Goal: Task Accomplishment & Management: Complete application form

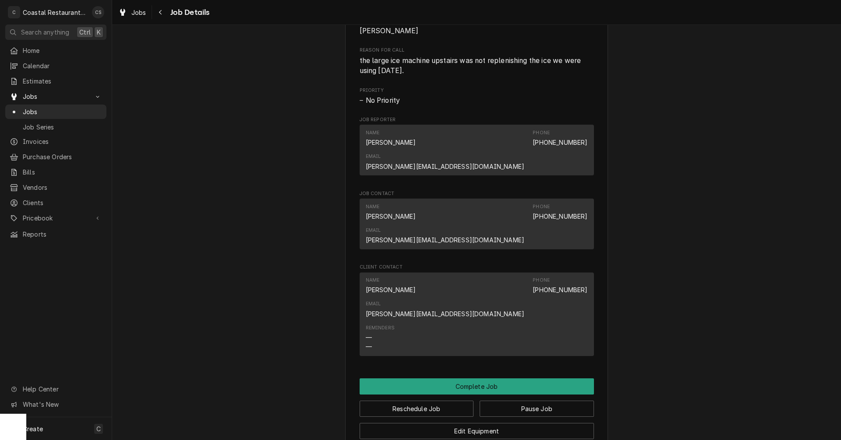
scroll to position [438, 0]
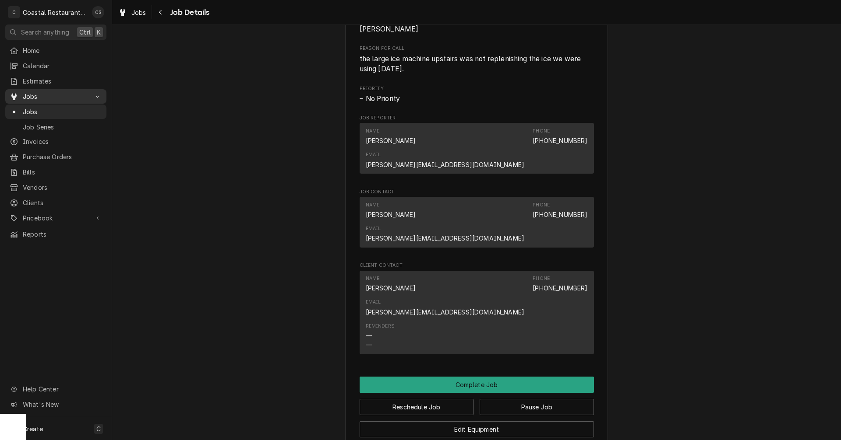
click at [32, 93] on span "Jobs" at bounding box center [56, 96] width 66 height 9
click at [160, 11] on icon "Navigate back" at bounding box center [160, 12] width 3 height 5
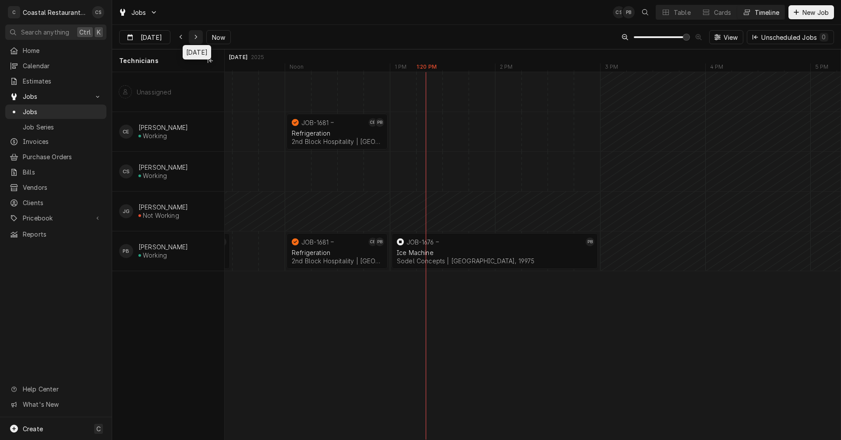
click at [194, 35] on icon "Dynamic Content Wrapper" at bounding box center [196, 37] width 4 height 6
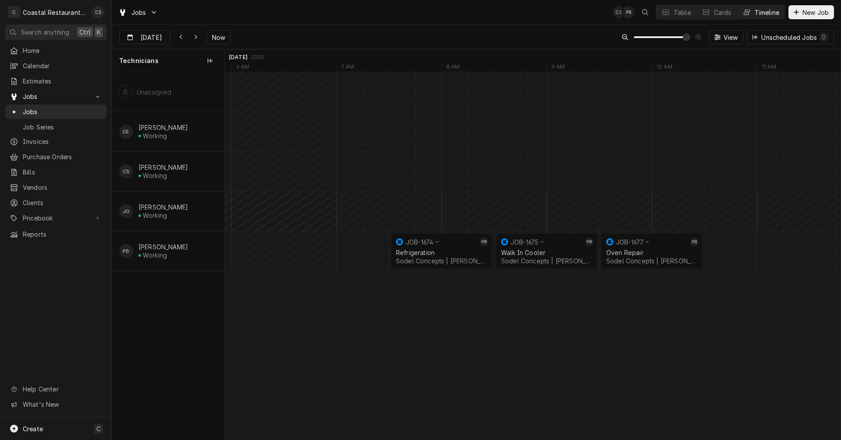
scroll to position [0, 14444]
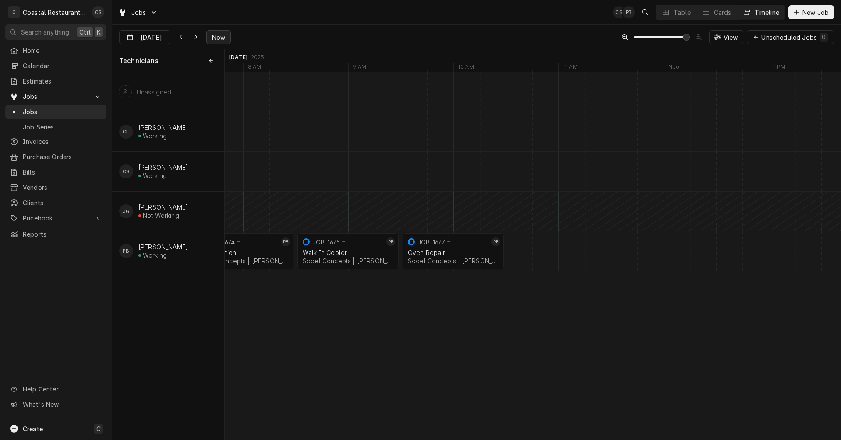
click at [215, 35] on span "Now" at bounding box center [218, 37] width 17 height 9
type input "Sep 23"
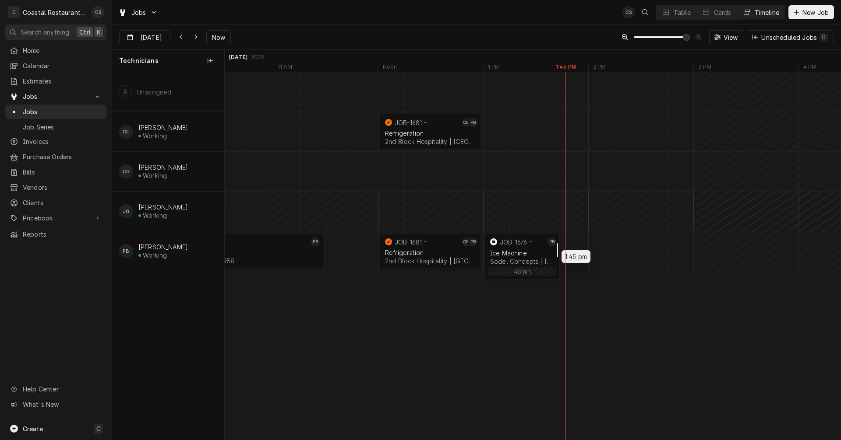
drag, startPoint x: 690, startPoint y: 253, endPoint x: 557, endPoint y: 254, distance: 132.7
click at [577, 252] on div "Dynamic Content Wrapper" at bounding box center [535, 251] width 25325 height 39
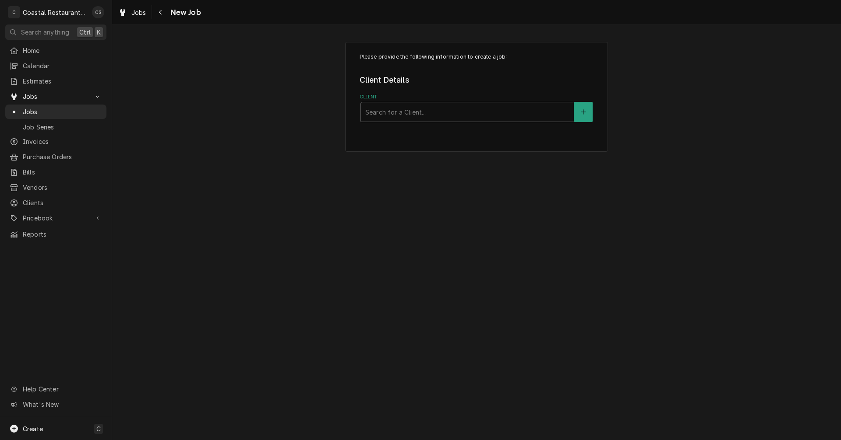
click at [390, 108] on div "Client" at bounding box center [467, 112] width 204 height 16
type input "Papa"
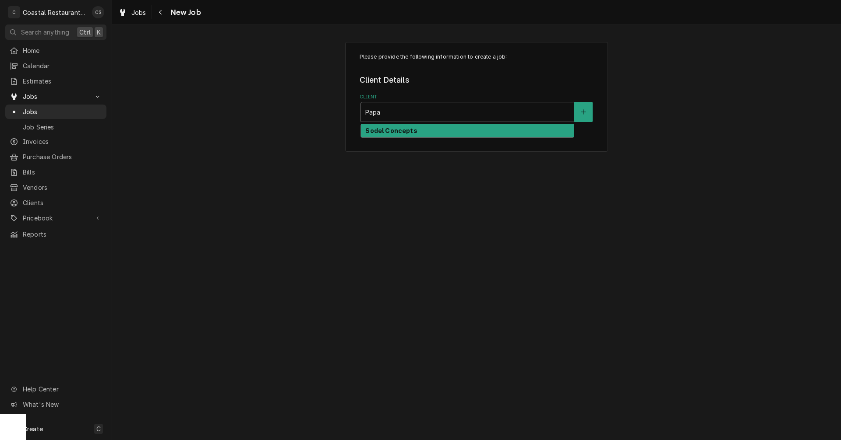
click at [396, 133] on strong "Sodel Concepts" at bounding box center [391, 130] width 52 height 7
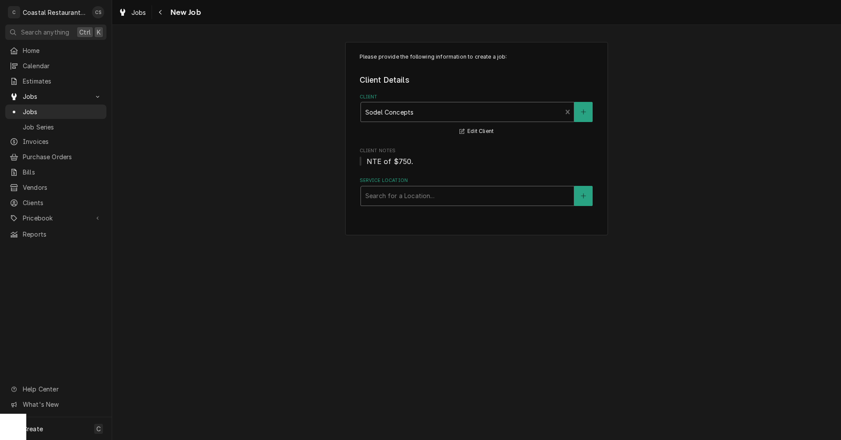
click at [384, 197] on div "Service Location" at bounding box center [467, 196] width 204 height 16
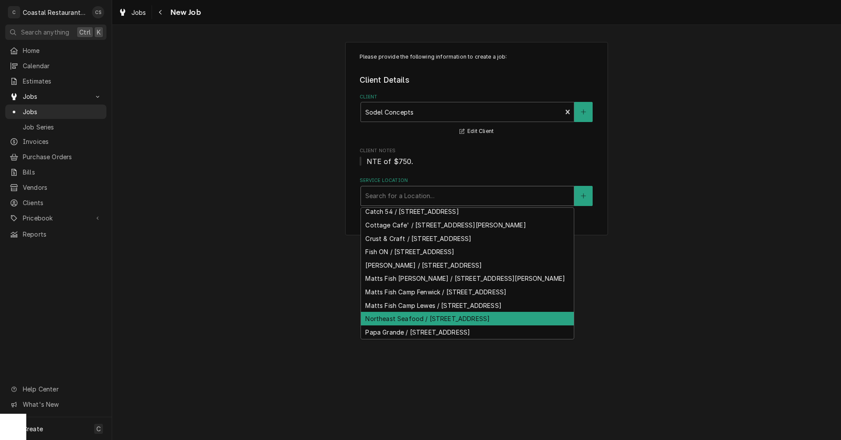
scroll to position [76, 0]
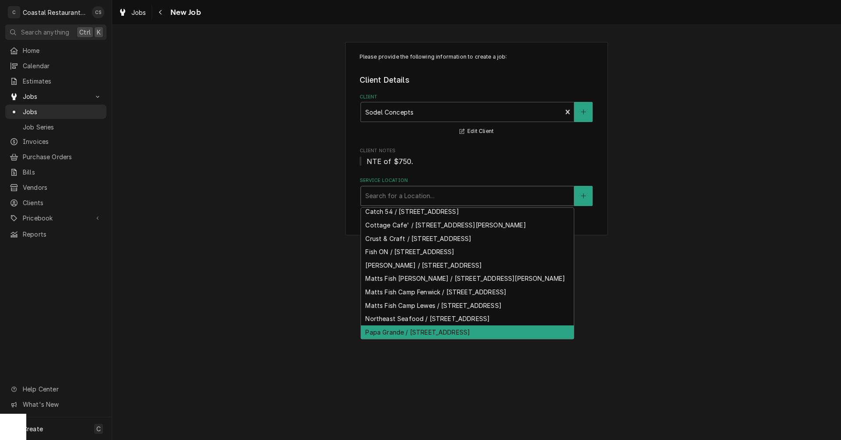
click at [395, 331] on div "Papa Grande / 38929 Madison Ave, Selbyville, DE 19975" at bounding box center [467, 333] width 213 height 14
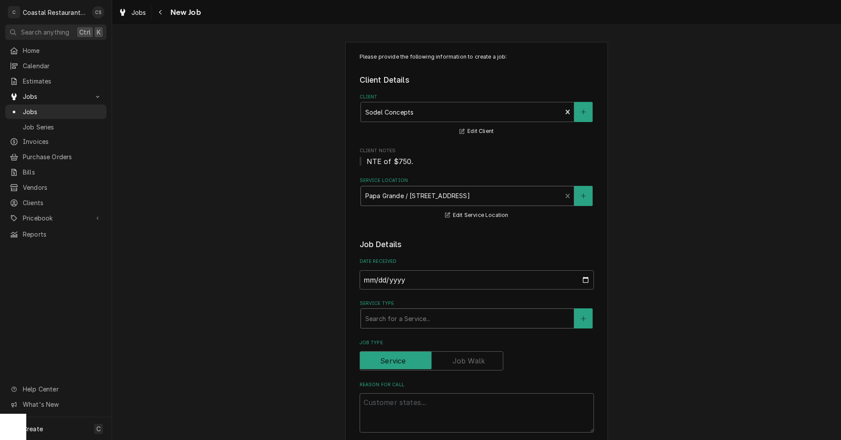
click at [397, 318] on div "Service Type" at bounding box center [467, 319] width 204 height 16
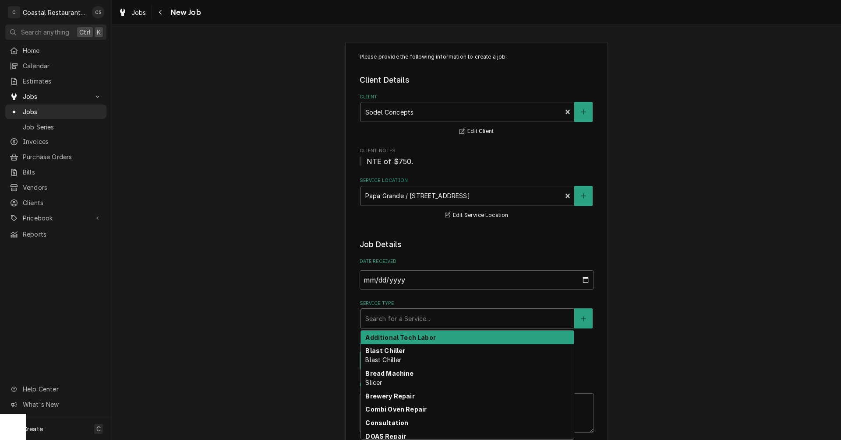
type textarea "x"
type input "W"
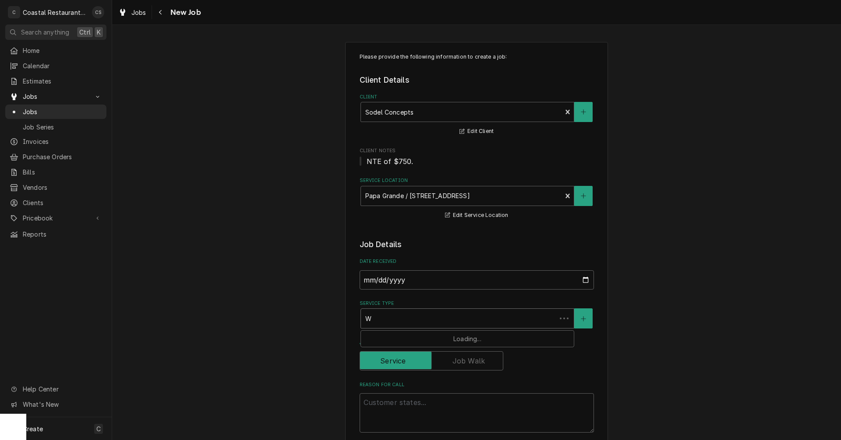
type textarea "x"
type input "Wa"
type textarea "x"
type input "Wal"
type textarea "x"
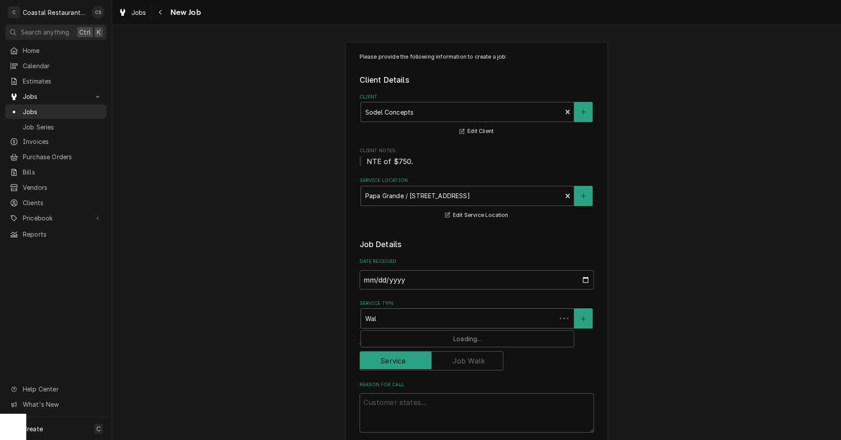
type input "Walk"
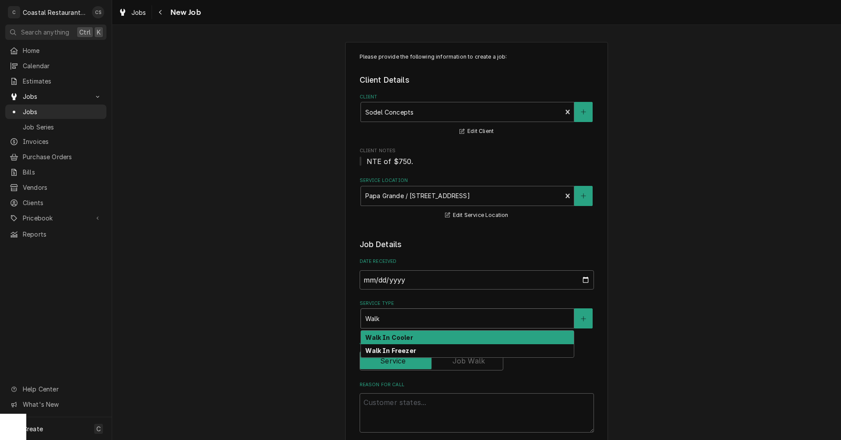
click at [394, 339] on strong "Walk In Cooler" at bounding box center [388, 337] width 47 height 7
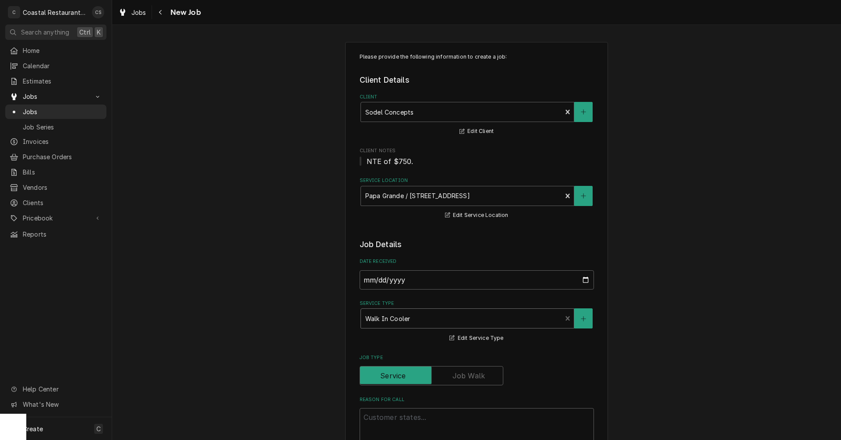
scroll to position [131, 0]
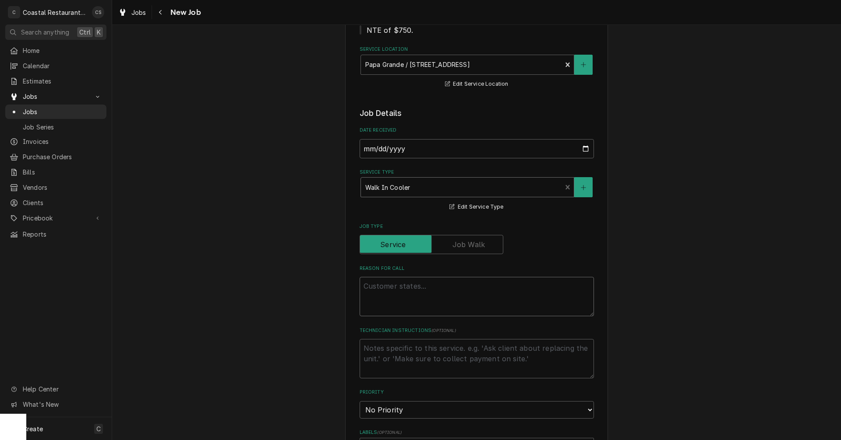
click at [393, 287] on textarea "Reason For Call" at bounding box center [476, 296] width 234 height 39
click at [373, 288] on textarea "Reason For Call" at bounding box center [476, 296] width 234 height 39
paste textarea "Work Order ID: 14237"
type textarea "x"
type textarea "Work Order ID: 14237"
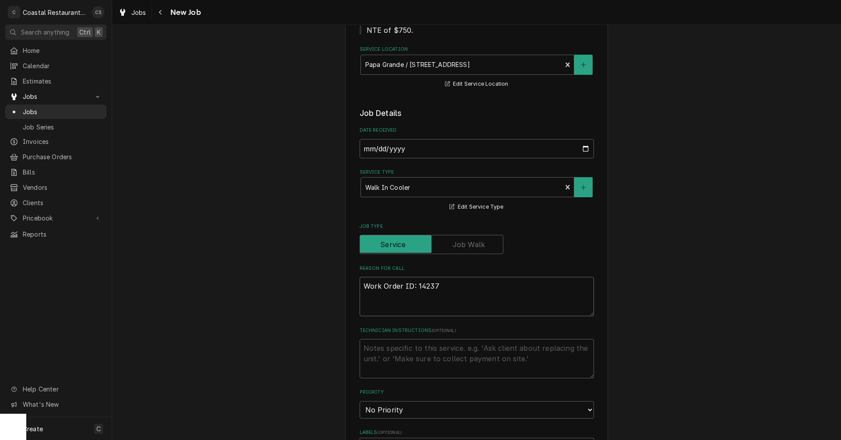
type textarea "x"
type textarea "Work Order ID: 14237"
type textarea "x"
type textarea "Work Order ID: 14237"
click at [444, 287] on textarea "Work Order ID: 14237" at bounding box center [476, 296] width 234 height 39
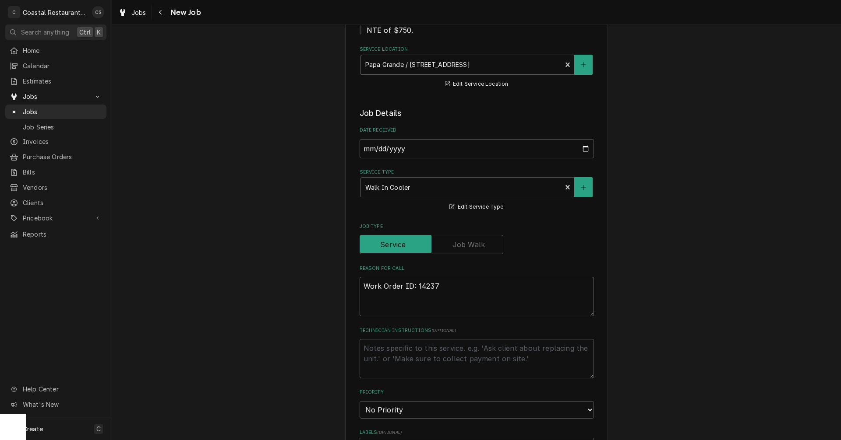
paste textarea "Our walk in cooler temp is running high right now and not going down in temp ev…"
type textarea "x"
type textarea "Work Order ID: 14237 Our walk in cooler temp is running high right now and not …"
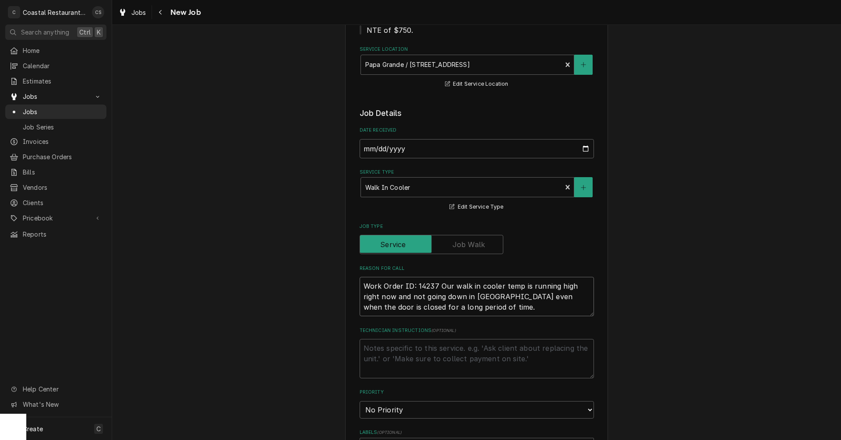
type textarea "x"
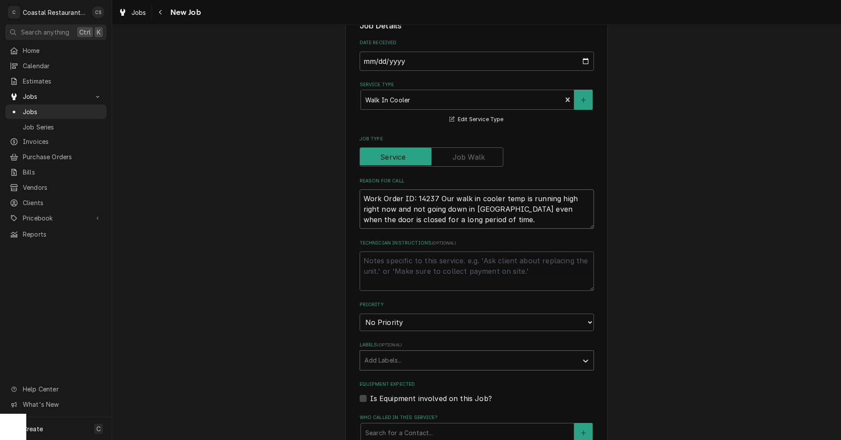
type textarea "Work Order ID: 14237 Our walk in cooler temp is running high right now and not …"
click at [387, 363] on div "Labels" at bounding box center [468, 361] width 209 height 16
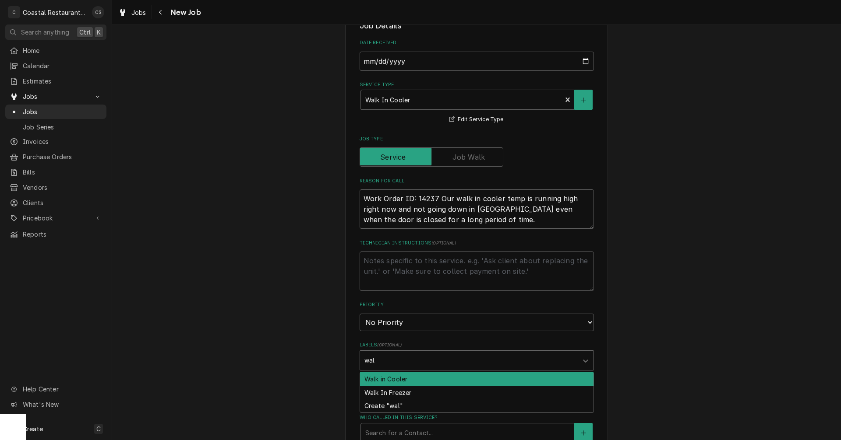
type input "walk"
click at [382, 379] on div "Walk in Cooler" at bounding box center [476, 380] width 233 height 14
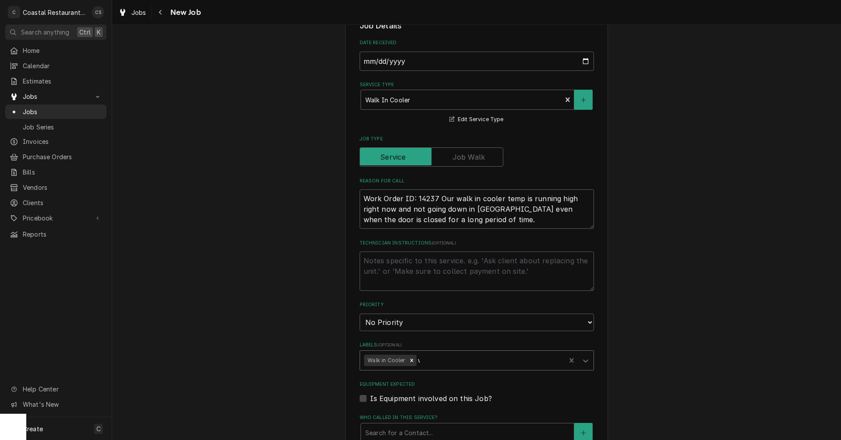
type textarea "x"
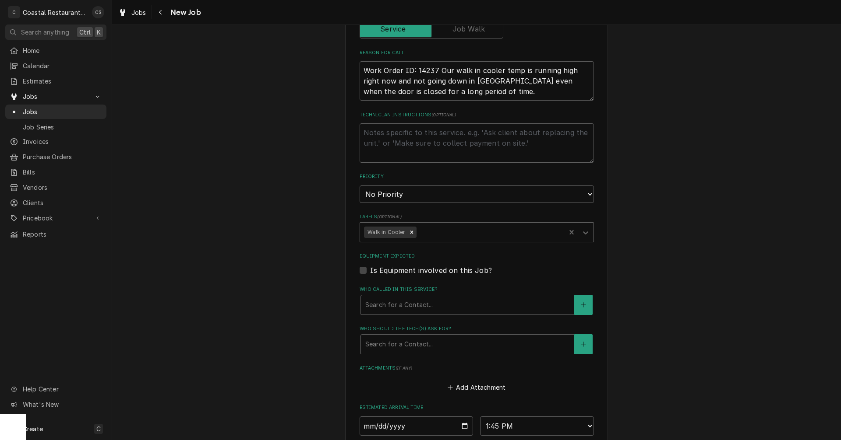
scroll to position [350, 0]
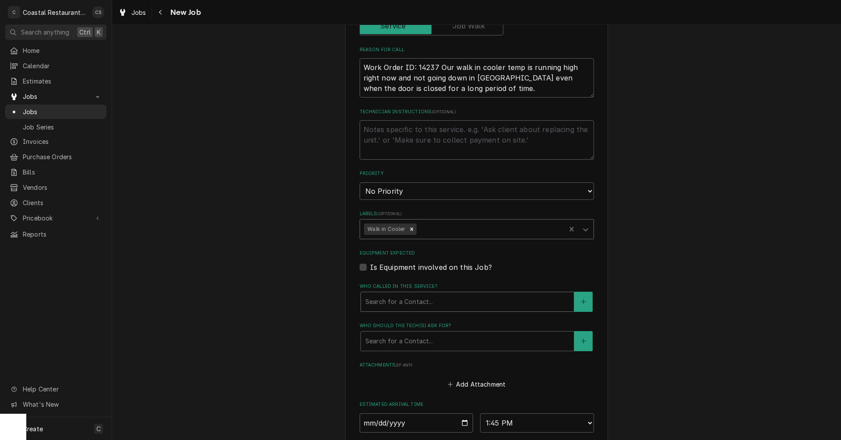
click at [398, 305] on div "Who called in this service?" at bounding box center [467, 302] width 204 height 16
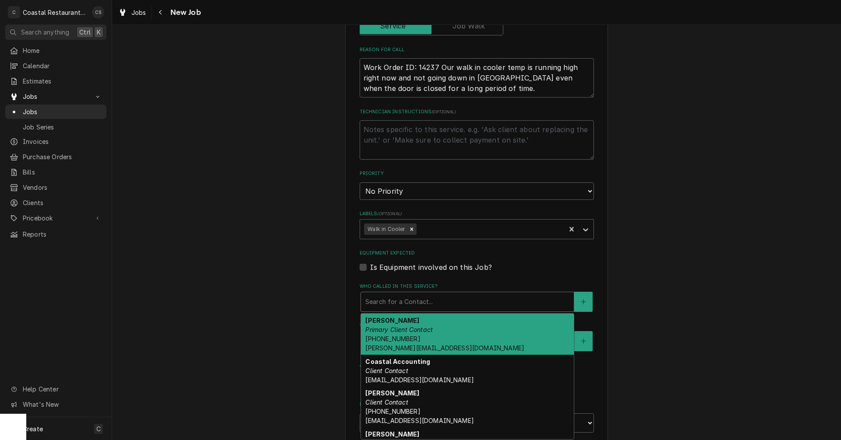
click at [398, 327] on em "Primary Client Contact" at bounding box center [398, 329] width 67 height 7
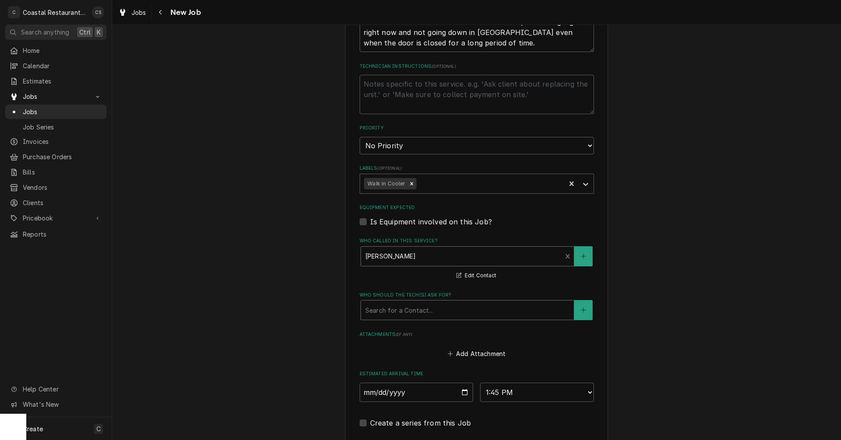
scroll to position [438, 0]
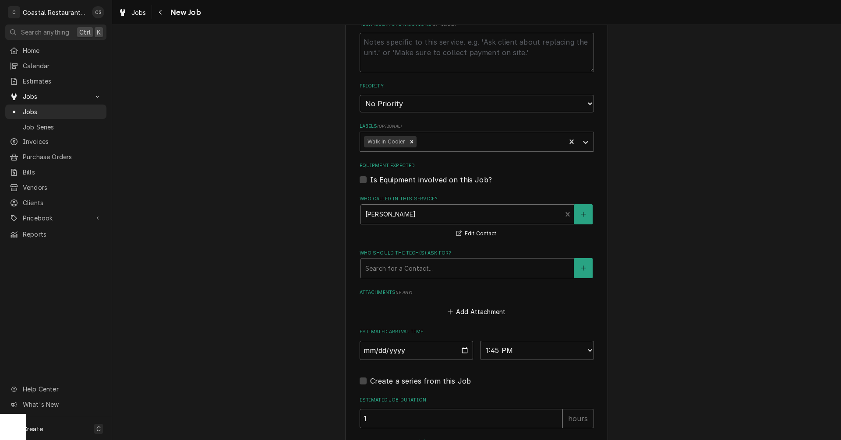
click at [383, 271] on div "Who should the tech(s) ask for?" at bounding box center [467, 269] width 204 height 16
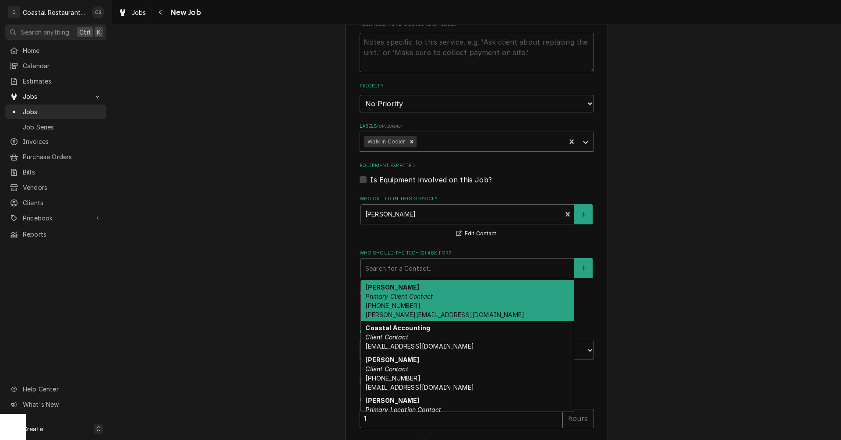
click at [384, 296] on em "Primary Client Contact" at bounding box center [398, 296] width 67 height 7
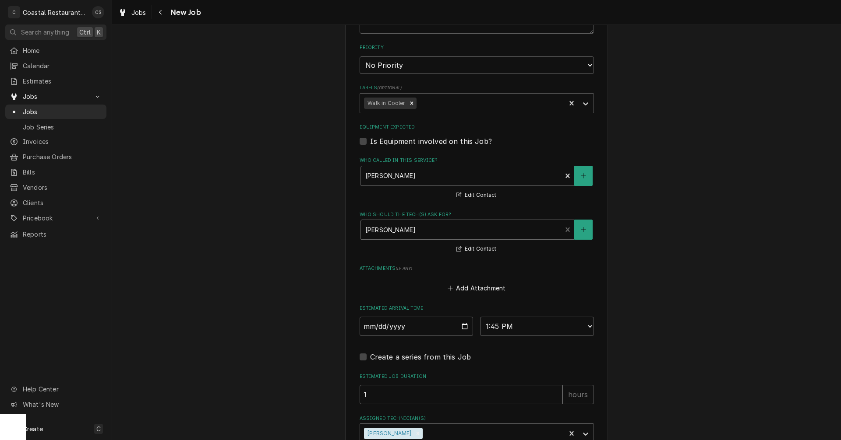
scroll to position [556, 0]
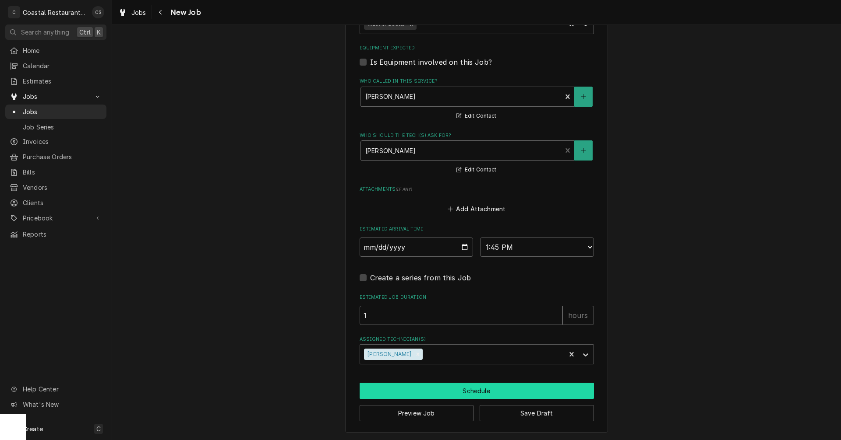
click at [461, 391] on button "Schedule" at bounding box center [476, 391] width 234 height 16
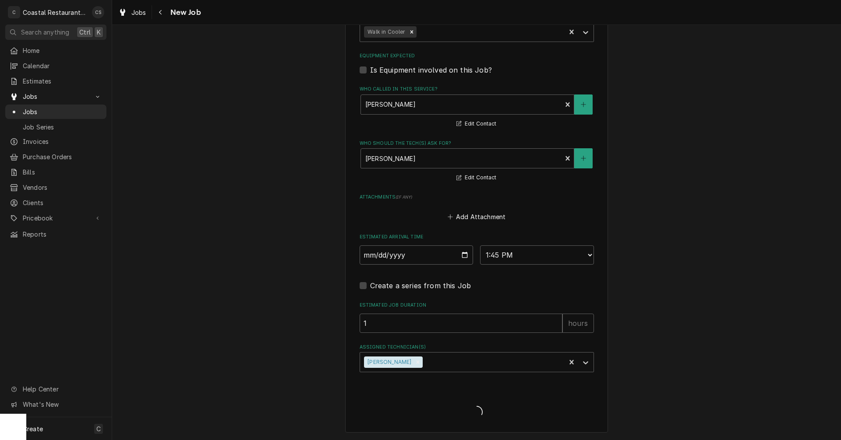
type textarea "x"
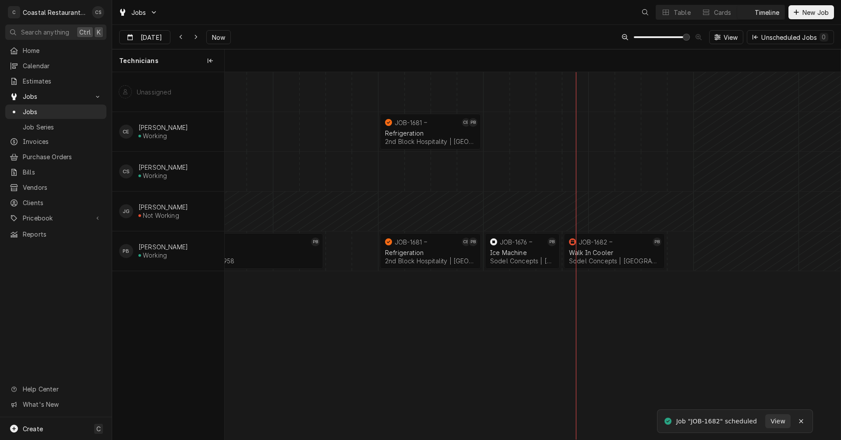
scroll to position [0, 12194]
click at [430, 251] on div "Refrigeration" at bounding box center [430, 252] width 91 height 7
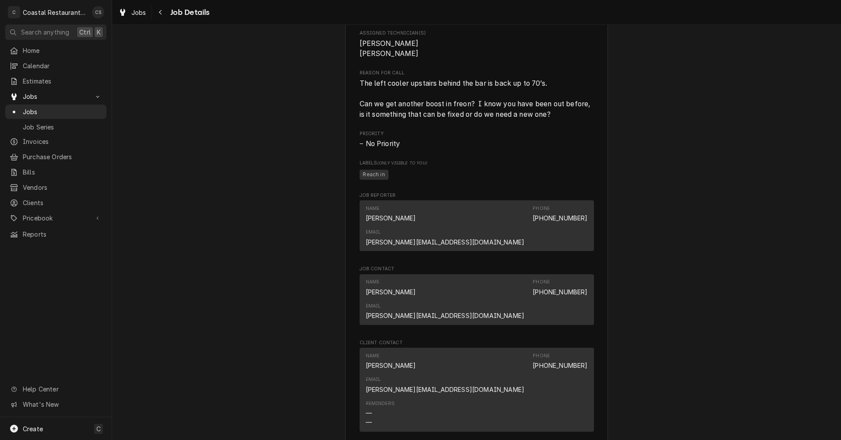
scroll to position [569, 0]
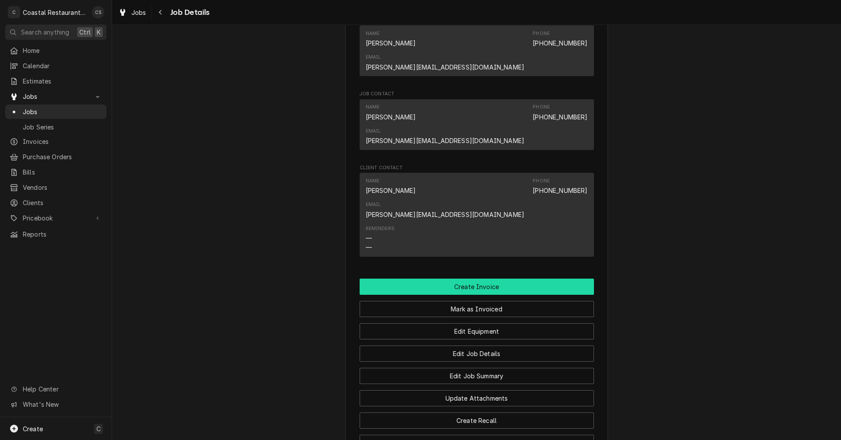
click at [472, 279] on button "Create Invoice" at bounding box center [476, 287] width 234 height 16
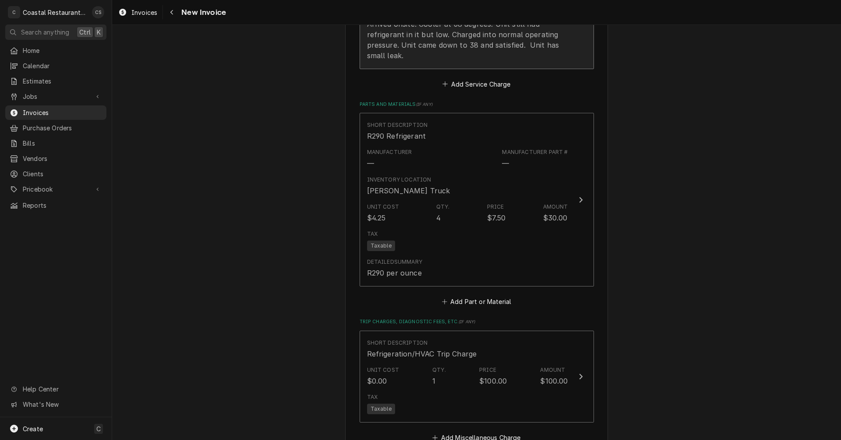
scroll to position [876, 0]
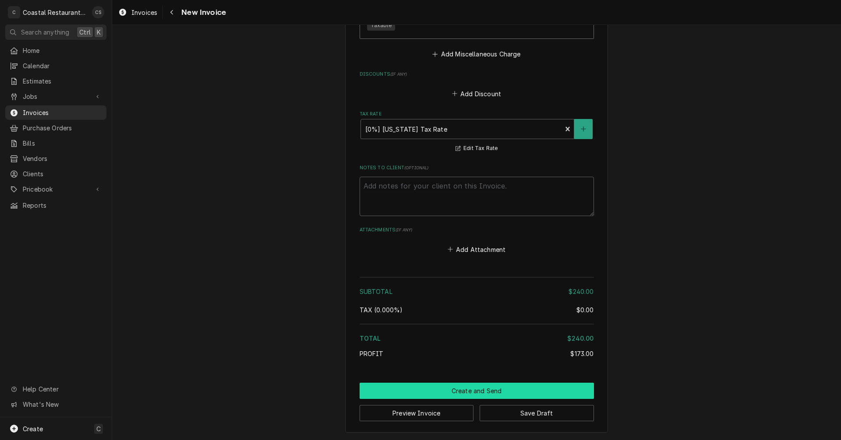
click at [479, 395] on button "Create and Send" at bounding box center [476, 391] width 234 height 16
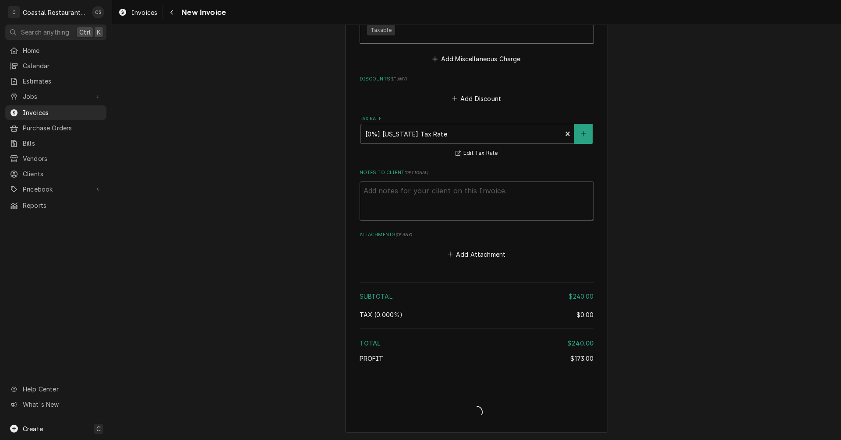
scroll to position [1236, 0]
type textarea "x"
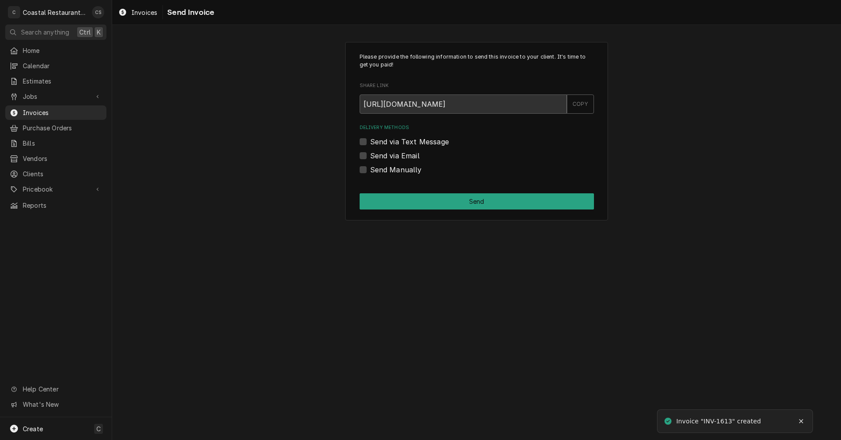
click at [370, 157] on label "Send via Email" at bounding box center [394, 156] width 49 height 11
click at [370, 157] on input "Send via Email" at bounding box center [487, 160] width 234 height 19
checkbox input "true"
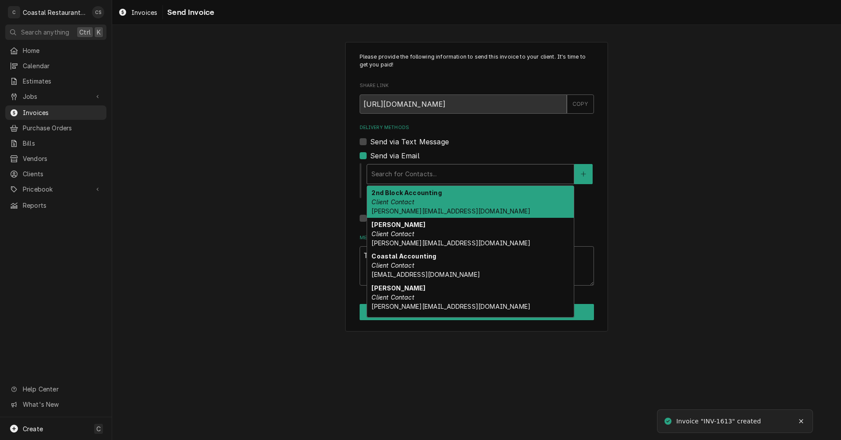
click at [395, 176] on div "Delivery Methods" at bounding box center [470, 174] width 198 height 16
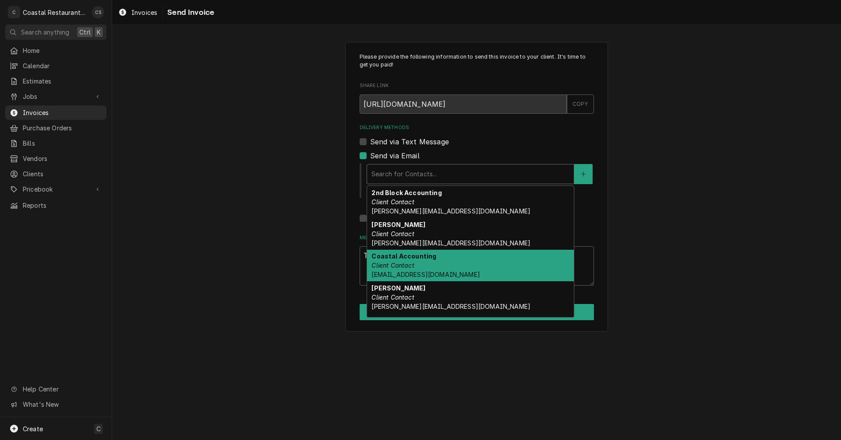
click at [403, 261] on div "Coastal Accounting Client Contact accounting@coastalrestaurantrepair.com" at bounding box center [470, 266] width 207 height 32
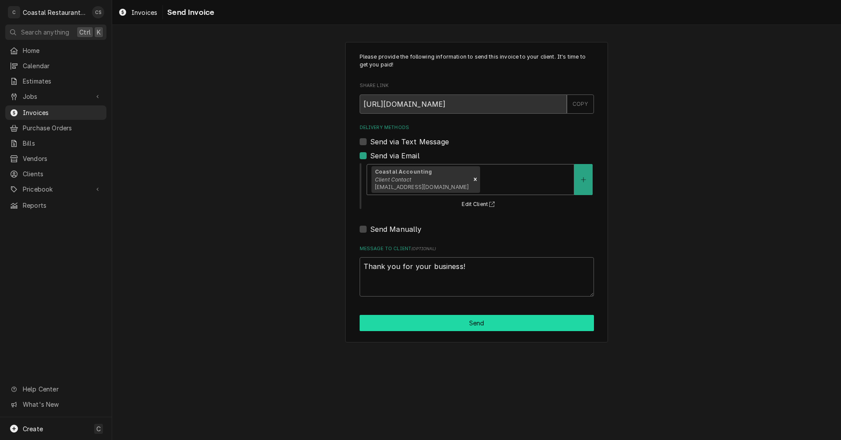
click at [471, 327] on button "Send" at bounding box center [476, 323] width 234 height 16
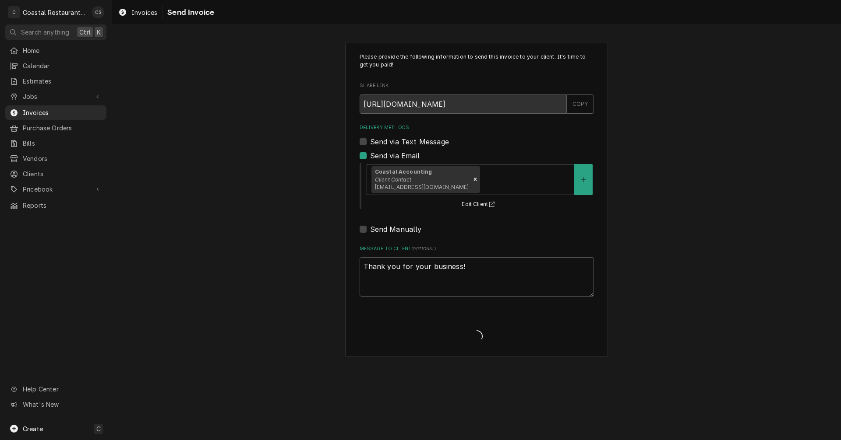
type textarea "x"
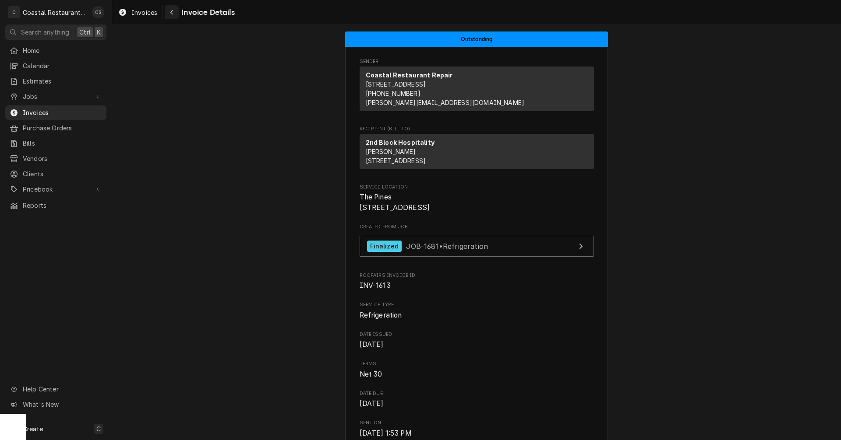
click at [172, 12] on icon "Navigate back" at bounding box center [172, 12] width 4 height 6
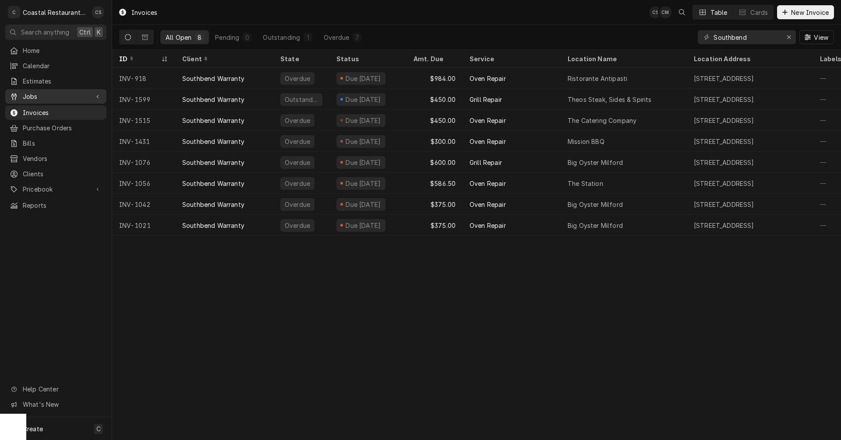
click at [59, 93] on span "Jobs" at bounding box center [56, 96] width 66 height 9
click at [56, 107] on span "Jobs" at bounding box center [62, 111] width 79 height 9
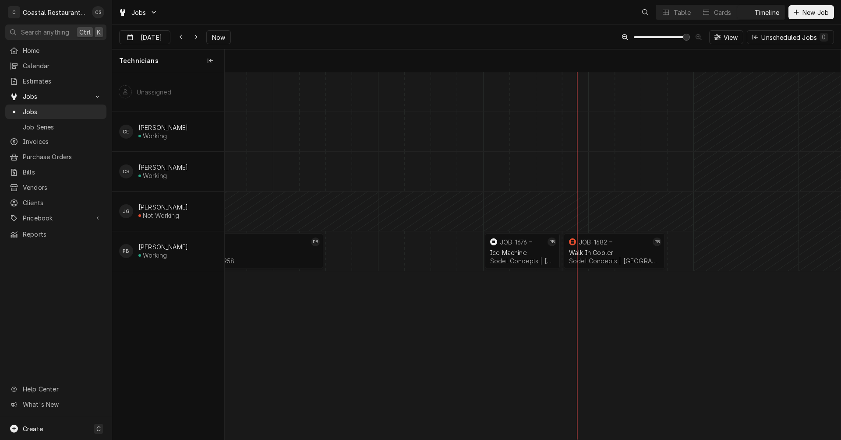
scroll to position [0, 12194]
click at [195, 37] on icon "Dynamic Content Wrapper" at bounding box center [196, 37] width 4 height 6
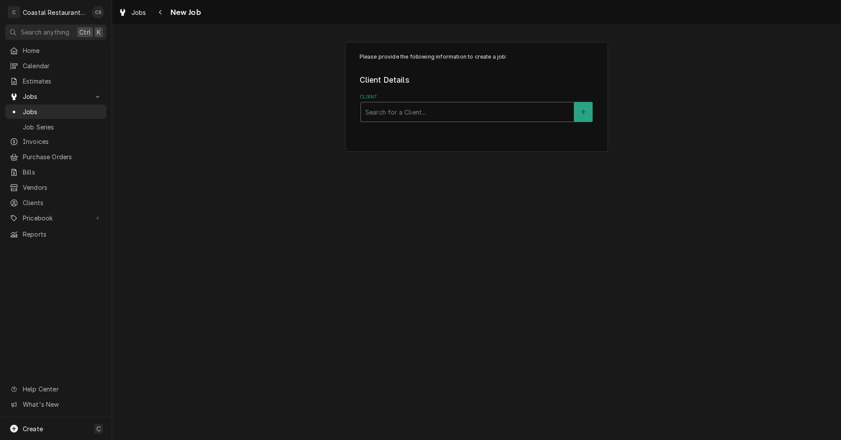
click at [434, 109] on div "Client" at bounding box center [467, 112] width 204 height 16
type input "Cape"
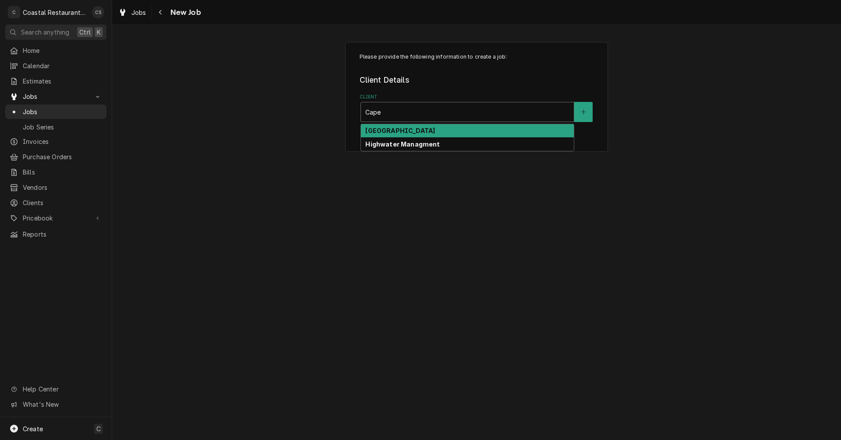
click at [405, 131] on strong "Cape Henlopen School District" at bounding box center [400, 130] width 70 height 7
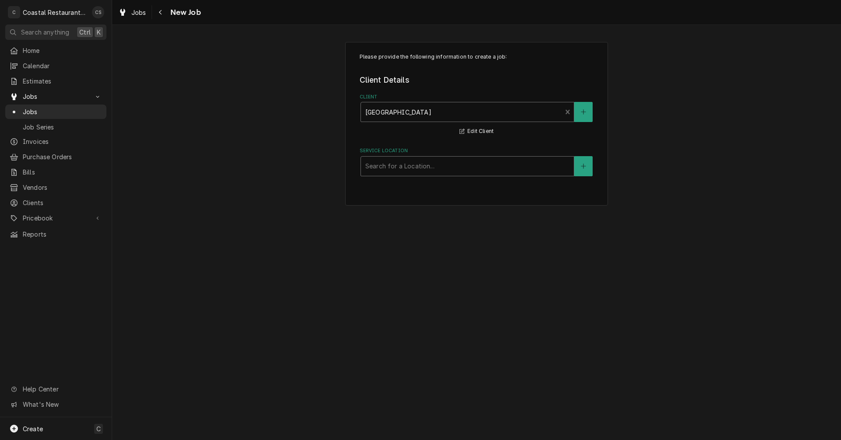
click at [404, 167] on div "Service Location" at bounding box center [467, 167] width 204 height 16
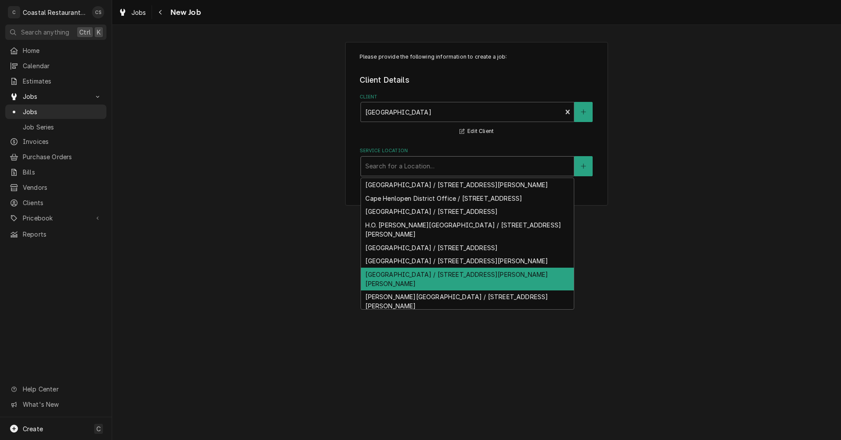
click at [409, 291] on div "Mariner Middle School / 16391 Harbeson Rd, Milton, DE 19968" at bounding box center [467, 279] width 213 height 23
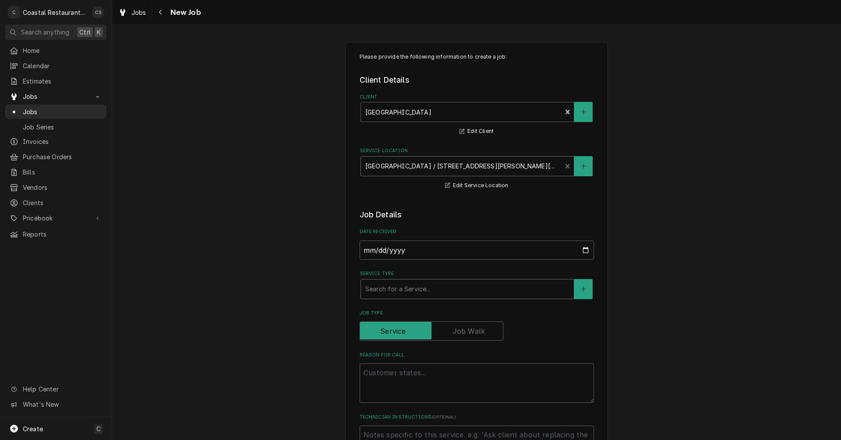
click at [390, 289] on div "Service Type" at bounding box center [467, 290] width 204 height 16
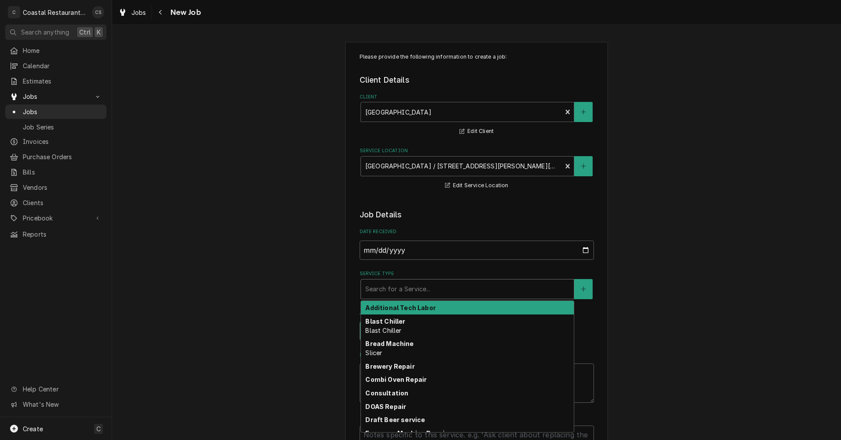
type textarea "x"
type input "P"
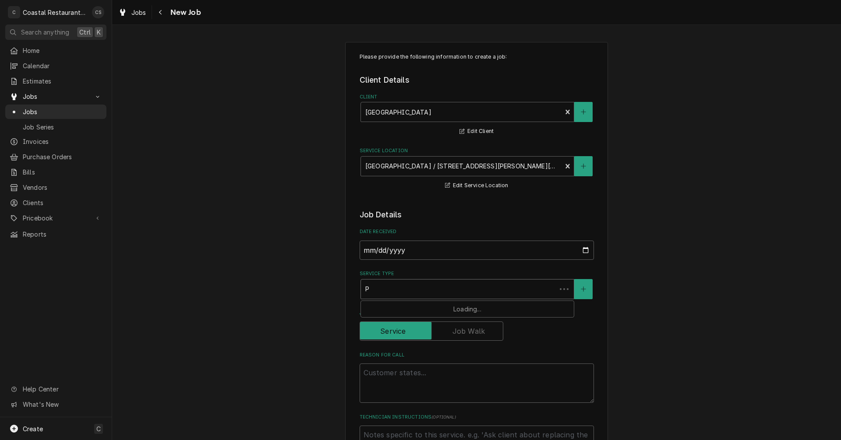
type textarea "x"
type input "Pr"
type textarea "x"
type input "Pro"
type textarea "x"
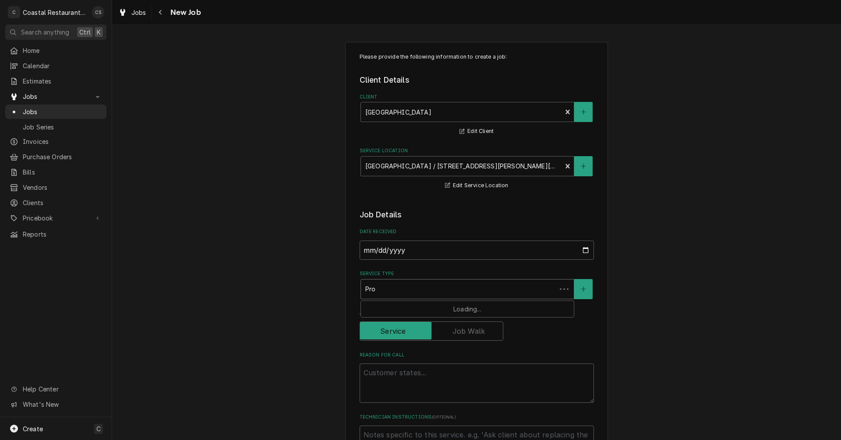
type input "Proo"
type textarea "x"
type input "Proof"
type textarea "x"
type input "Proo"
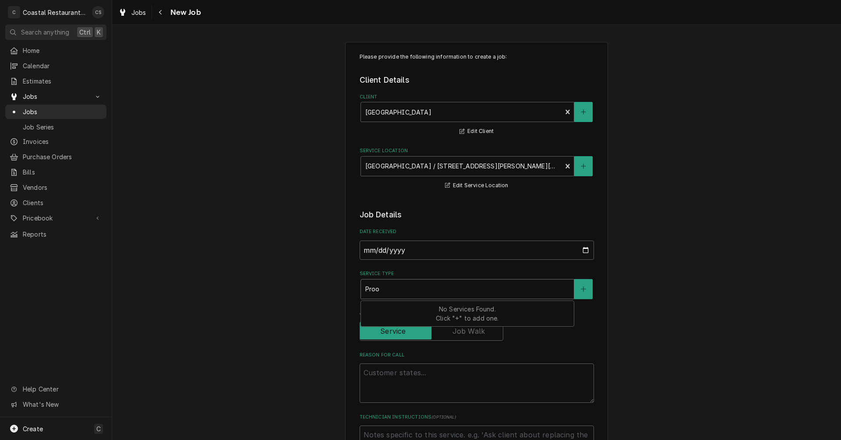
type textarea "x"
type input "Pro"
type textarea "x"
type input "Pr"
type textarea "x"
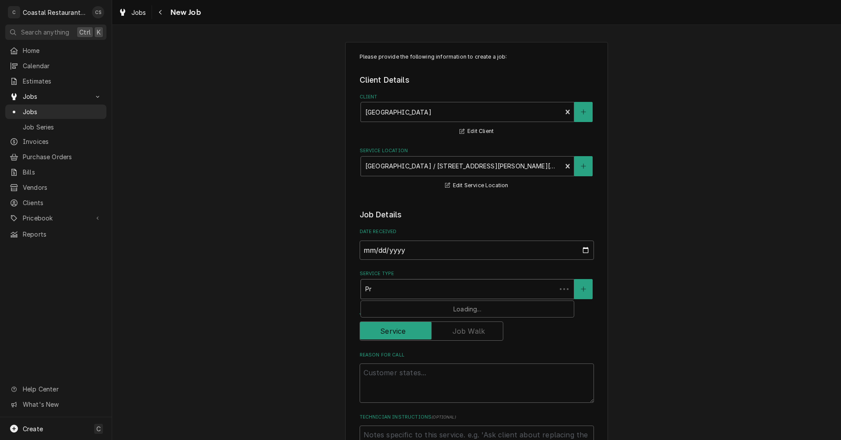
type input "P"
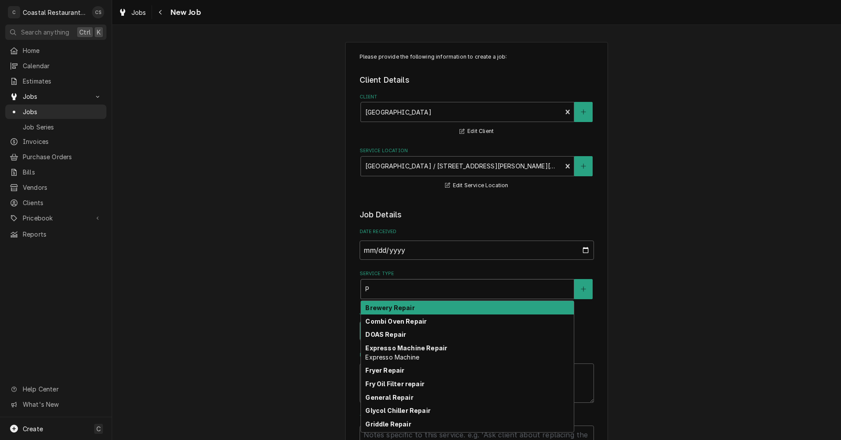
type textarea "x"
type input "Pr"
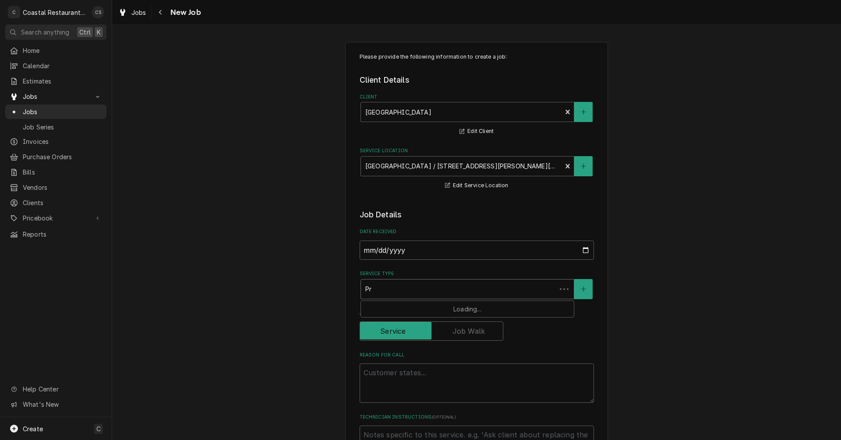
type textarea "x"
type input "Pro"
type textarea "x"
type input "Pr"
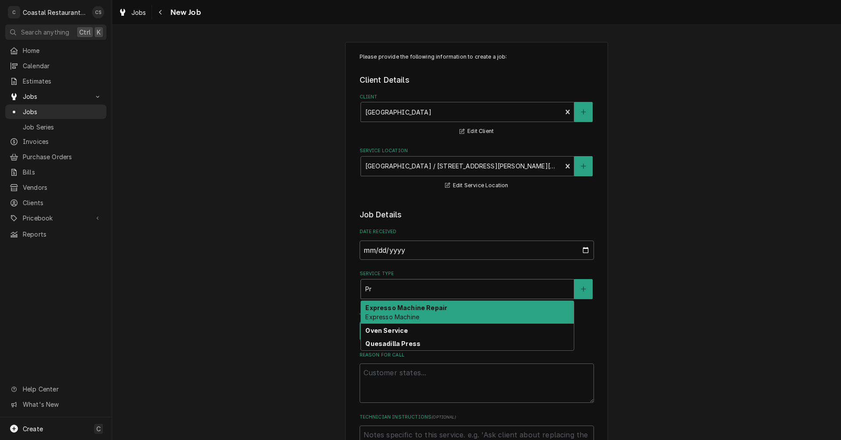
type textarea "x"
type input "P"
type textarea "x"
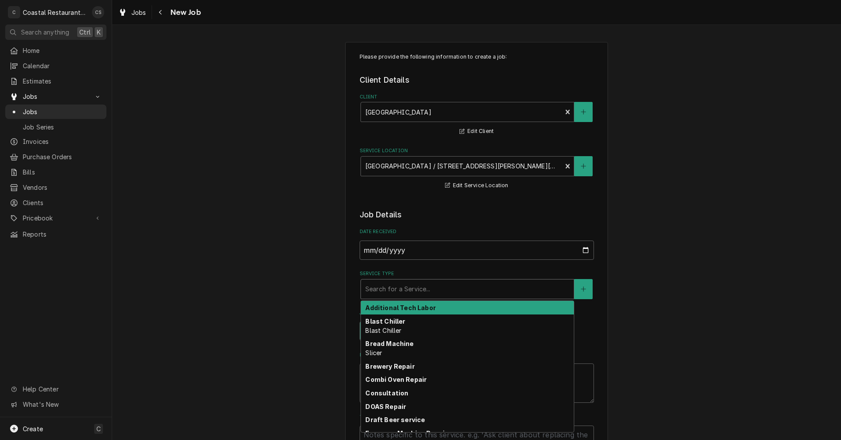
type textarea "x"
type input "O"
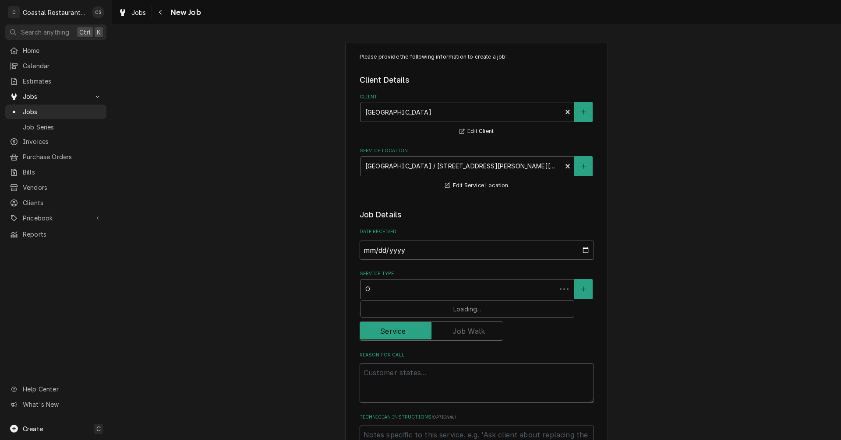
type textarea "x"
type input "Ov"
type textarea "x"
type input "Ove"
type textarea "x"
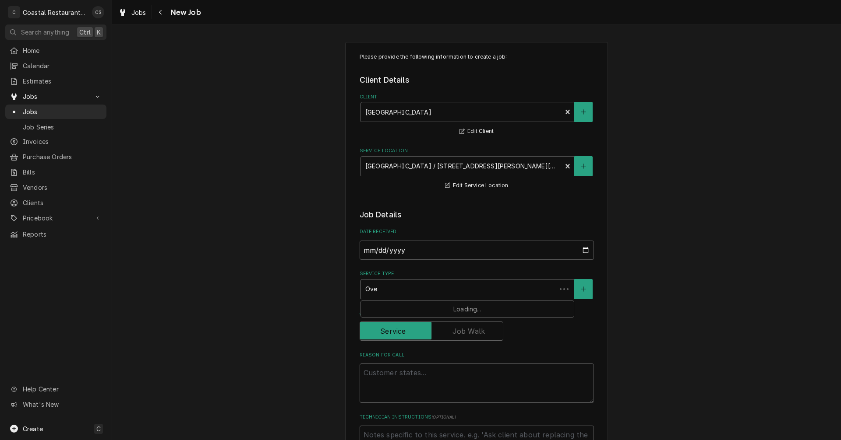
type input "Oven"
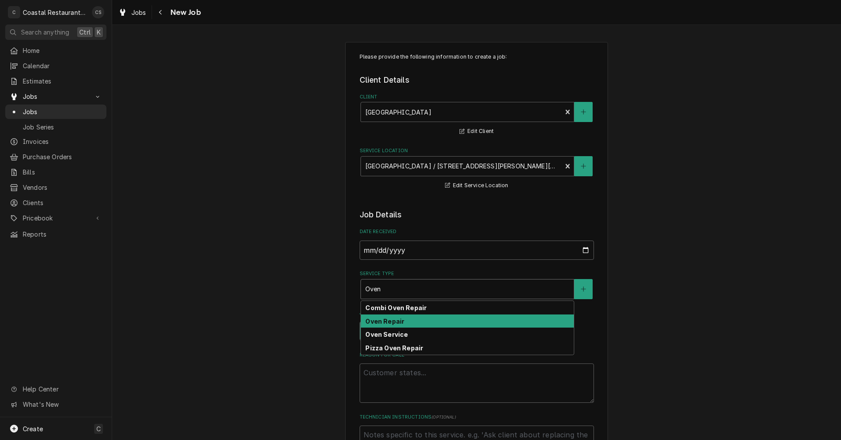
click at [388, 324] on strong "Oven Repair" at bounding box center [384, 321] width 39 height 7
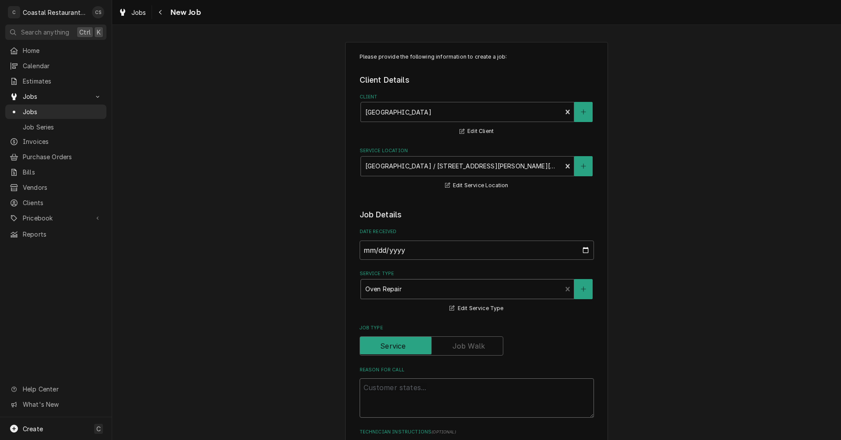
click at [379, 391] on textarea "Reason For Call" at bounding box center [476, 398] width 234 height 39
click at [395, 390] on textarea "Reason For Call" at bounding box center [476, 398] width 234 height 39
paste textarea "Hello, our heat proofer 2 isn't heating up. We've had it on high all day and it…"
type textarea "x"
type textarea "Hello, our heat proofer 2 isn't heating up. We've had it on high all day and it…"
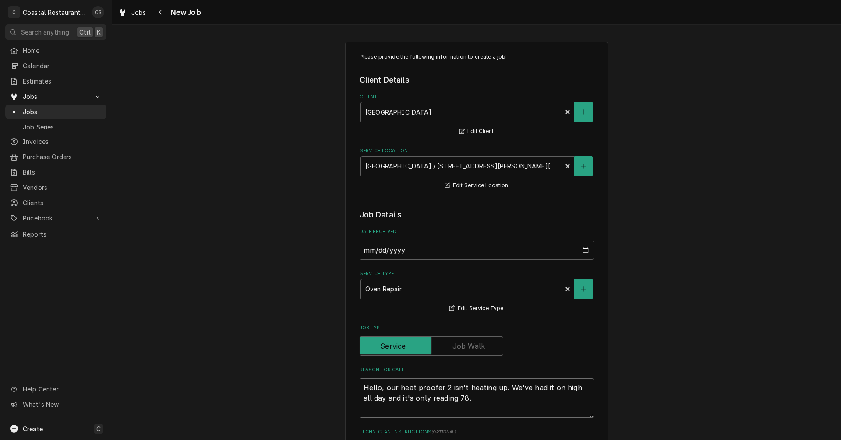
type textarea "x"
type textarea "Hello, our heat proofer 2 isn't heating up. We've had it on high all day and it…"
type textarea "x"
type textarea "Hello, our heat proofer 2 isn't heating up. We've had it on high all day and it…"
type textarea "x"
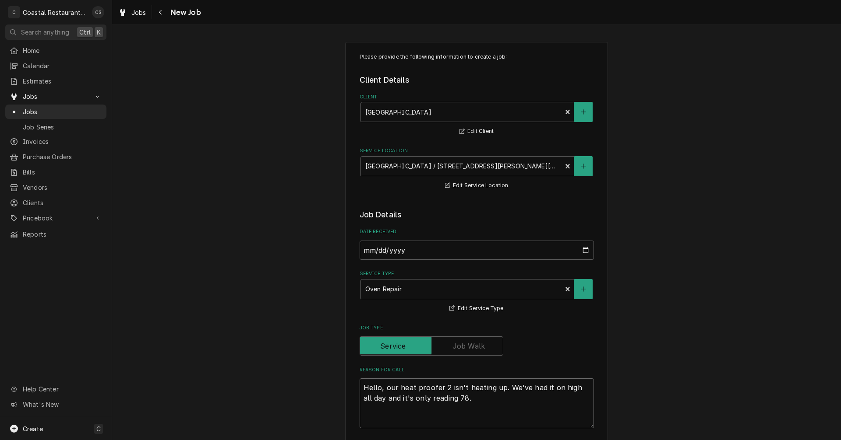
type textarea "Hello, our heat proofer 2 isn't heating up. We've had it on high all day and it…"
click at [364, 413] on textarea "Hello, our heat proofer 2 isn't heating up. We've had it on high all day and it…" at bounding box center [476, 404] width 234 height 50
paste textarea "also my "Hot Serving Line 1' has a pipe that has been leaking underneath for qu…"
type textarea "x"
type textarea "Hello, our heat proofer 2 isn't heating up. We've had it on high all day and it…"
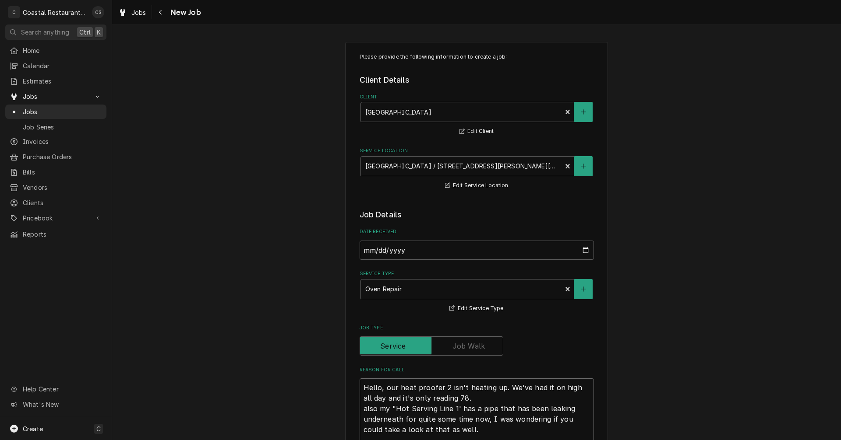
click at [363, 410] on textarea "Hello, our heat proofer 2 isn't heating up. We've had it on high all day and it…" at bounding box center [476, 414] width 234 height 71
type textarea "x"
type textarea "Hello, our heat proofer 2 isn't heating up. We've had it on high all day and it…"
type textarea "x"
type textarea "Hello, our heat proofer 2 isn't heating up. We've had it on high all day and it…"
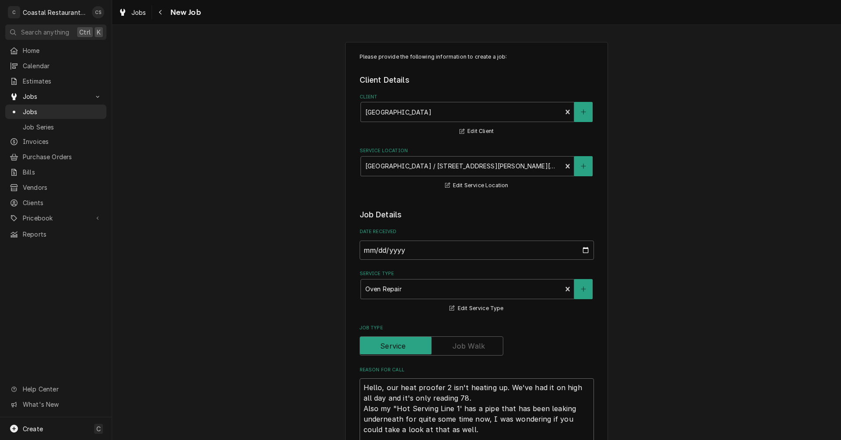
type textarea "x"
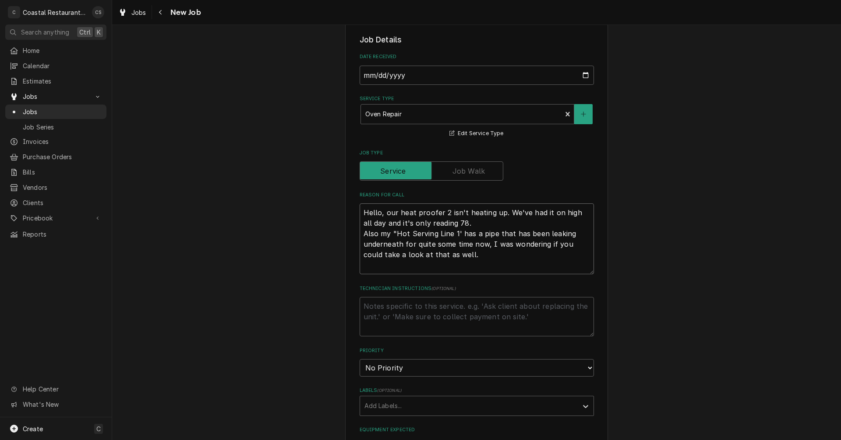
scroll to position [263, 0]
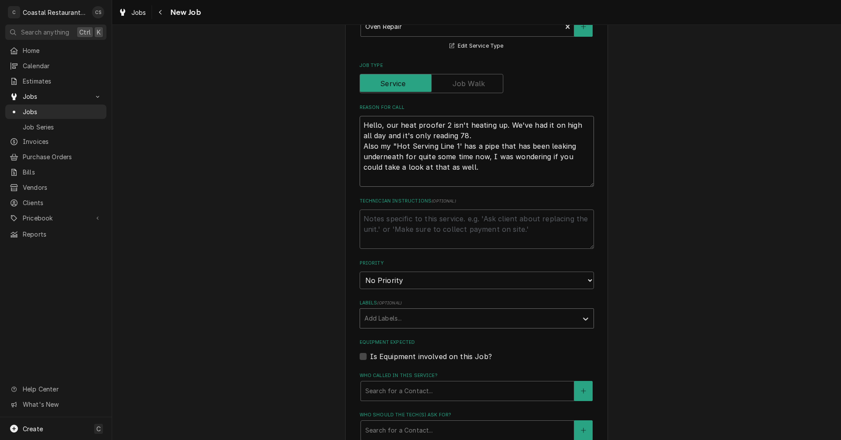
type textarea "Hello, our heat proofer 2 isn't heating up. We've had it on high all day and it…"
click at [388, 321] on div "Labels" at bounding box center [468, 319] width 209 height 16
click at [373, 318] on div "Labels" at bounding box center [468, 319] width 209 height 16
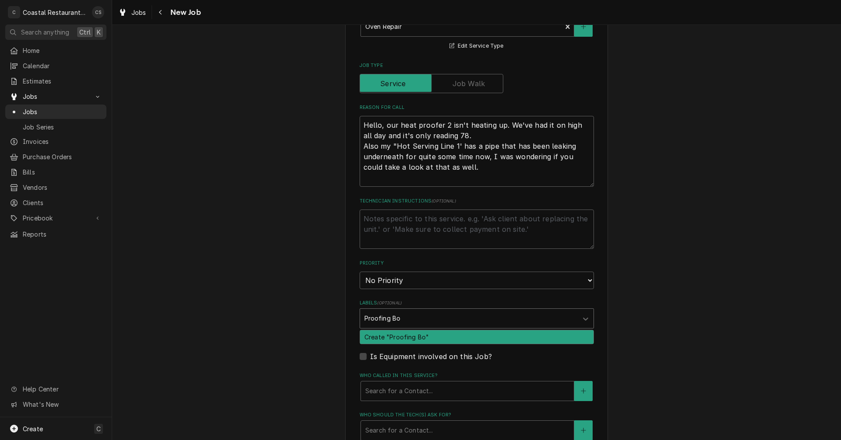
type input "Proofing Box"
click at [388, 338] on div "Create "Proofing Box"" at bounding box center [476, 338] width 233 height 14
type textarea "x"
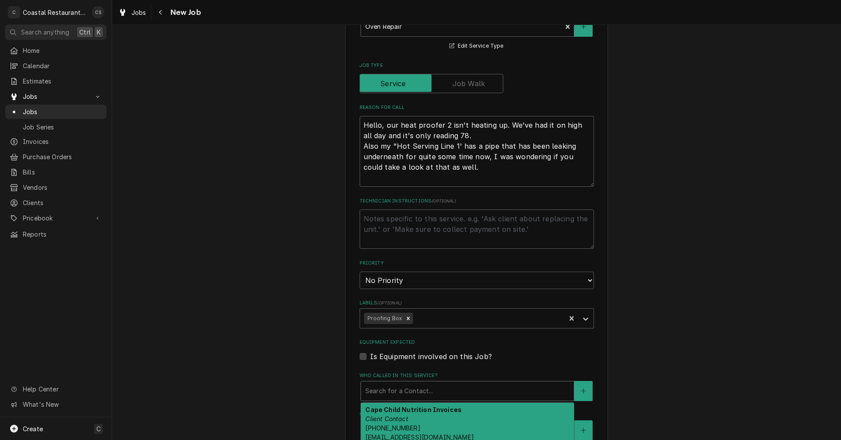
click at [390, 395] on div "Who called in this service?" at bounding box center [467, 392] width 204 height 16
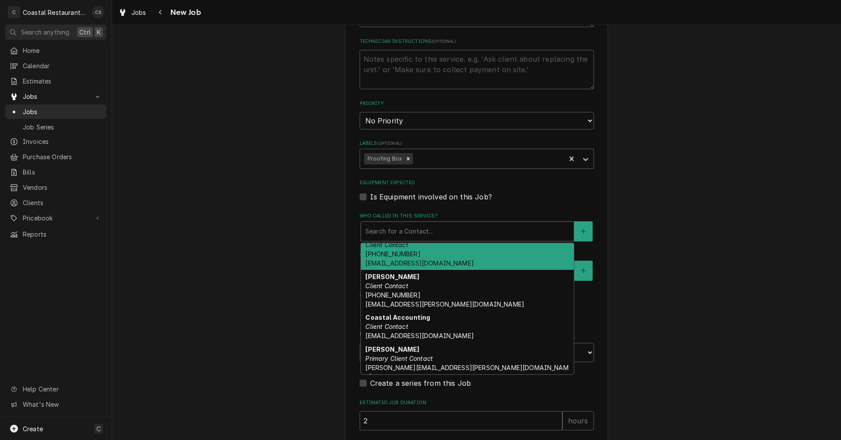
scroll to position [438, 0]
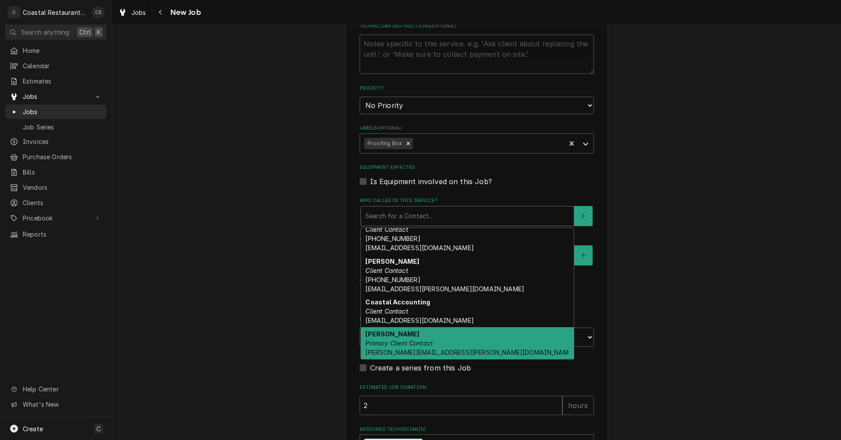
click at [409, 344] on em "Primary Client Contact" at bounding box center [398, 343] width 67 height 7
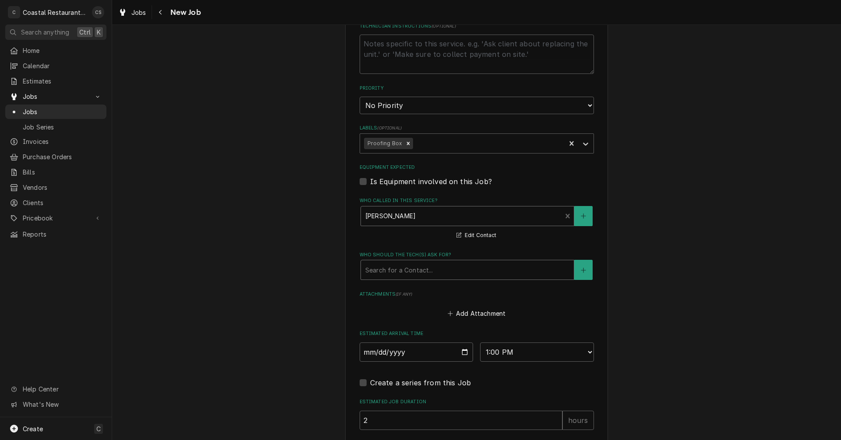
click at [390, 269] on div "Who should the tech(s) ask for?" at bounding box center [467, 270] width 204 height 16
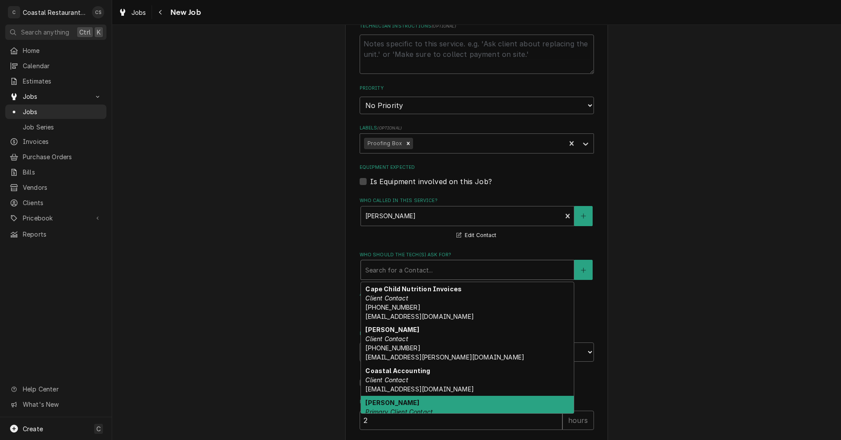
scroll to position [14, 0]
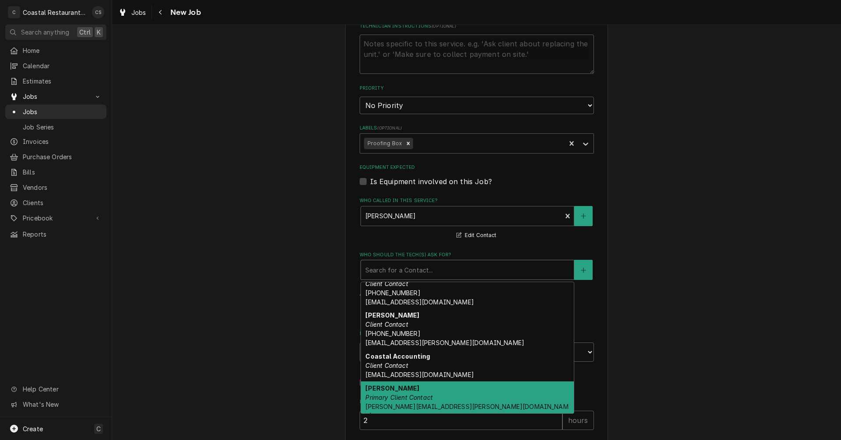
click at [392, 398] on em "Primary Client Contact" at bounding box center [398, 397] width 67 height 7
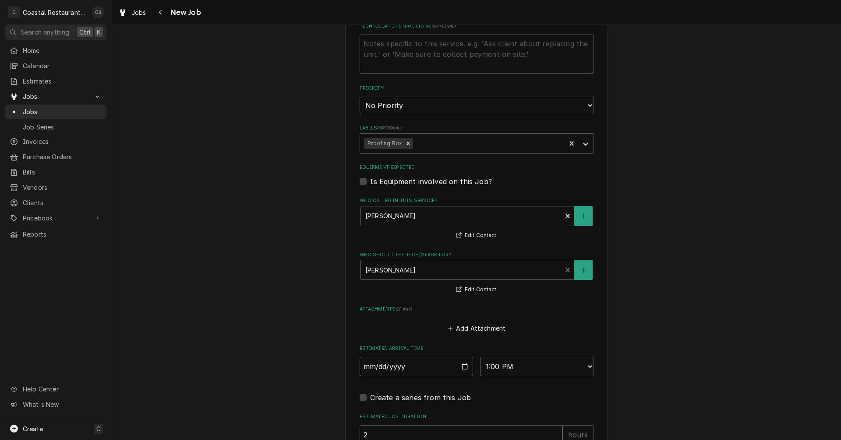
scroll to position [557, 0]
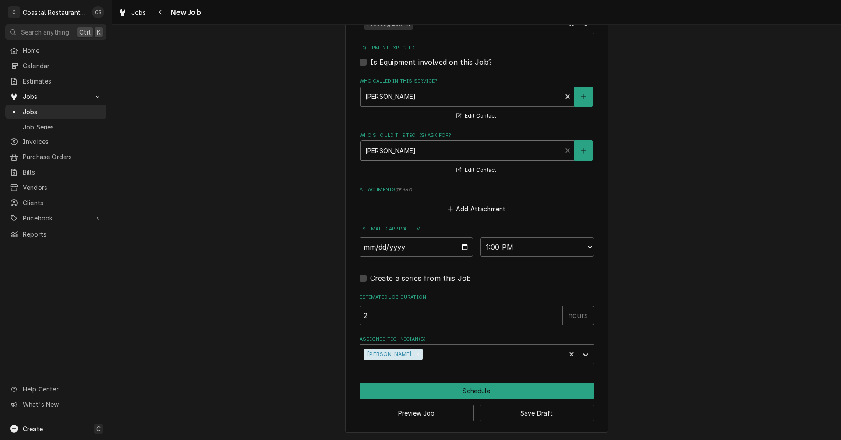
click at [380, 317] on input "2" at bounding box center [460, 315] width 203 height 19
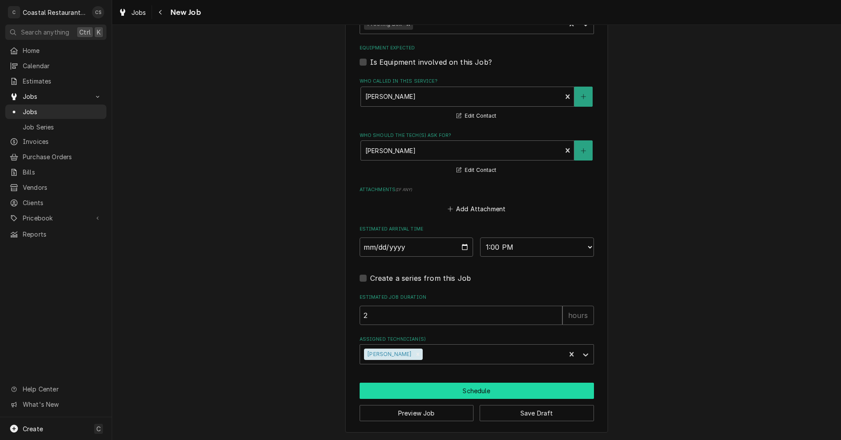
click at [466, 390] on button "Schedule" at bounding box center [476, 391] width 234 height 16
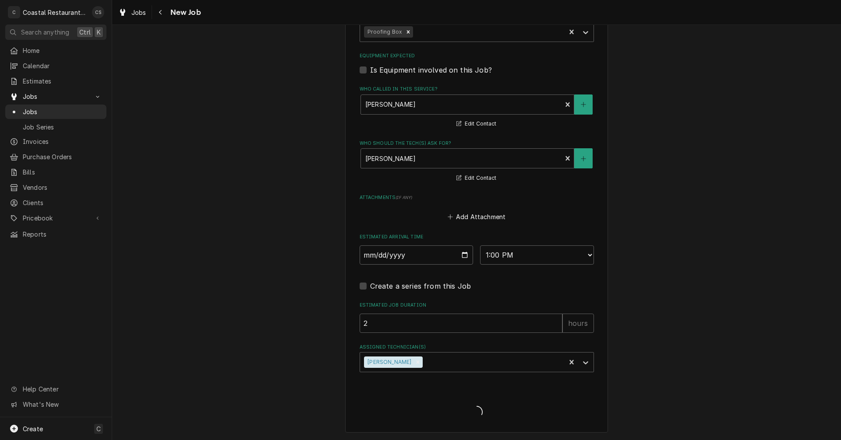
type textarea "x"
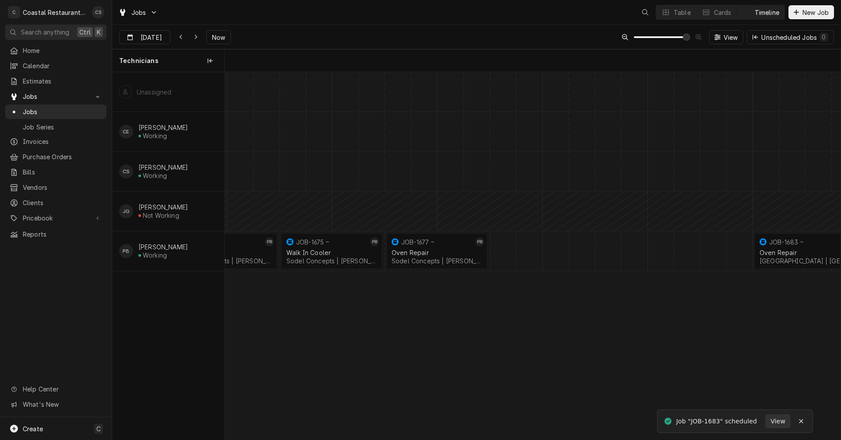
scroll to position [0, 12214]
click at [196, 34] on icon "Dynamic Content Wrapper" at bounding box center [196, 37] width 4 height 6
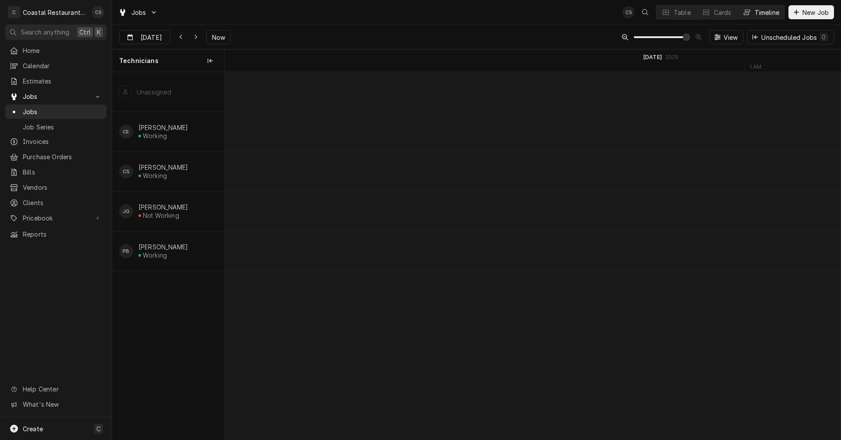
scroll to position [0, 14338]
click at [180, 37] on icon "Dynamic Content Wrapper" at bounding box center [181, 37] width 4 height 6
type input "[DATE]"
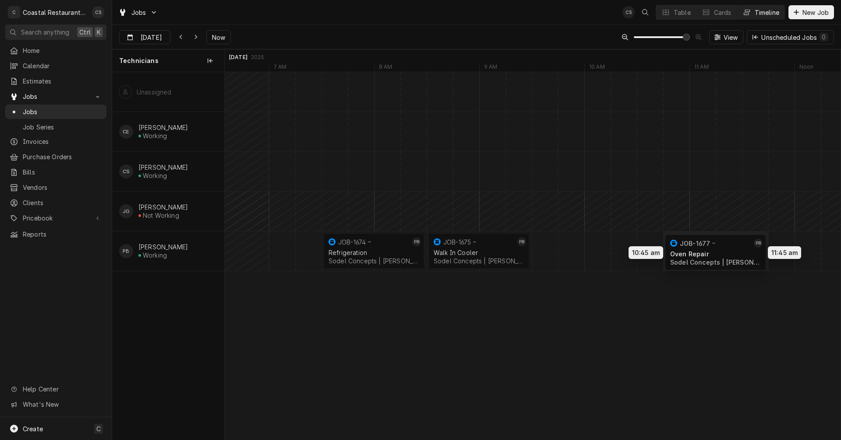
drag, startPoint x: 578, startPoint y: 256, endPoint x: 707, endPoint y: 257, distance: 128.7
click at [707, 257] on div "10:45 AM 11:45 AM JOB-1677 PB Oven Repair Sodel Concepts | Bethany Beach, 19930…" at bounding box center [533, 256] width 616 height 368
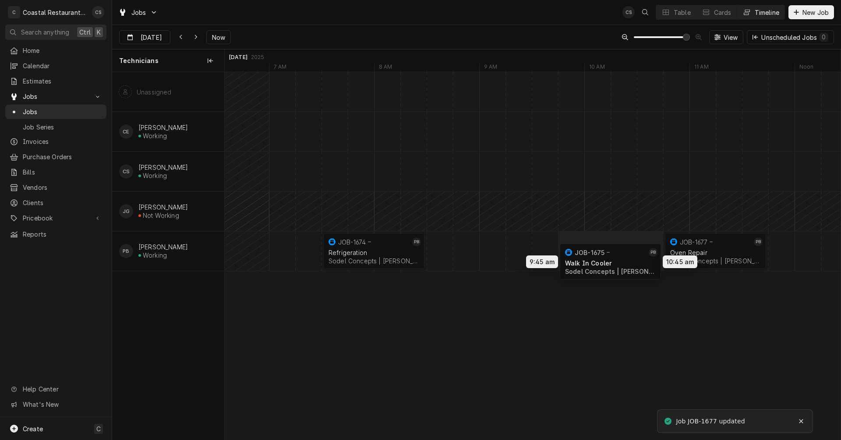
drag, startPoint x: 469, startPoint y: 241, endPoint x: 613, endPoint y: 252, distance: 143.6
click at [613, 252] on div "10:45 AM 11:45 AM JOB-1677 PB Oven Repair Sodel Concepts | Bethany Beach, 19930…" at bounding box center [533, 256] width 616 height 368
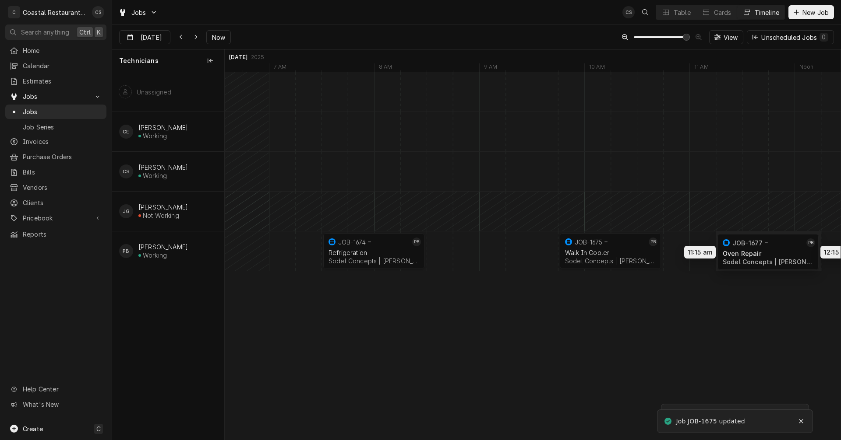
drag, startPoint x: 747, startPoint y: 250, endPoint x: 783, endPoint y: 250, distance: 36.8
click at [783, 250] on div "11:15 AM 12:15 PM JOB-1677 PB Oven Repair Sodel Concepts | Bethany Beach, 19930…" at bounding box center [533, 256] width 616 height 368
drag, startPoint x: 615, startPoint y: 248, endPoint x: 664, endPoint y: 247, distance: 49.5
click at [664, 247] on div "11:15 AM 12:15 PM JOB-1677 PB Oven Repair Sodel Concepts | Bethany Beach, 19930…" at bounding box center [533, 256] width 616 height 368
click at [437, 249] on div "Dynamic Content Wrapper" at bounding box center [820, 251] width 25325 height 39
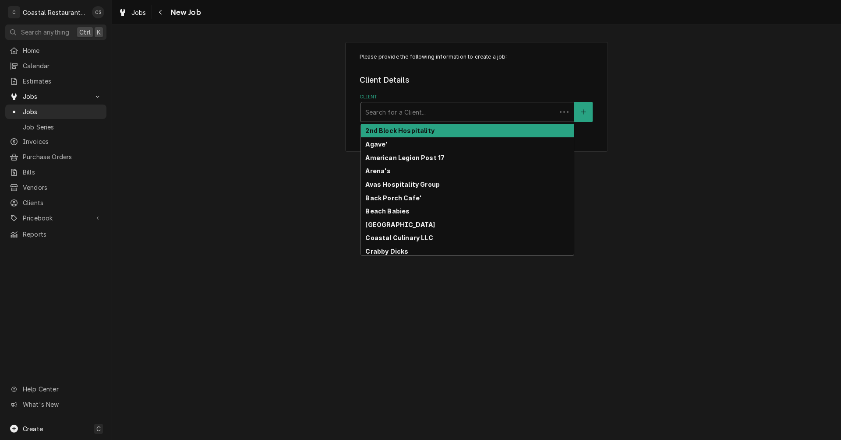
click at [390, 113] on div "Client" at bounding box center [458, 112] width 187 height 16
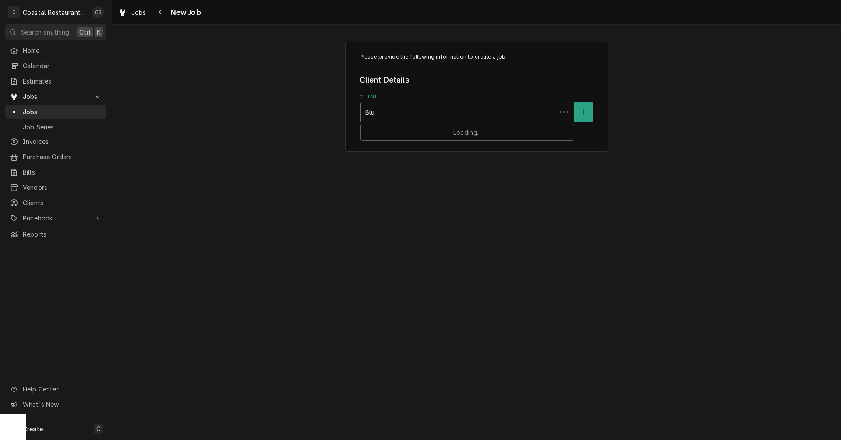
type input "Blue"
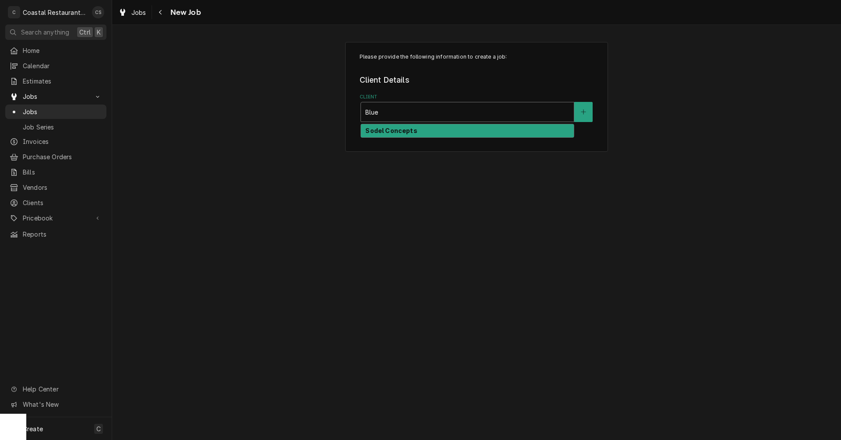
click at [397, 132] on strong "Sodel Concepts" at bounding box center [391, 130] width 52 height 7
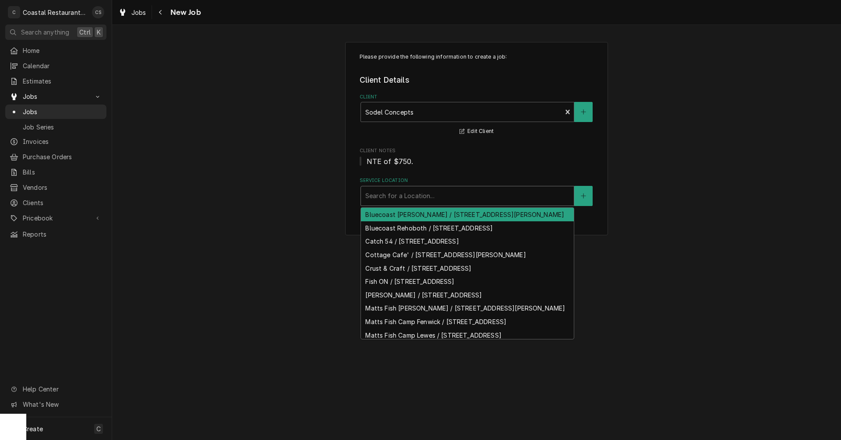
click at [389, 197] on div "Service Location" at bounding box center [467, 196] width 204 height 16
click at [409, 194] on div "Service Location" at bounding box center [467, 196] width 204 height 16
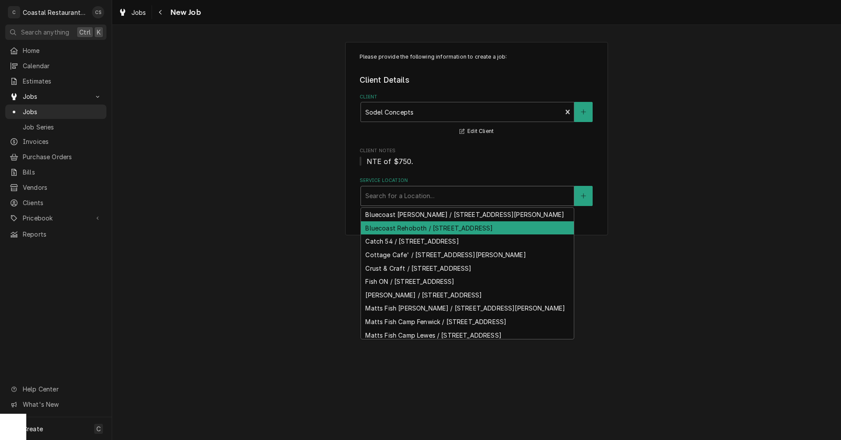
click at [402, 235] on div "Bluecoast Rehoboth / [STREET_ADDRESS]" at bounding box center [467, 229] width 213 height 14
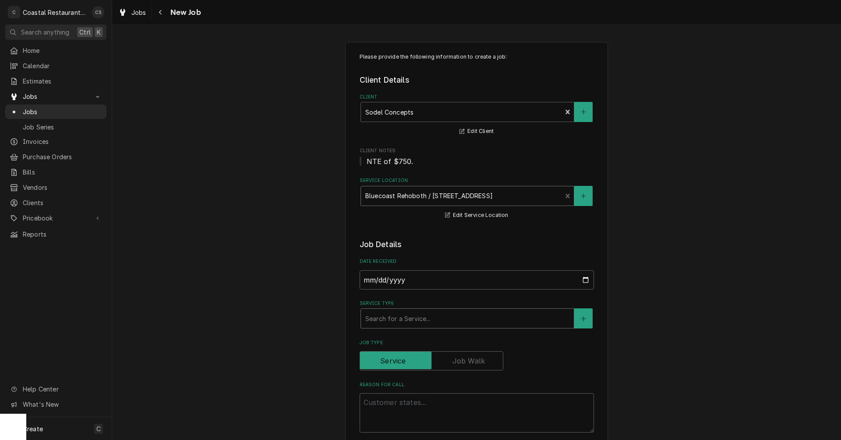
click at [398, 324] on div "Service Type" at bounding box center [467, 319] width 204 height 16
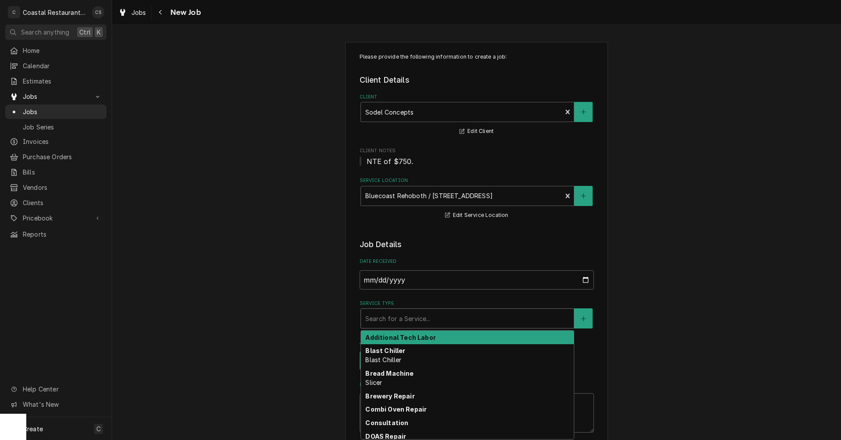
type textarea "x"
type input "R"
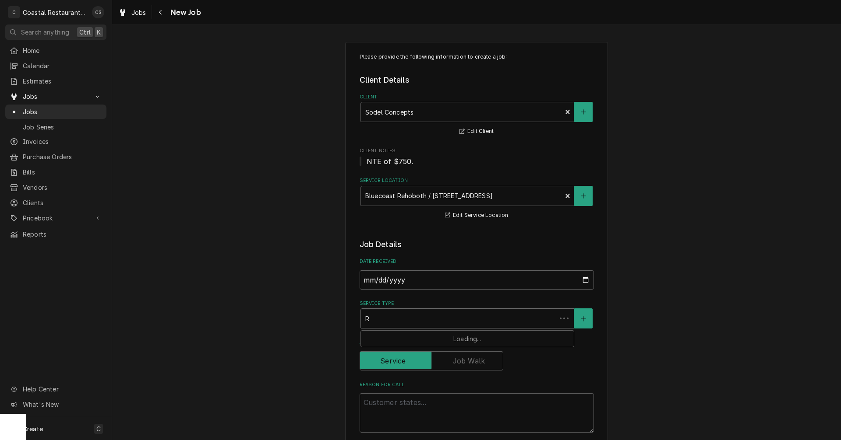
type textarea "x"
type input "Re"
type textarea "x"
type input "Ref"
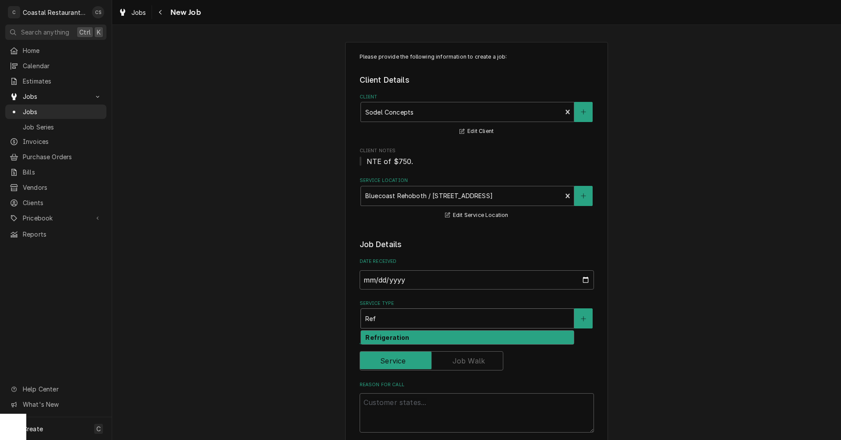
click at [394, 337] on strong "Refrigeration" at bounding box center [387, 337] width 44 height 7
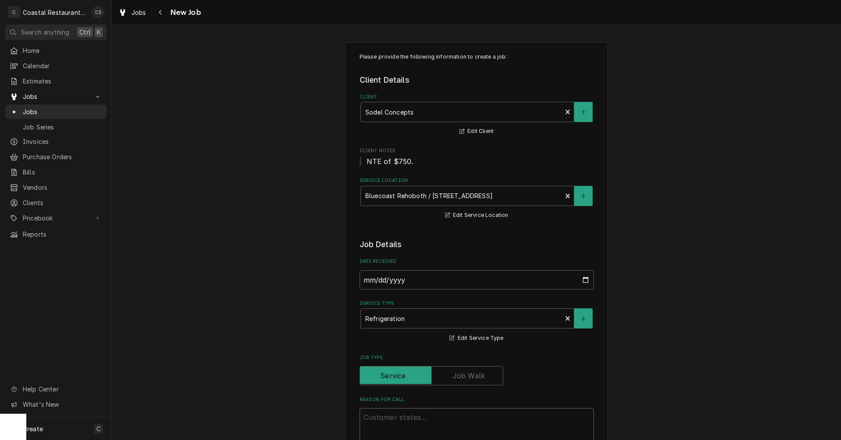
click at [392, 415] on textarea "Reason For Call" at bounding box center [476, 428] width 234 height 39
click at [380, 417] on textarea "Reason For Call" at bounding box center [476, 428] width 234 height 39
paste textarea "Work Order ID: 14247"
type textarea "x"
type textarea "Work Order ID: 14247"
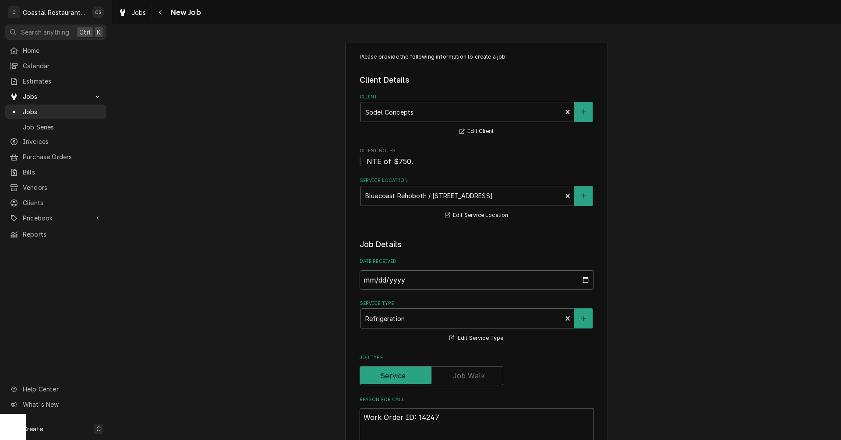
type textarea "x"
type textarea "Work Order ID: 14247"
type textarea "x"
type textarea "Work Order ID: 14247"
click at [446, 418] on textarea "Work Order ID: 14247" at bounding box center [476, 428] width 234 height 39
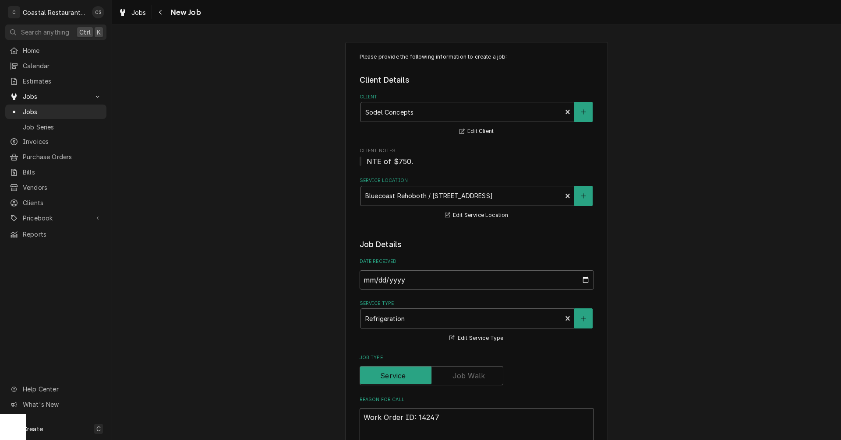
paste textarea "The lowboy on salad station isn't working. Also, the dessert lowboy is running …"
type textarea "x"
type textarea "Work Order ID: 14247 The lowboy on salad station isn't working. Also, the desse…"
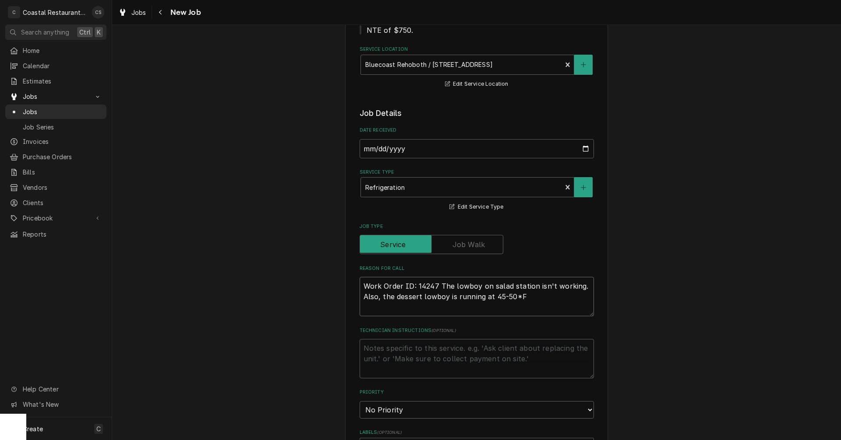
drag, startPoint x: 377, startPoint y: 296, endPoint x: 524, endPoint y: 293, distance: 147.2
click at [524, 293] on textarea "Work Order ID: 14247 The lowboy on salad station isn't working. Also, the desse…" at bounding box center [476, 296] width 234 height 39
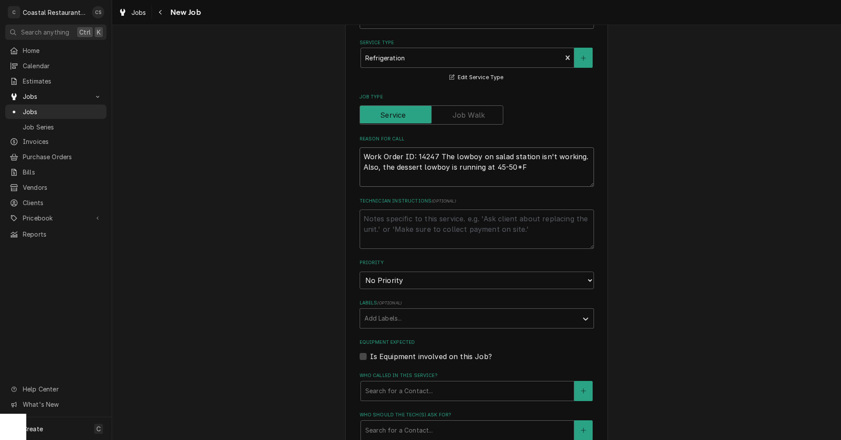
scroll to position [263, 0]
type textarea "x"
type textarea "Work Order ID: 14247 The lowboy on salad station isn't working. Also,"
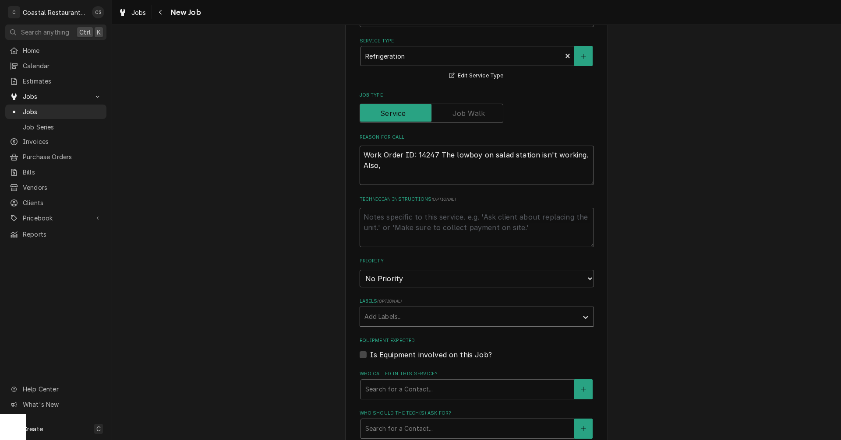
type textarea "x"
type textarea "Work Order ID: 14247 The lowboy on salad station isn't working. Also,"
click at [389, 318] on div "Labels" at bounding box center [468, 317] width 209 height 16
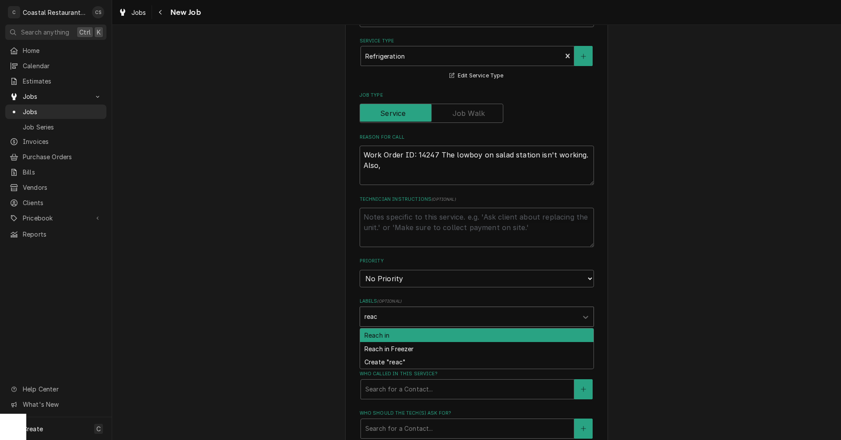
type input "reach"
click at [391, 338] on div "Reach in" at bounding box center [476, 336] width 233 height 14
type textarea "x"
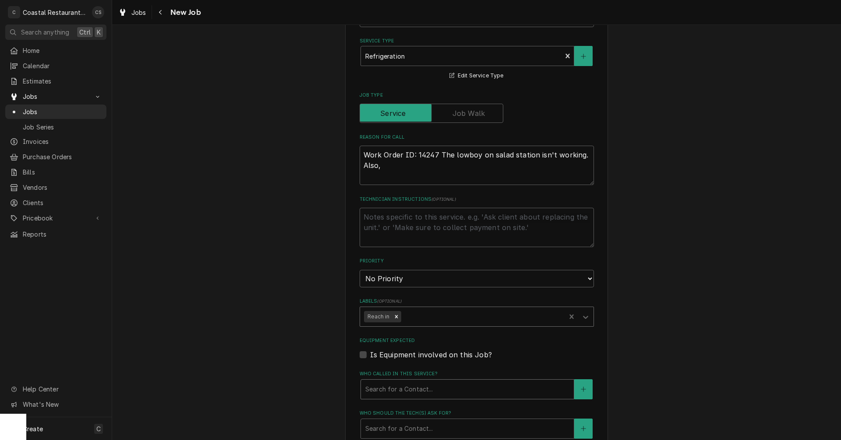
click at [394, 390] on div "Who called in this service?" at bounding box center [467, 390] width 204 height 16
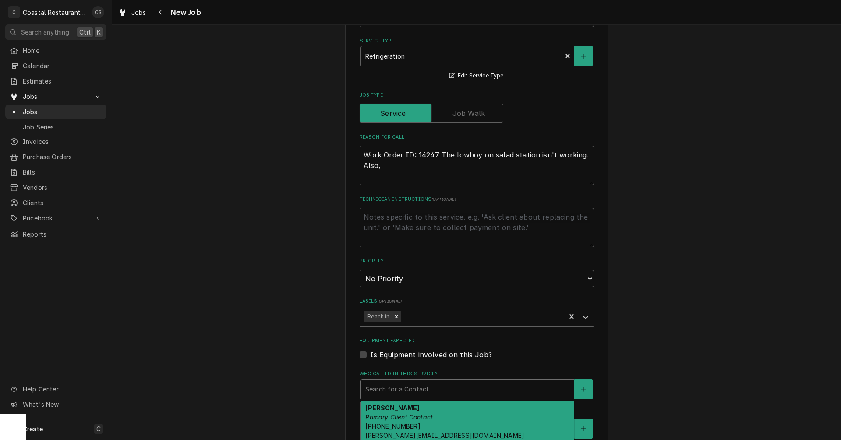
click at [394, 414] on em "Primary Client Contact" at bounding box center [398, 417] width 67 height 7
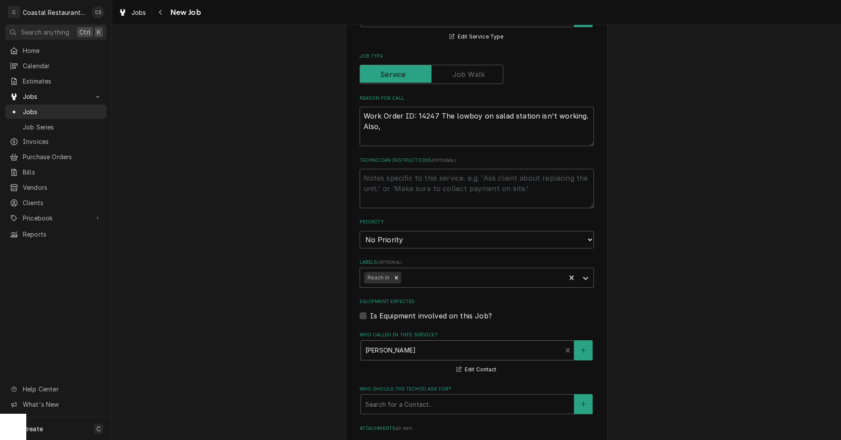
scroll to position [350, 0]
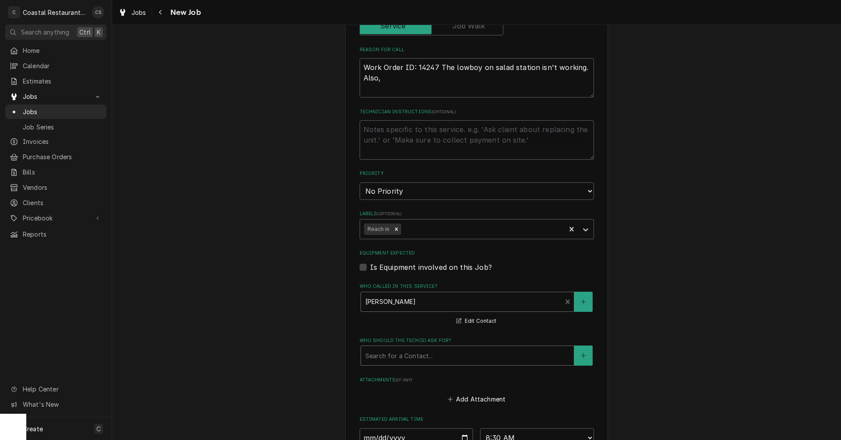
click at [400, 359] on div "Who should the tech(s) ask for?" at bounding box center [467, 356] width 204 height 16
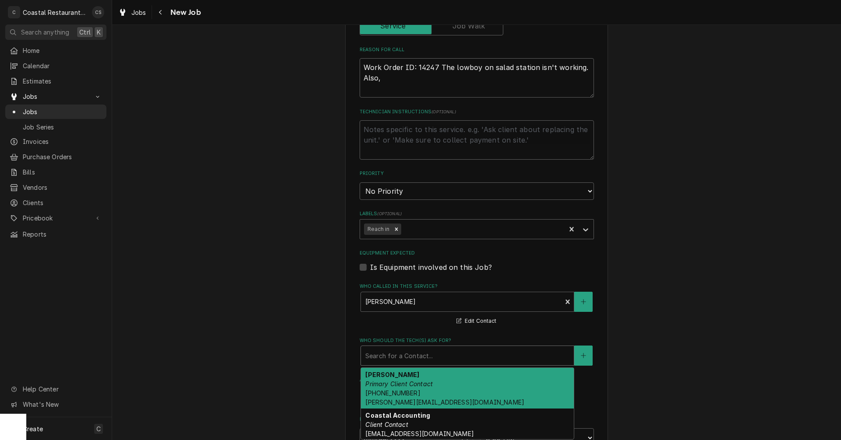
drag, startPoint x: 402, startPoint y: 384, endPoint x: 406, endPoint y: 376, distance: 9.8
click at [402, 384] on em "Primary Client Contact" at bounding box center [398, 383] width 67 height 7
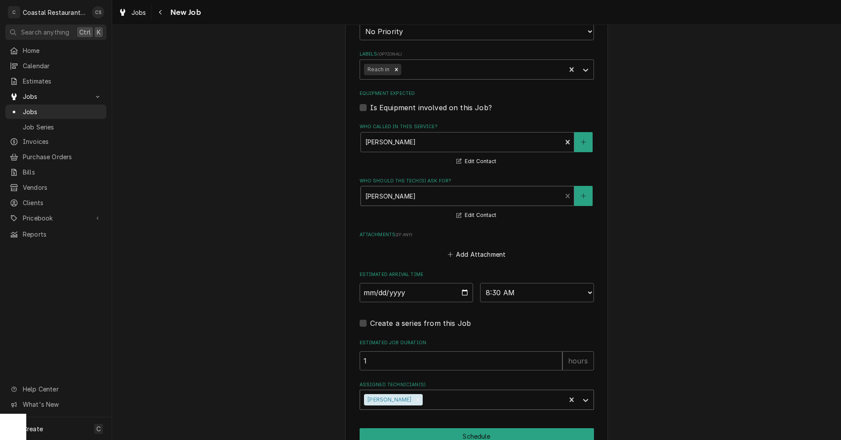
scroll to position [525, 0]
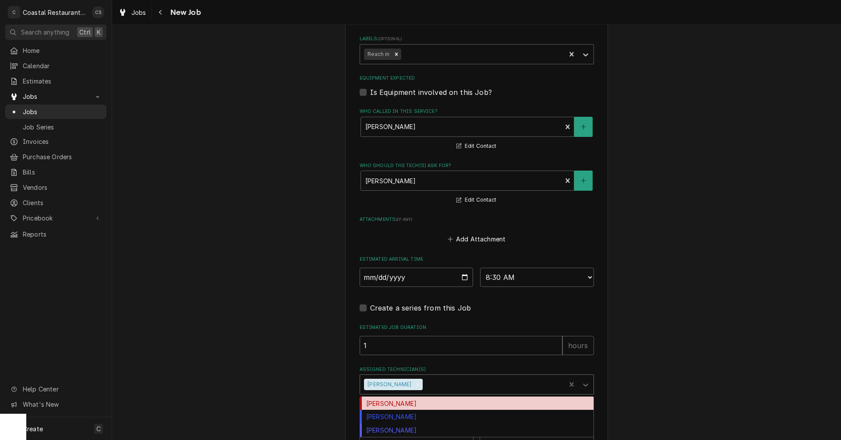
click at [424, 385] on div "Assigned Technician(s)" at bounding box center [492, 385] width 137 height 16
click at [407, 405] on div "[PERSON_NAME]" at bounding box center [476, 404] width 233 height 14
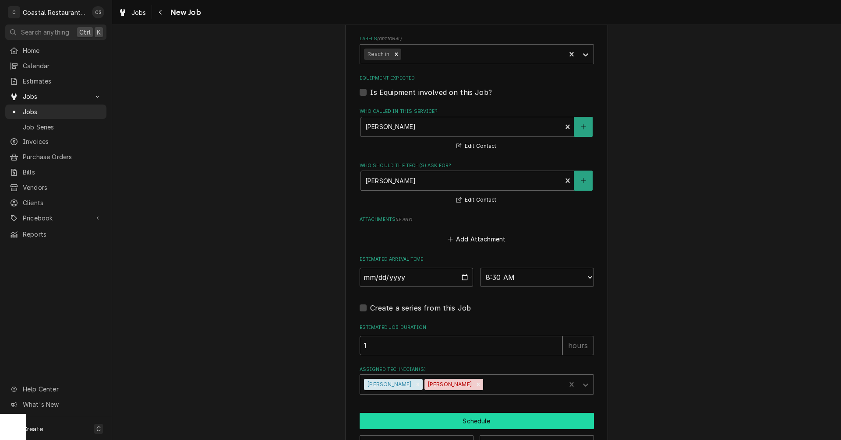
click at [450, 419] on button "Schedule" at bounding box center [476, 421] width 234 height 16
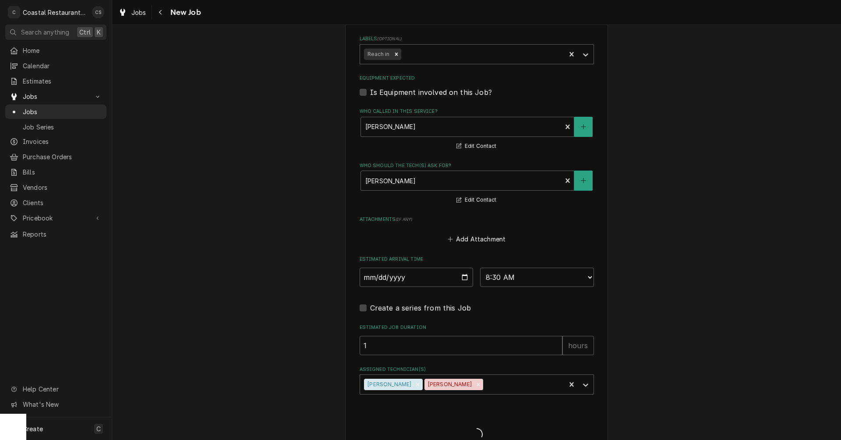
type textarea "x"
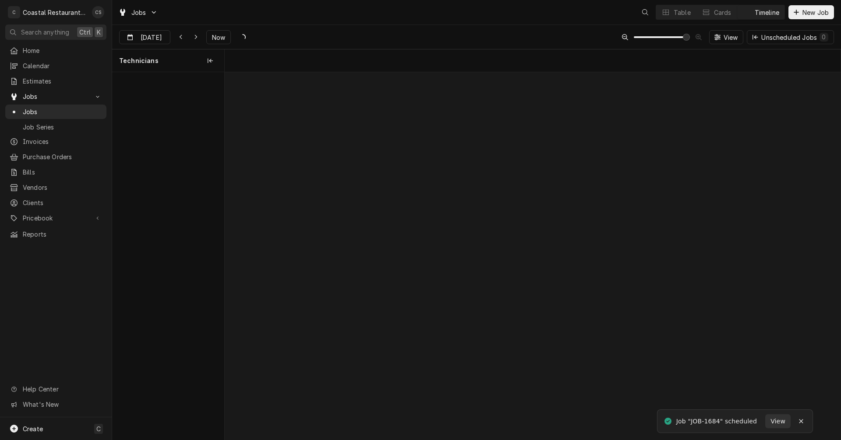
scroll to position [0, 12198]
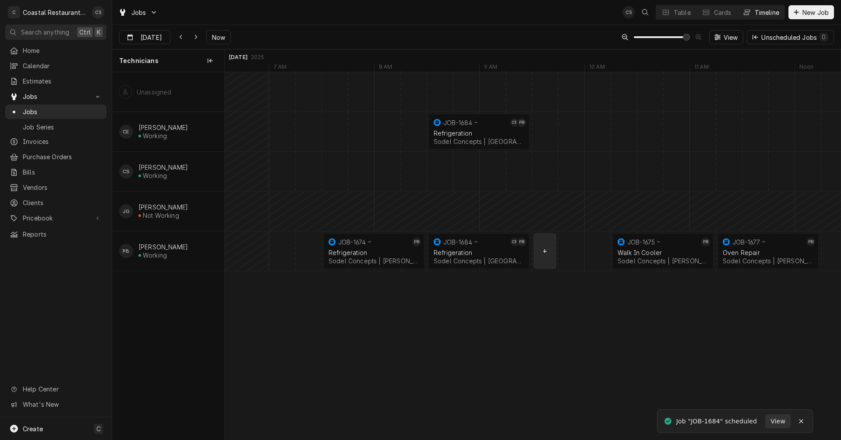
click at [543, 256] on div "normal" at bounding box center [675, 251] width 25299 height 39
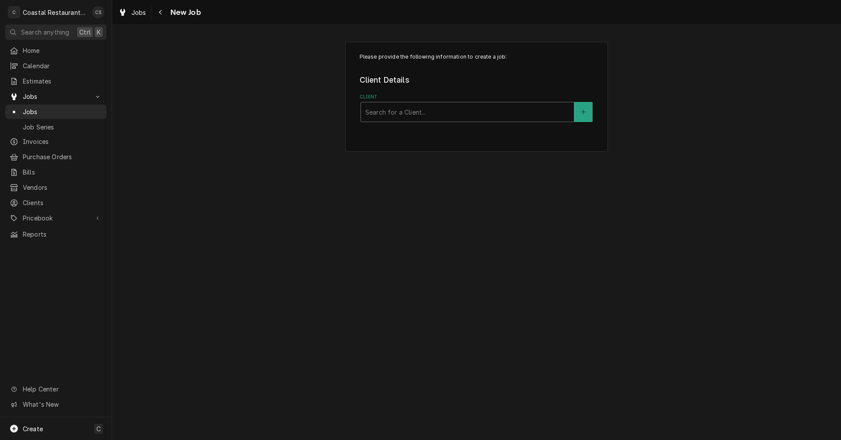
click at [397, 113] on div "Client" at bounding box center [467, 112] width 204 height 16
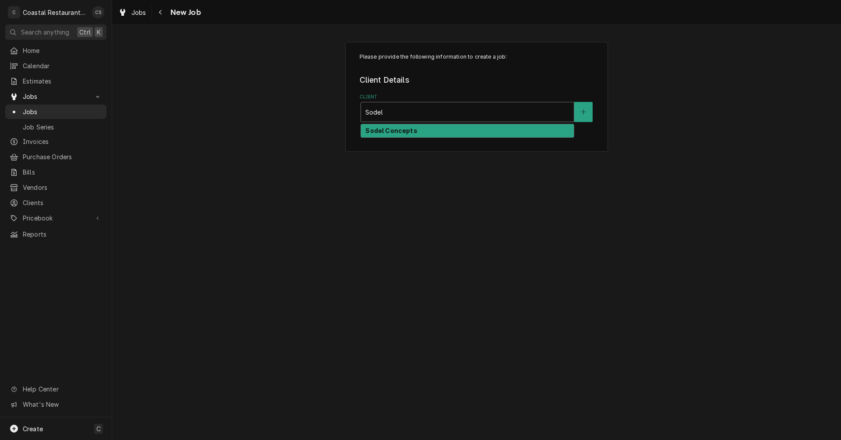
type input "Sodel"
click at [398, 140] on div "Please provide the following information to create a job: Client Details Client…" at bounding box center [476, 97] width 263 height 110
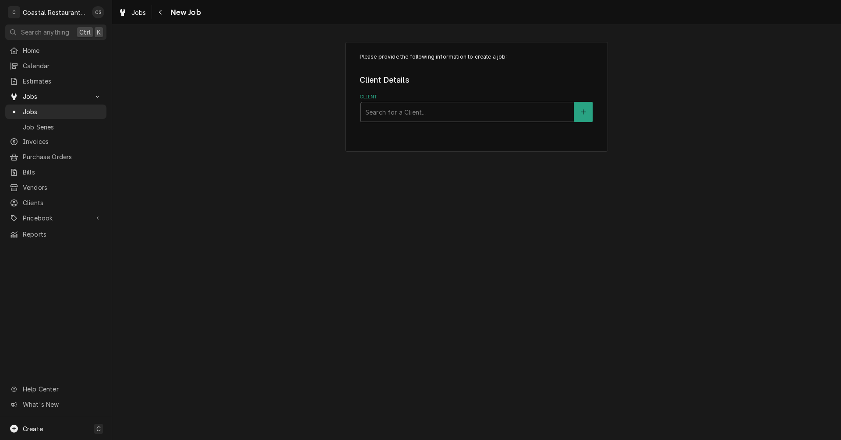
click at [380, 113] on div "Client" at bounding box center [467, 112] width 204 height 16
type input "sodel"
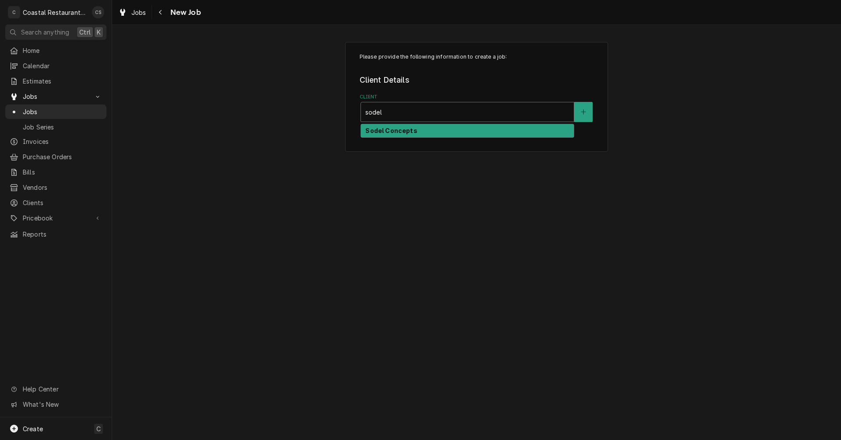
click at [380, 133] on strong "Sodel Concepts" at bounding box center [391, 130] width 52 height 7
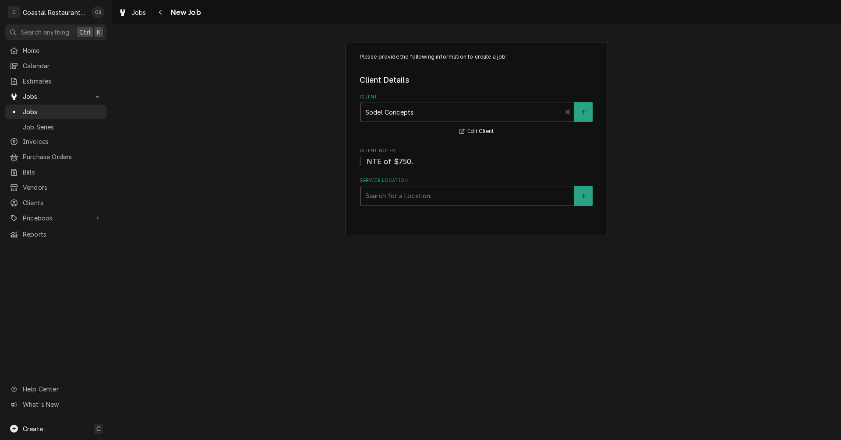
click at [392, 197] on div "Service Location" at bounding box center [467, 196] width 204 height 16
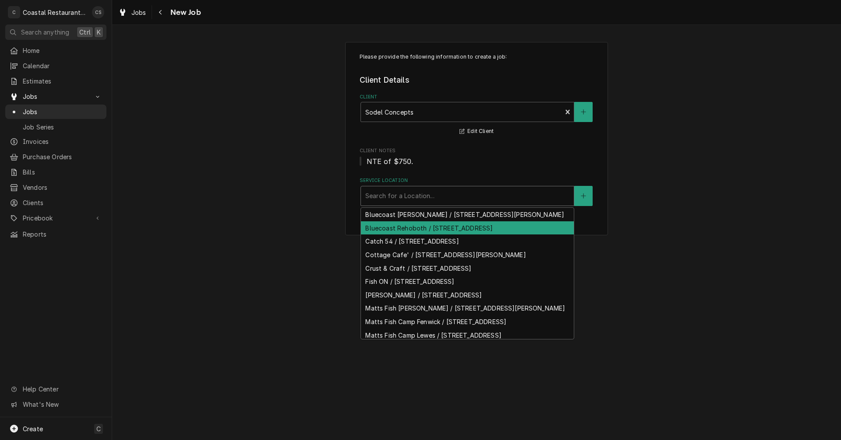
click at [395, 235] on div "Bluecoast Rehoboth / [STREET_ADDRESS]" at bounding box center [467, 229] width 213 height 14
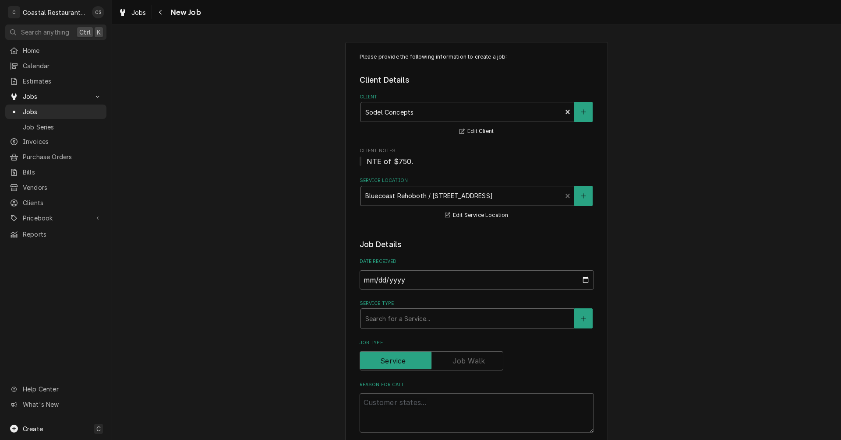
click at [391, 318] on div "Service Type" at bounding box center [467, 319] width 204 height 16
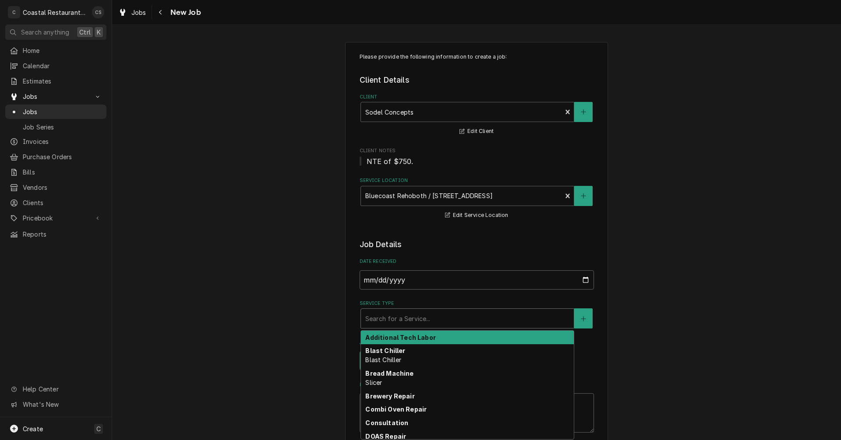
type textarea "x"
type input "r"
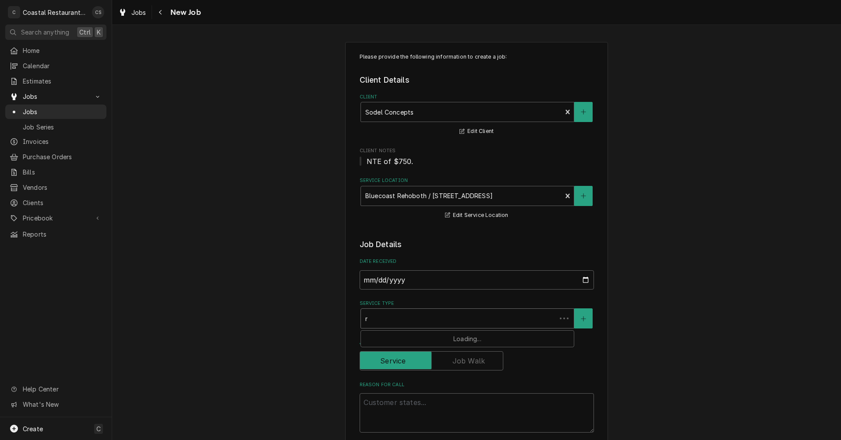
type textarea "x"
type input "re"
type textarea "x"
type input "rea"
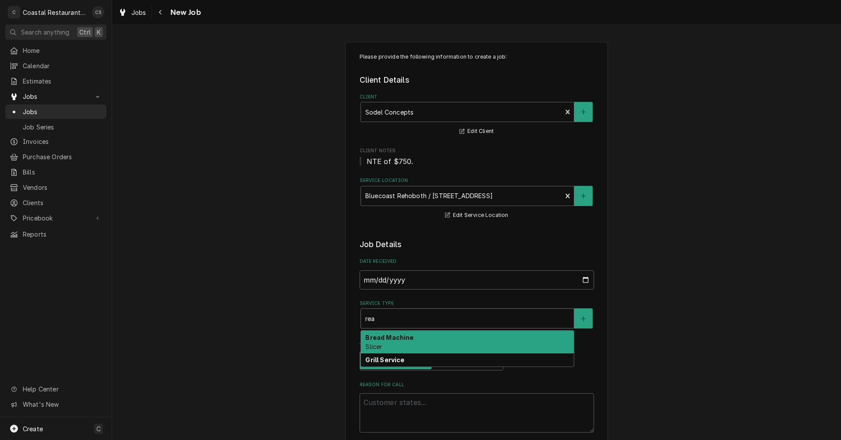
type textarea "x"
type input "re"
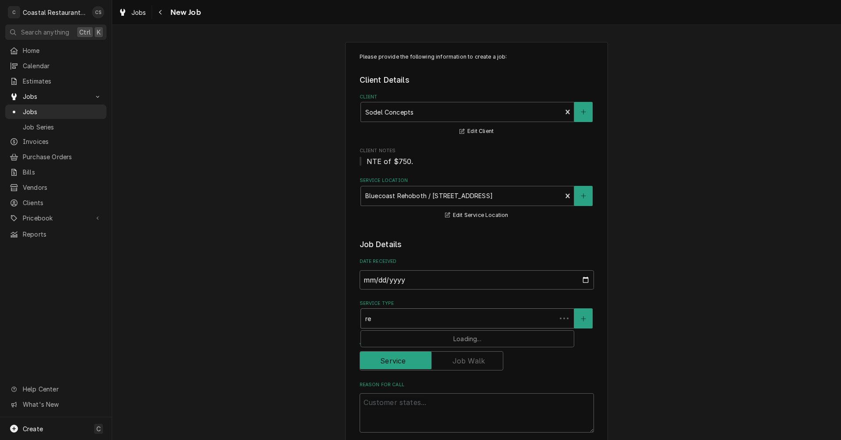
type textarea "x"
type input "ref"
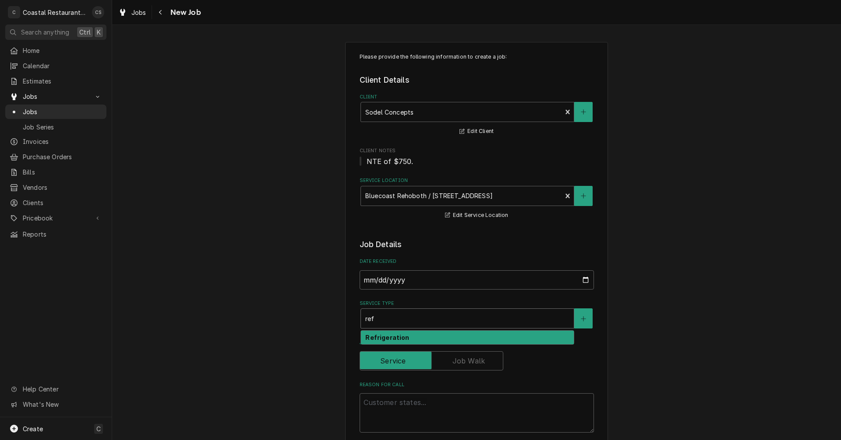
click at [388, 338] on strong "Refrigeration" at bounding box center [387, 337] width 44 height 7
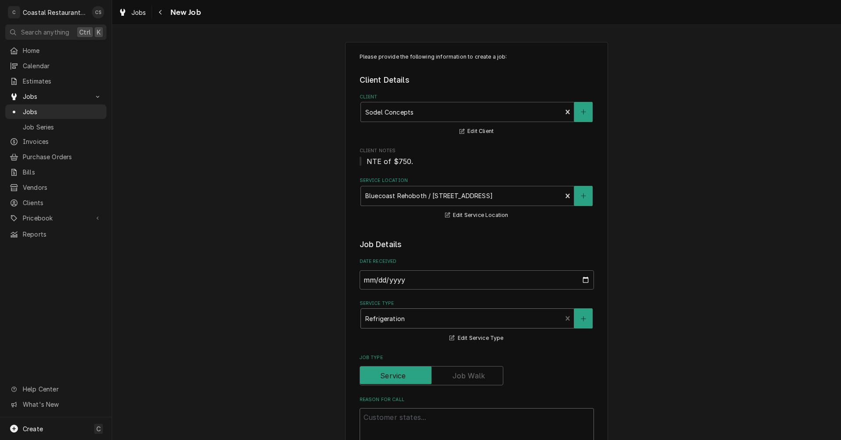
click at [388, 415] on textarea "Reason For Call" at bounding box center [476, 428] width 234 height 39
click at [388, 419] on textarea "Reason For Call" at bounding box center [476, 428] width 234 height 39
paste textarea "the dessert lowboy is running at 45-50*F"
type textarea "x"
type textarea "the dessert lowboy is running at 45-50*F"
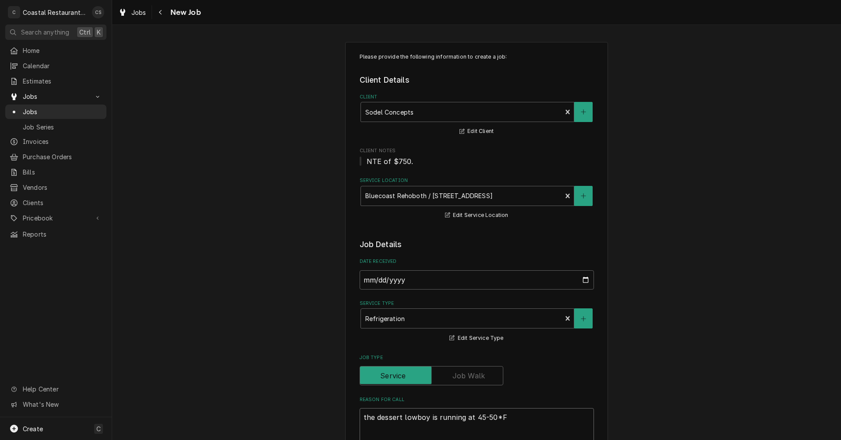
type textarea "x"
type textarea "the dessert lowboy is running at 45-50*F"
type textarea "x"
click at [363, 417] on textarea "the dessert lowboy is running at 45-50*F" at bounding box center [476, 428] width 234 height 39
type textarea "the dessert lowboy is running at 45-50*F"
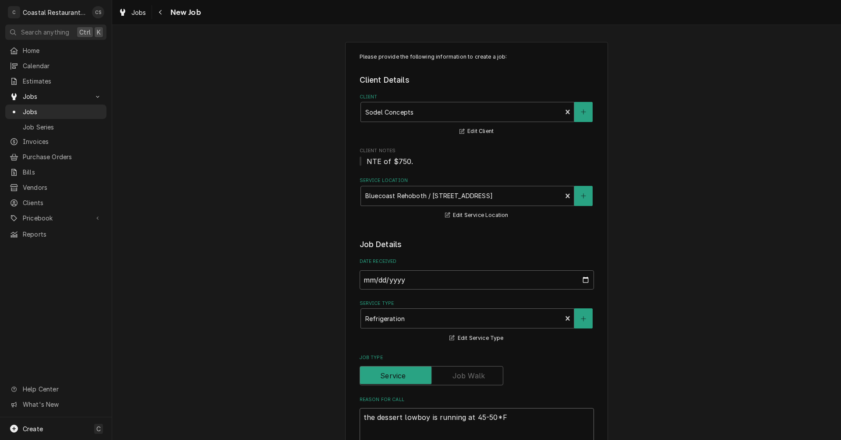
click at [362, 418] on textarea "the dessert lowboy is running at 45-50*F" at bounding box center [476, 428] width 234 height 39
paste textarea "Work Order ID: 14247"
type textarea "x"
type textarea "Work Order ID: 14247the dessert lowboy is running at 45-50*F"
type textarea "x"
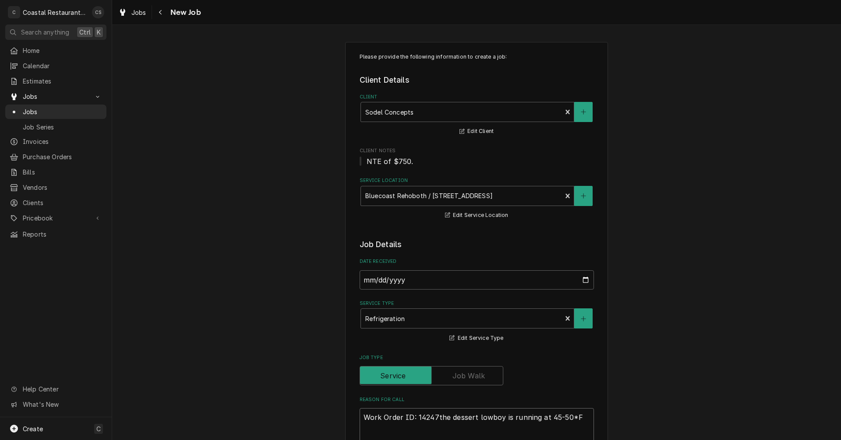
type textarea "Work Order ID: 14247 the dessert lowboy is running at 45-50*F"
type textarea "x"
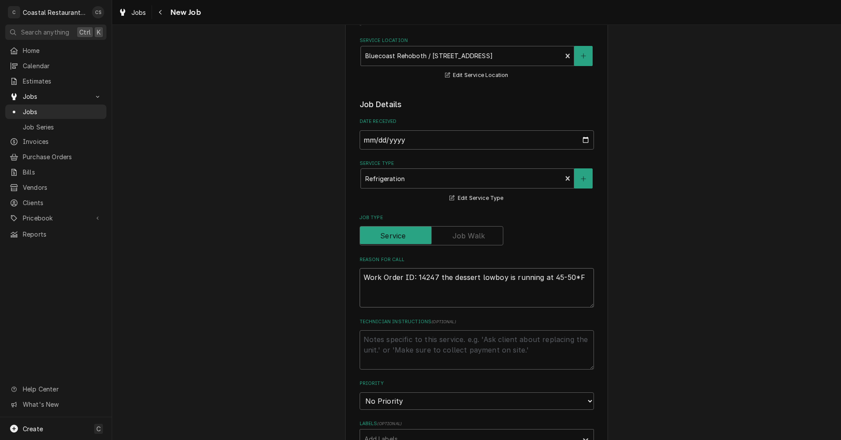
scroll to position [219, 0]
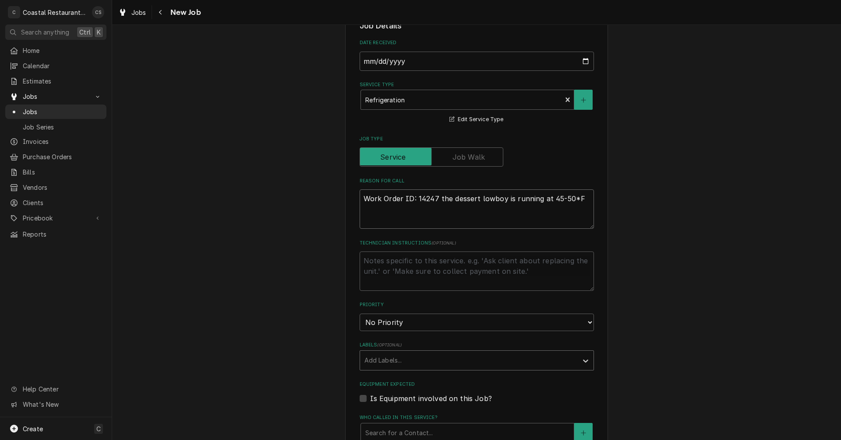
type textarea "Work Order ID: 14247 the dessert lowboy is running at 45-50*F"
click at [385, 363] on div "Labels" at bounding box center [468, 361] width 209 height 16
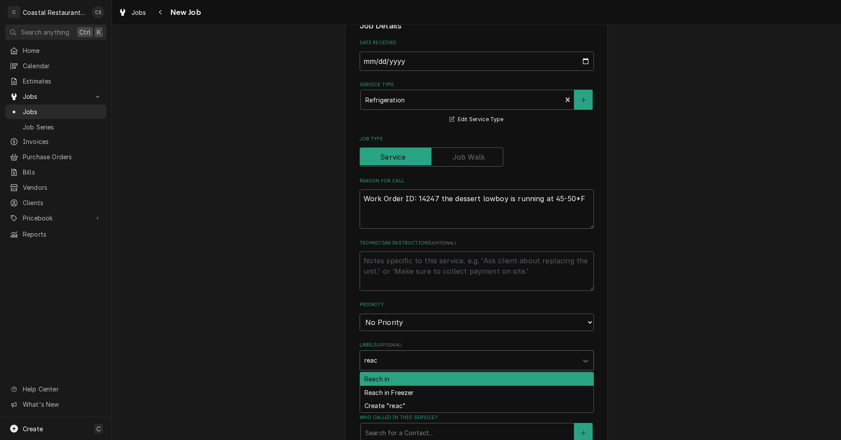
type input "reach"
click at [388, 382] on div "Reach in" at bounding box center [476, 380] width 233 height 14
type textarea "x"
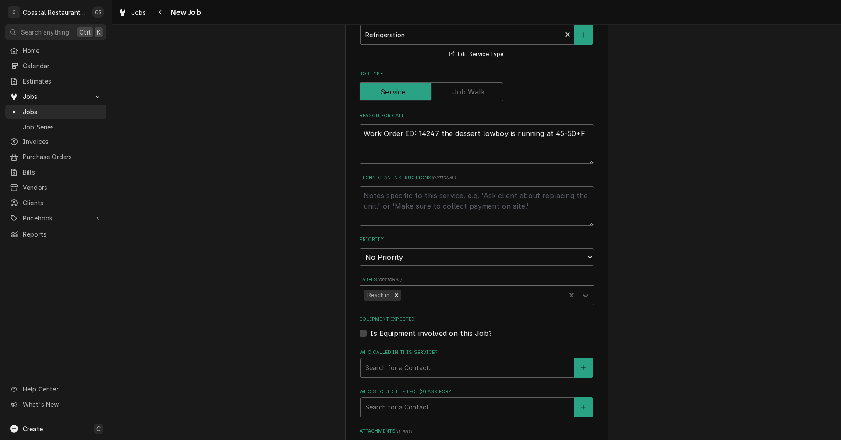
scroll to position [350, 0]
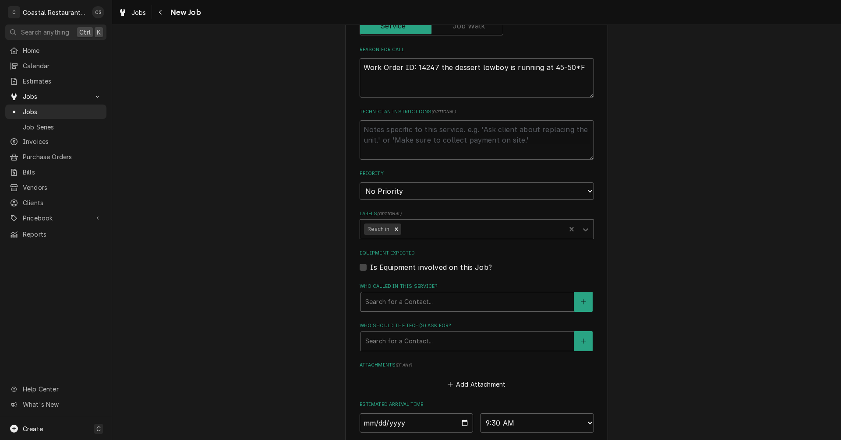
click at [387, 305] on div "Who called in this service?" at bounding box center [467, 302] width 204 height 16
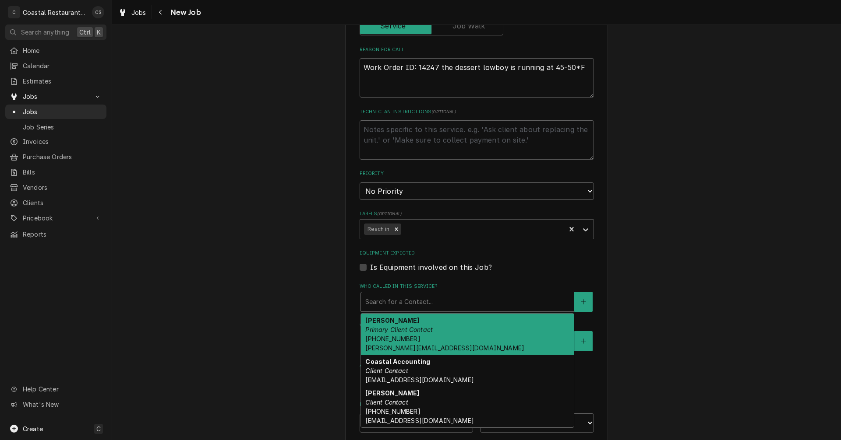
click at [402, 324] on strong "Andrew Dickinson" at bounding box center [392, 320] width 54 height 7
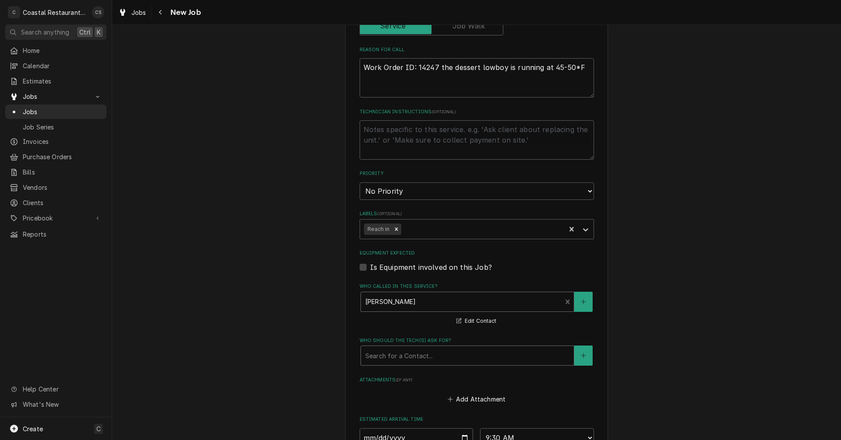
click at [403, 359] on div "Who should the tech(s) ask for?" at bounding box center [467, 356] width 204 height 16
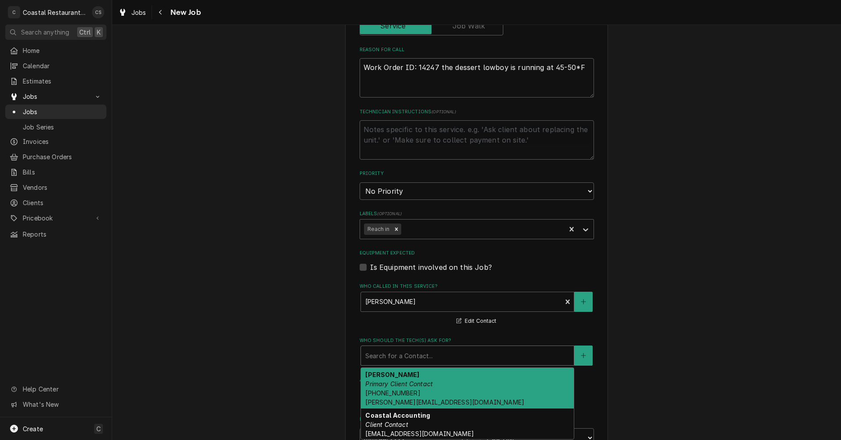
click at [402, 382] on em "Primary Client Contact" at bounding box center [398, 383] width 67 height 7
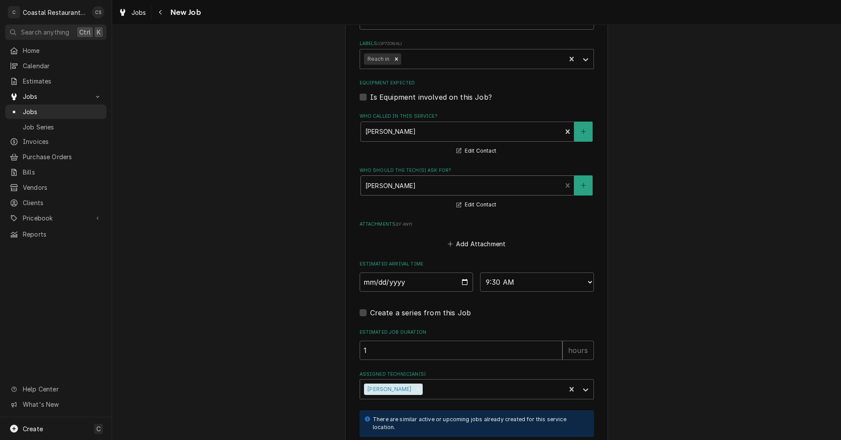
scroll to position [569, 0]
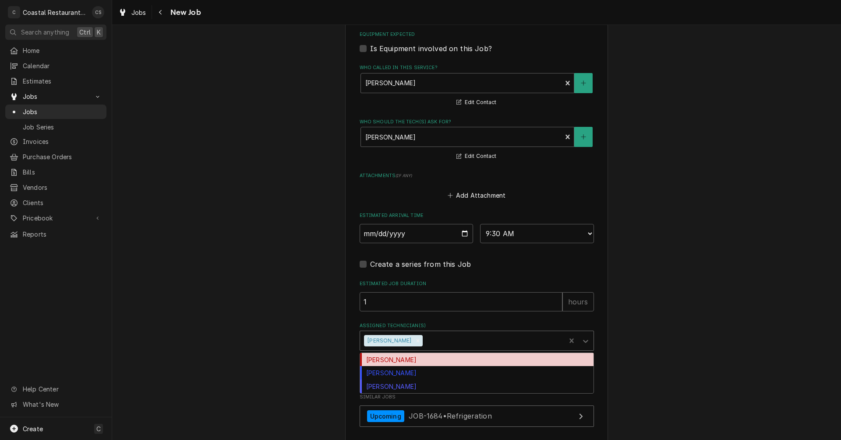
click at [424, 342] on div "Assigned Technician(s)" at bounding box center [492, 341] width 137 height 16
click at [408, 361] on div "[PERSON_NAME]" at bounding box center [476, 360] width 233 height 14
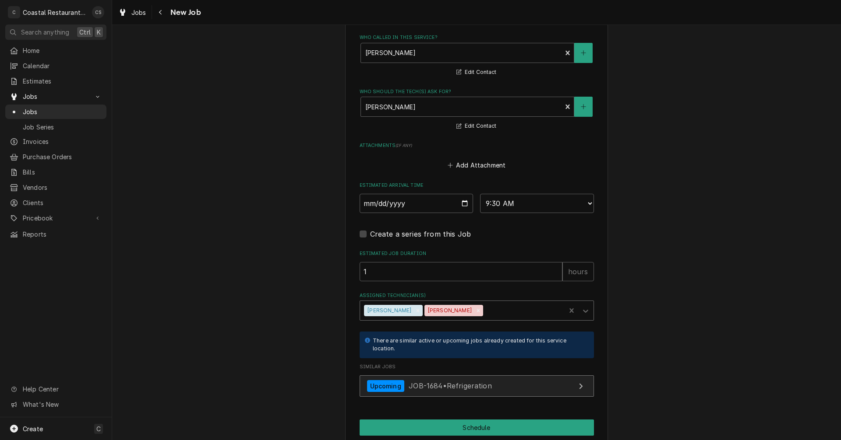
scroll to position [636, 0]
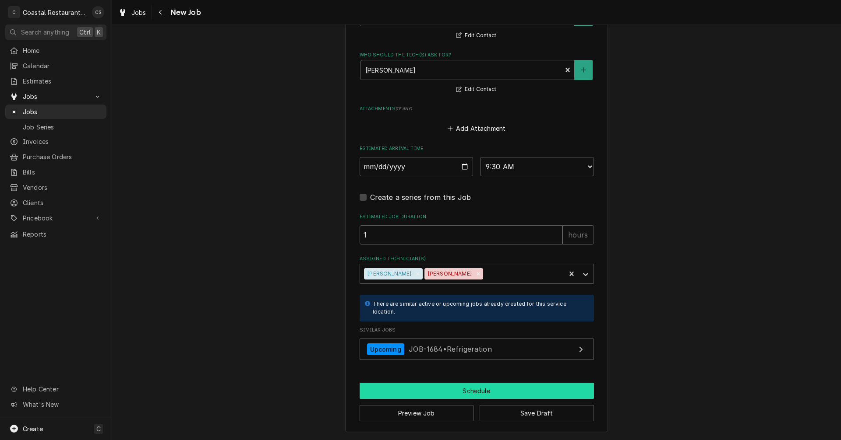
click at [466, 392] on button "Schedule" at bounding box center [476, 391] width 234 height 16
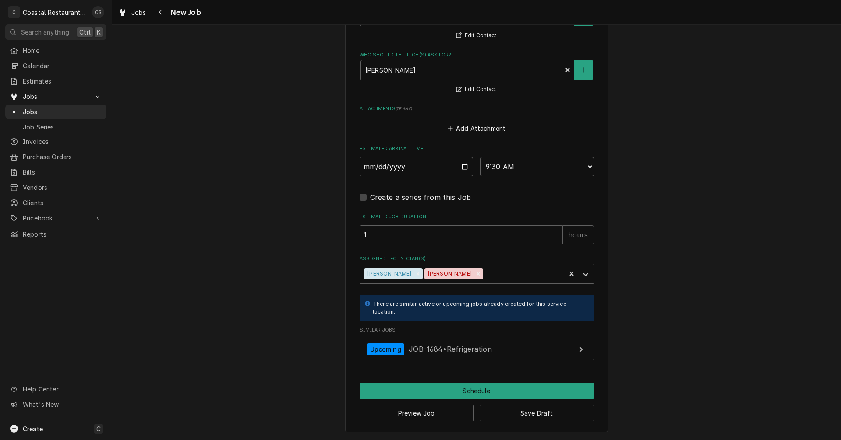
scroll to position [628, 0]
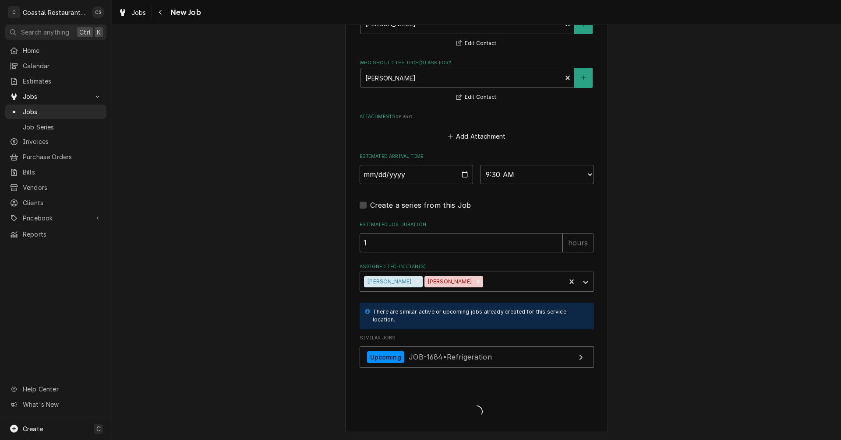
type textarea "x"
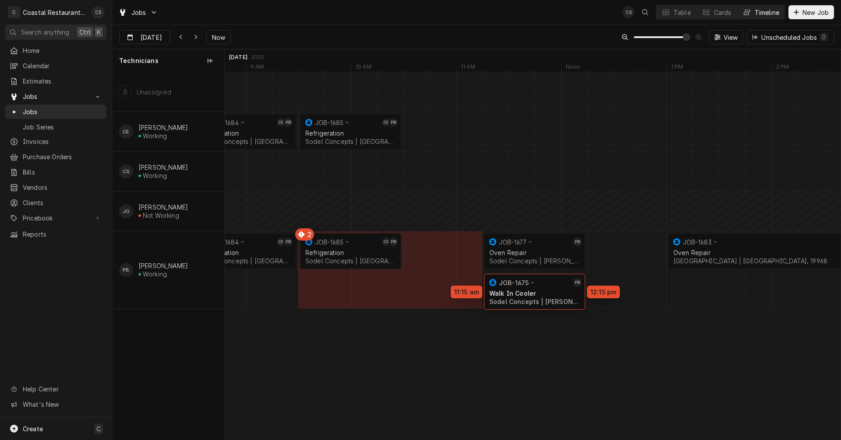
drag, startPoint x: 449, startPoint y: 277, endPoint x: 547, endPoint y: 280, distance: 98.1
click at [548, 280] on div "9:30 AM 10:30 AM JOB-1685 CE PB Refrigeration Sodel Concepts | Rehoboth Beach, …" at bounding box center [533, 256] width 616 height 368
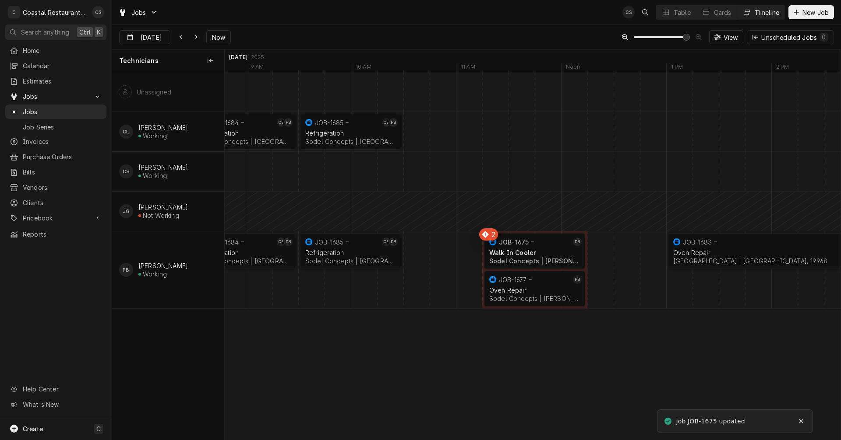
click at [416, 255] on div "Dynamic Content Wrapper" at bounding box center [442, 270] width 25299 height 77
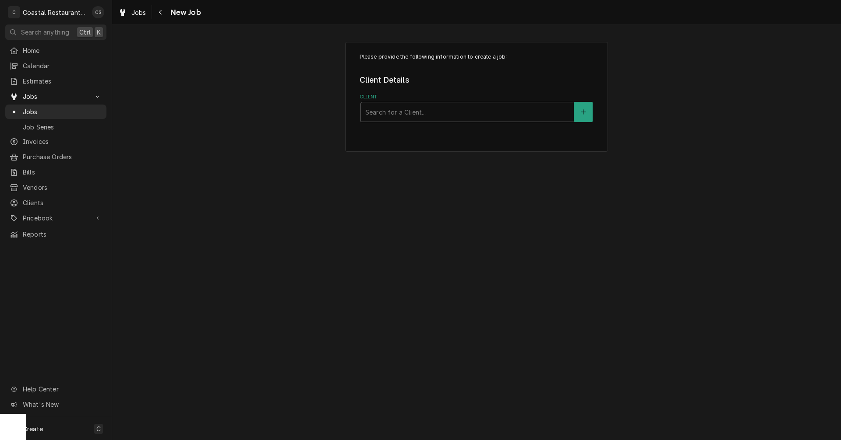
click at [410, 112] on div "Client" at bounding box center [467, 112] width 204 height 16
type input "Sodel"
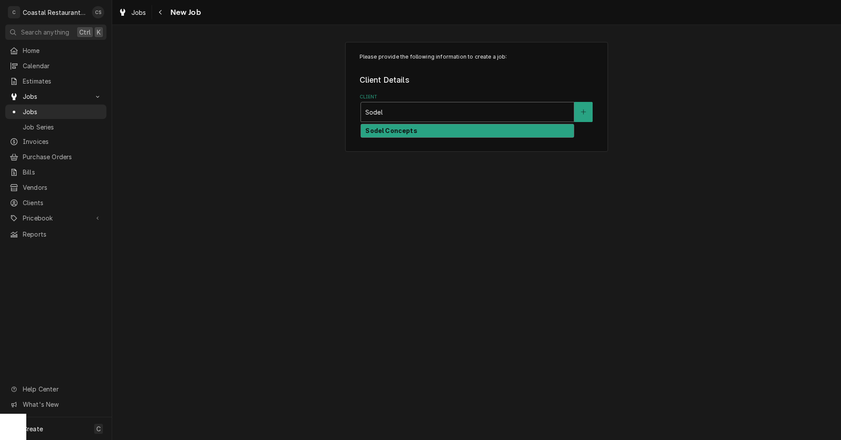
click at [402, 133] on strong "Sodel Concepts" at bounding box center [391, 130] width 52 height 7
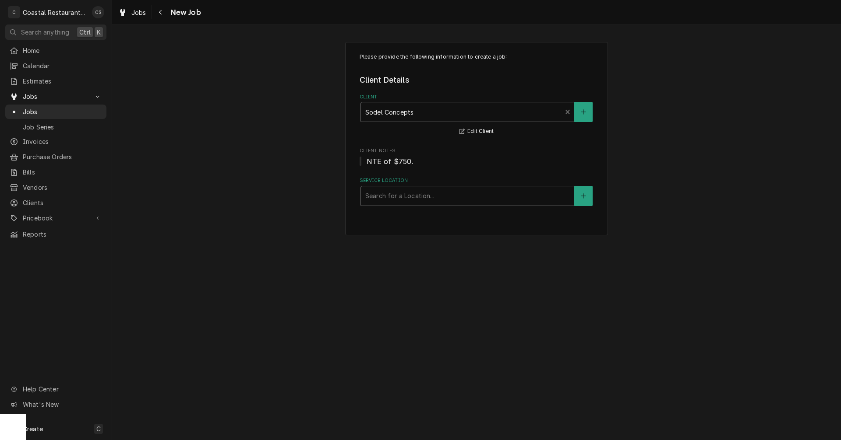
click at [393, 200] on div "Service Location" at bounding box center [467, 196] width 204 height 16
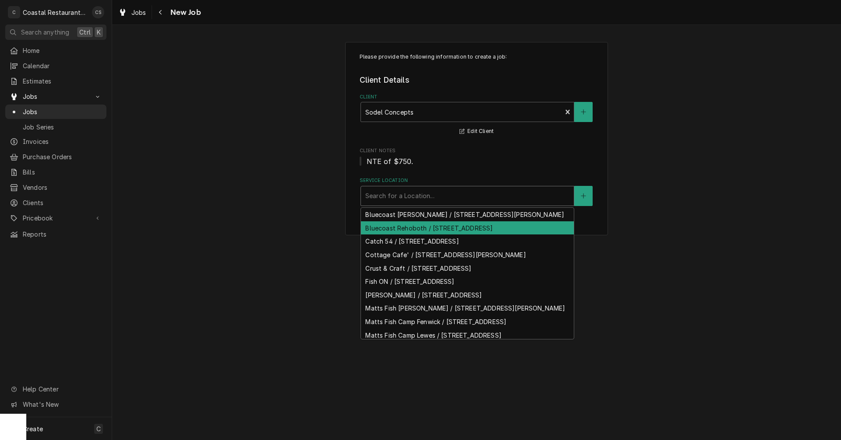
click at [394, 235] on div "Bluecoast Rehoboth / [STREET_ADDRESS]" at bounding box center [467, 229] width 213 height 14
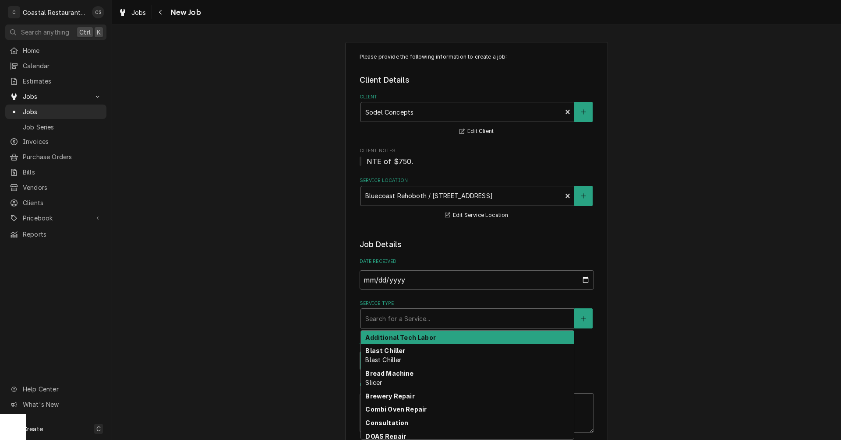
click at [390, 324] on div "Service Type" at bounding box center [467, 319] width 204 height 16
type textarea "x"
type input "r"
type textarea "x"
type input "re"
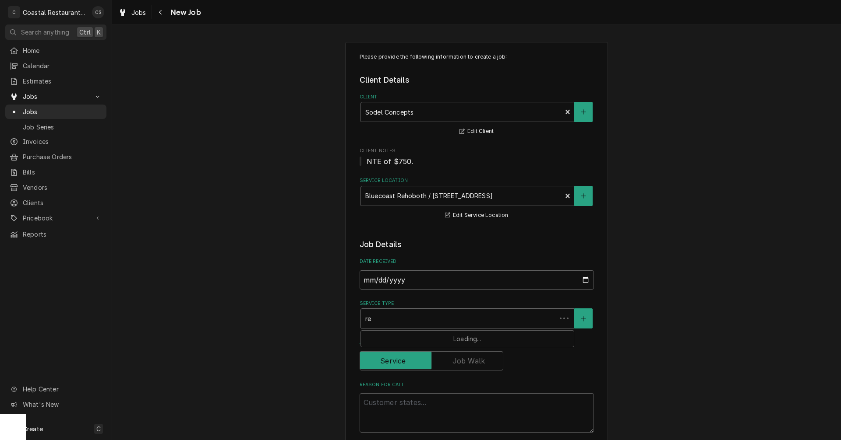
type textarea "x"
type input "ref"
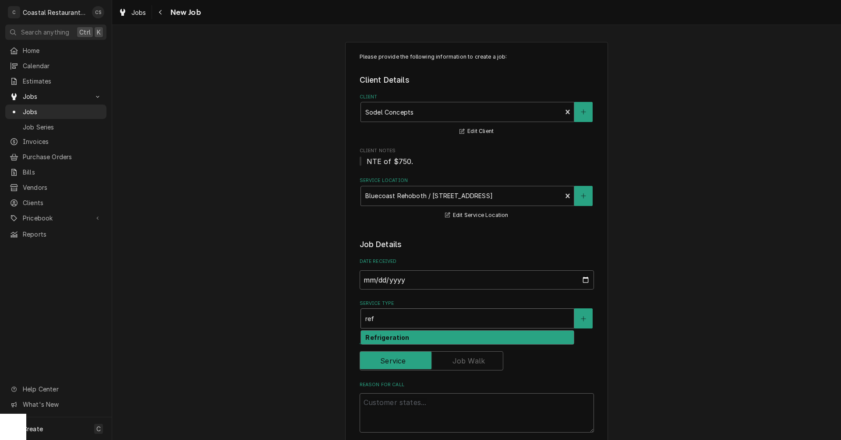
click at [387, 339] on strong "Refrigeration" at bounding box center [387, 337] width 44 height 7
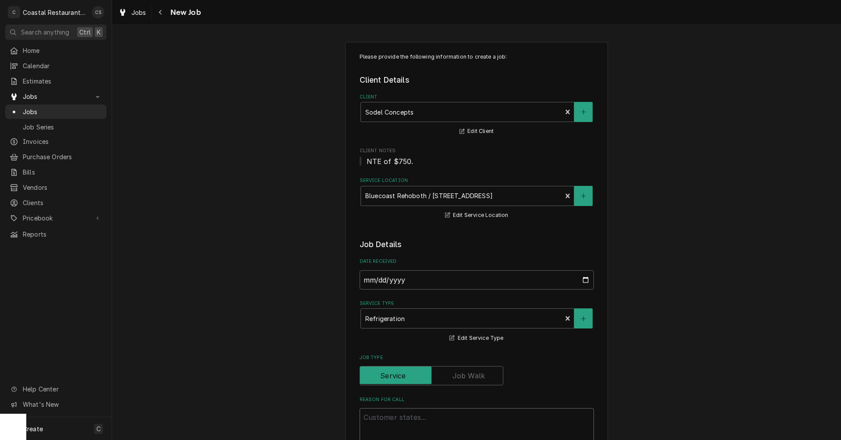
click at [374, 420] on textarea "Reason For Call" at bounding box center [476, 428] width 234 height 39
click at [382, 420] on textarea "Reason For Call" at bounding box center [476, 428] width 234 height 39
paste textarea "Work Order ID: 14243"
type textarea "x"
type textarea "Work Order ID: 14243"
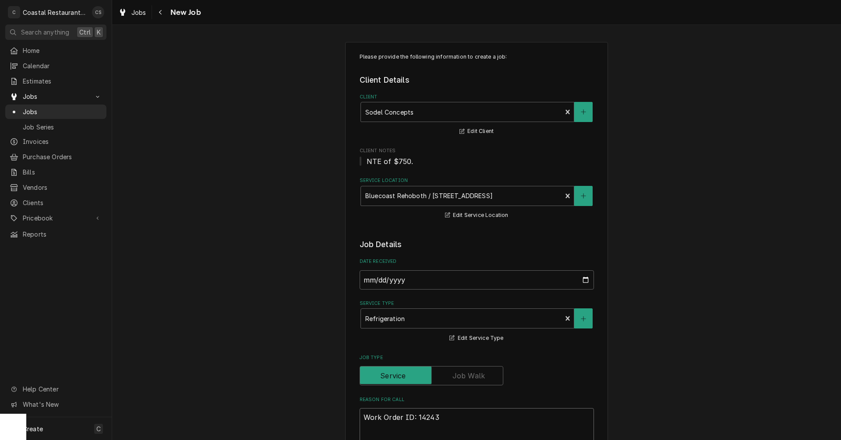
type textarea "x"
type textarea "Work Order ID: 14243"
type textarea "x"
type textarea "Work Order ID: 14243"
click at [441, 417] on textarea "Work Order ID: 14243" at bounding box center [476, 428] width 234 height 39
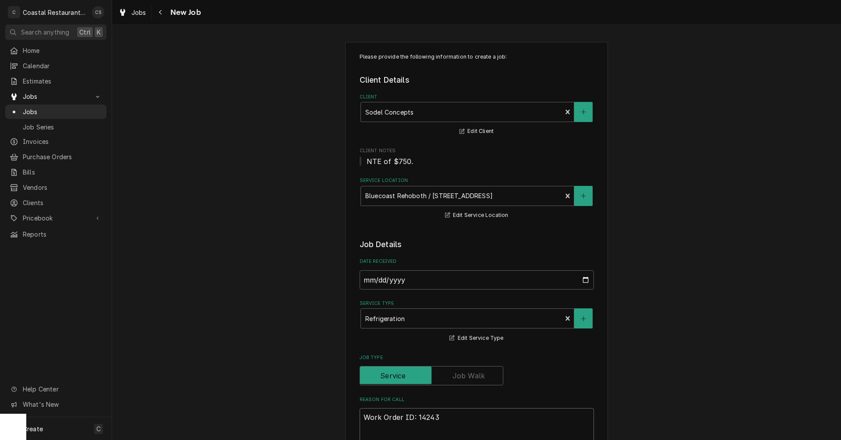
paste textarea "back station salad low boy is not keeping temp. Very warm"
type textarea "x"
type textarea "Work Order ID: 14243 back station salad low boy is not keeping temp. Very warm"
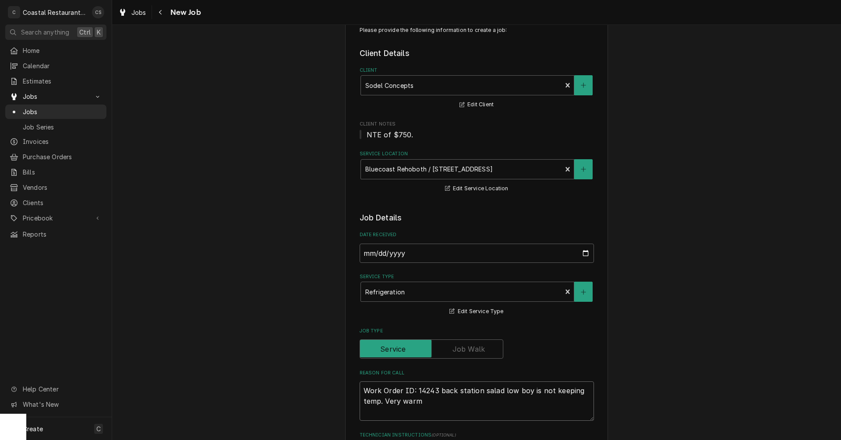
type textarea "x"
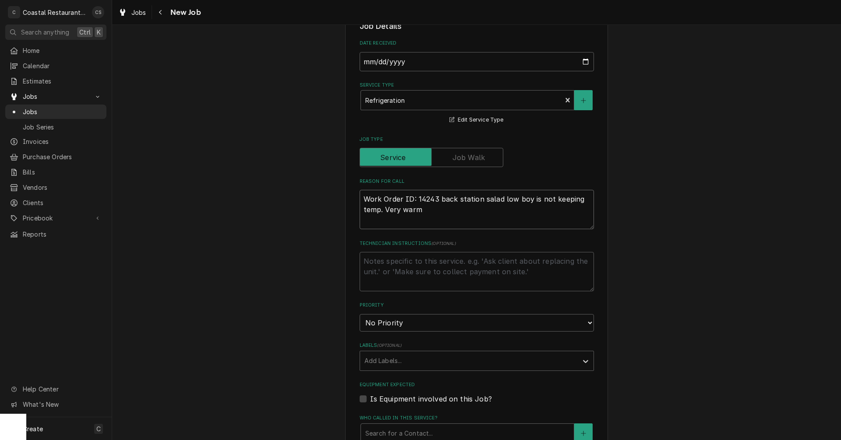
scroll to position [219, 0]
type textarea "Work Order ID: 14243 back station salad low boy is not keeping temp. Very warm"
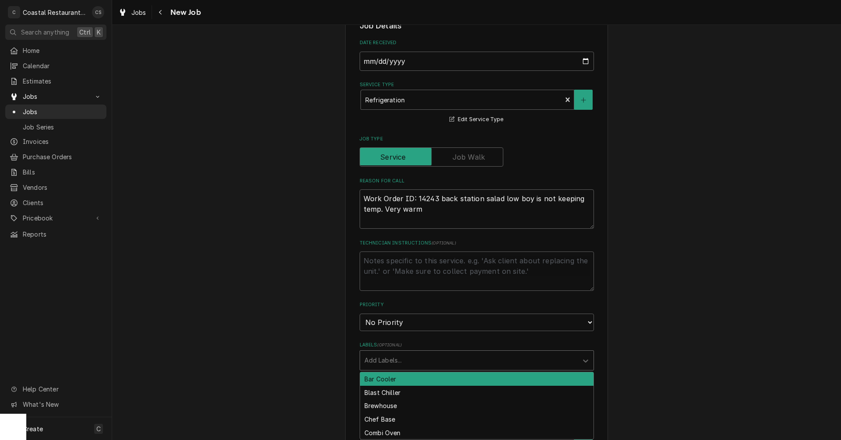
click at [383, 361] on div "Labels" at bounding box center [468, 361] width 209 height 16
type input "reac"
click at [386, 381] on div "Reach in" at bounding box center [476, 380] width 233 height 14
type textarea "x"
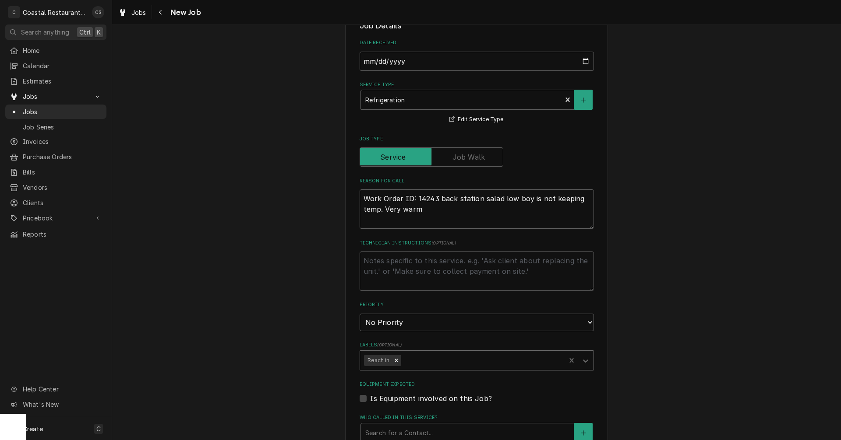
scroll to position [394, 0]
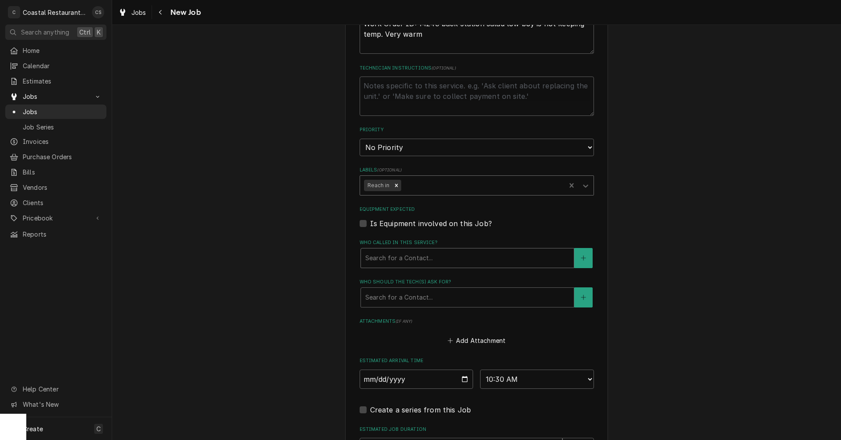
click at [381, 261] on div "Who called in this service?" at bounding box center [467, 258] width 204 height 16
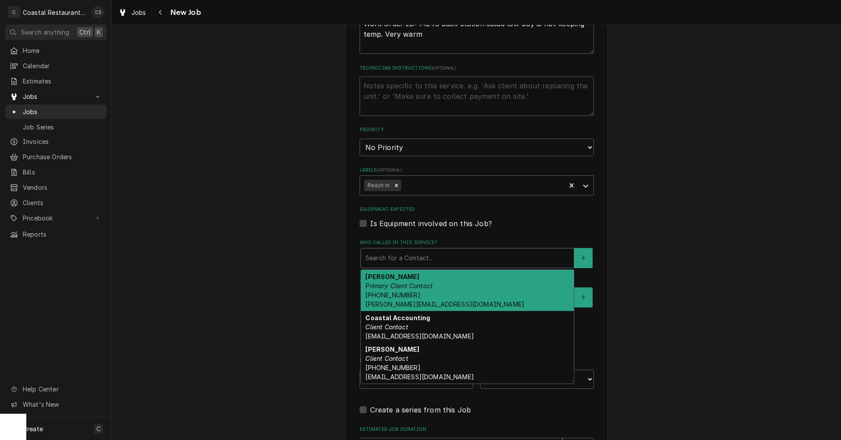
click at [381, 282] on em "Primary Client Contact" at bounding box center [398, 285] width 67 height 7
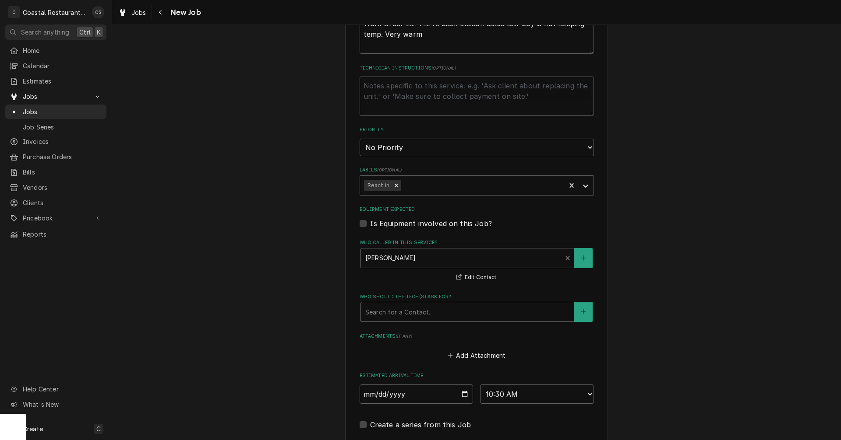
click at [380, 311] on div "Who should the tech(s) ask for?" at bounding box center [467, 312] width 204 height 16
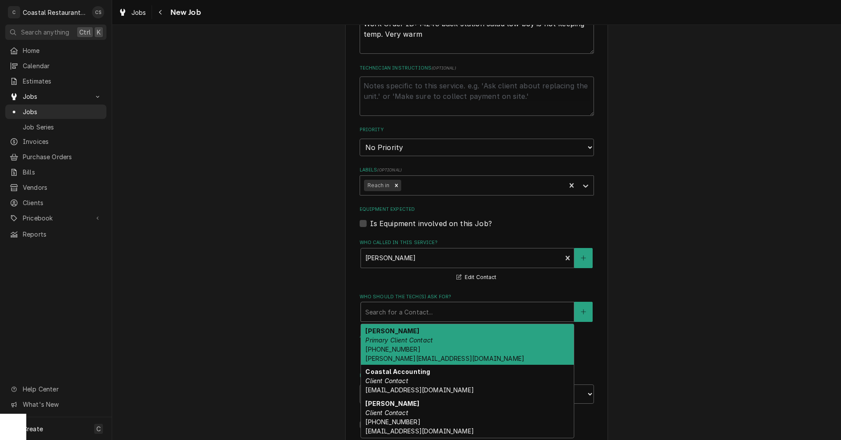
click at [384, 338] on em "Primary Client Contact" at bounding box center [398, 340] width 67 height 7
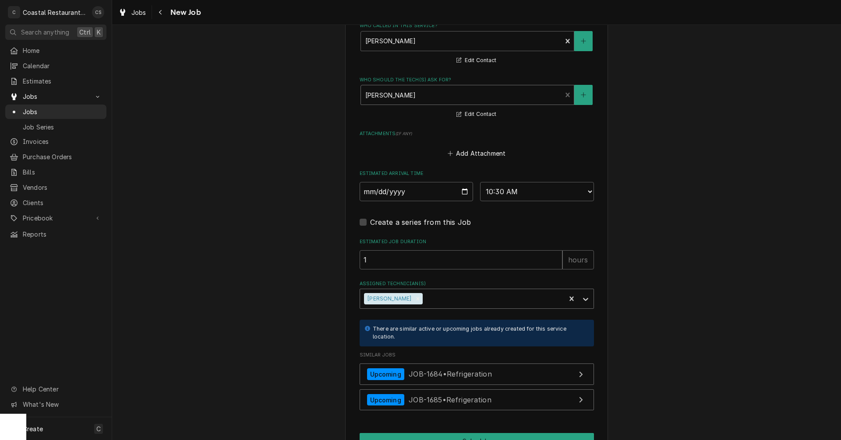
scroll to position [613, 0]
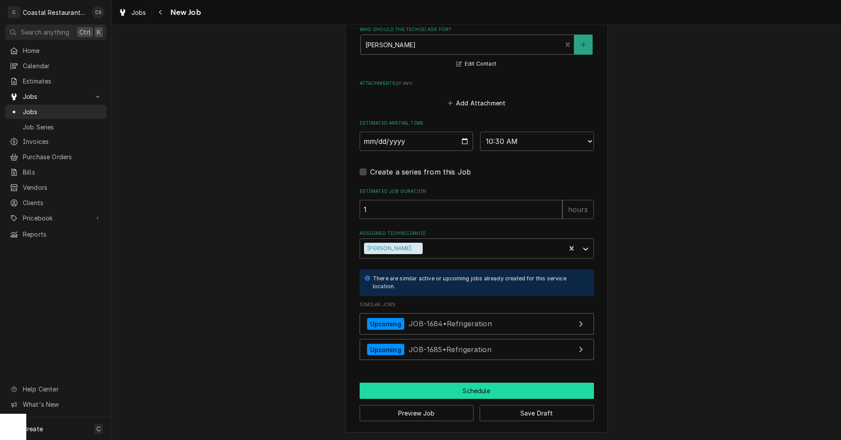
click at [463, 392] on button "Schedule" at bounding box center [476, 391] width 234 height 16
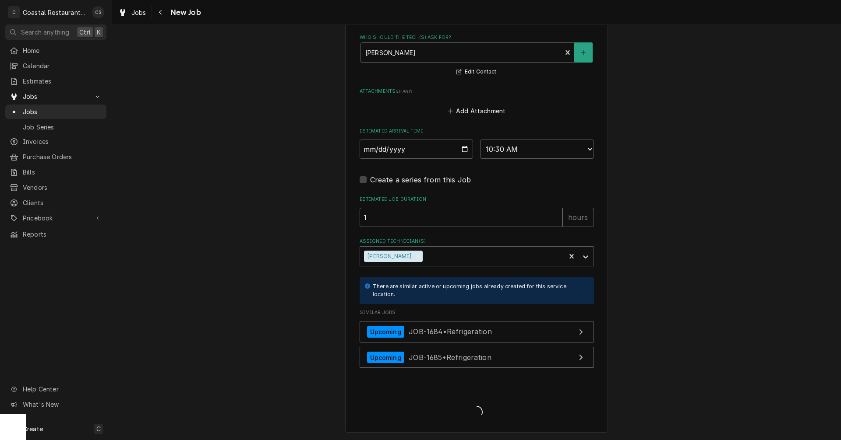
scroll to position [654, 0]
type textarea "x"
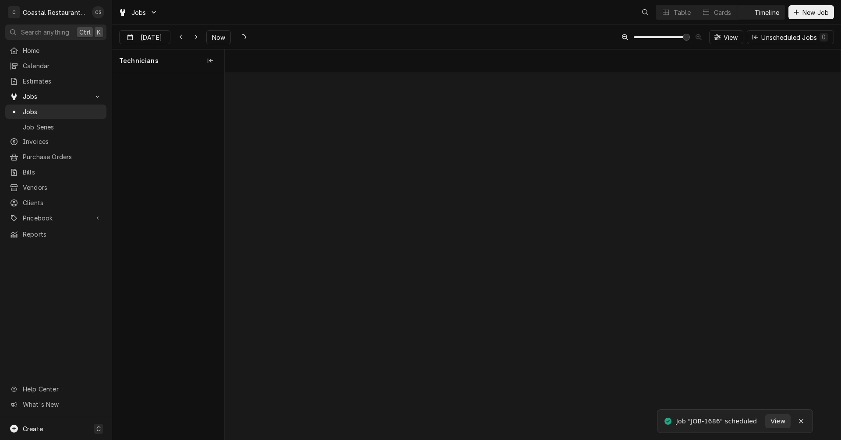
scroll to position [0, 12195]
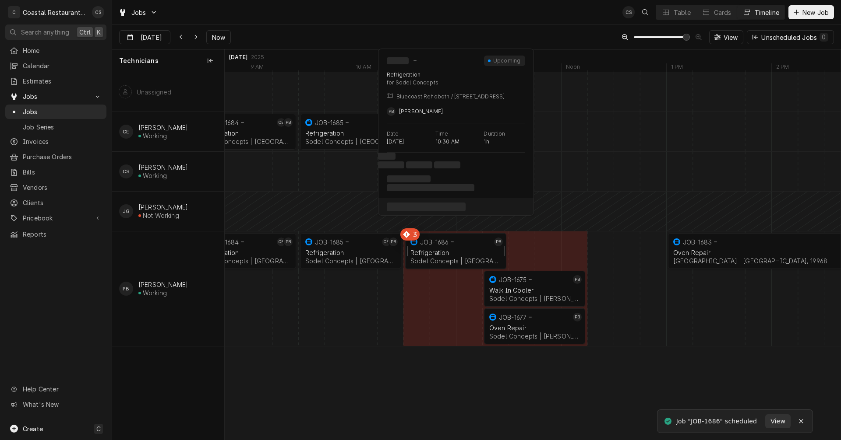
click at [435, 249] on div "Refrigeration" at bounding box center [455, 252] width 91 height 7
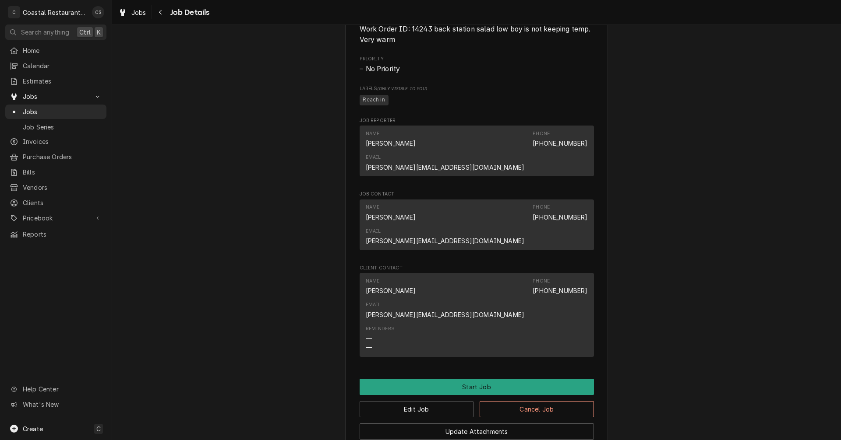
scroll to position [523, 0]
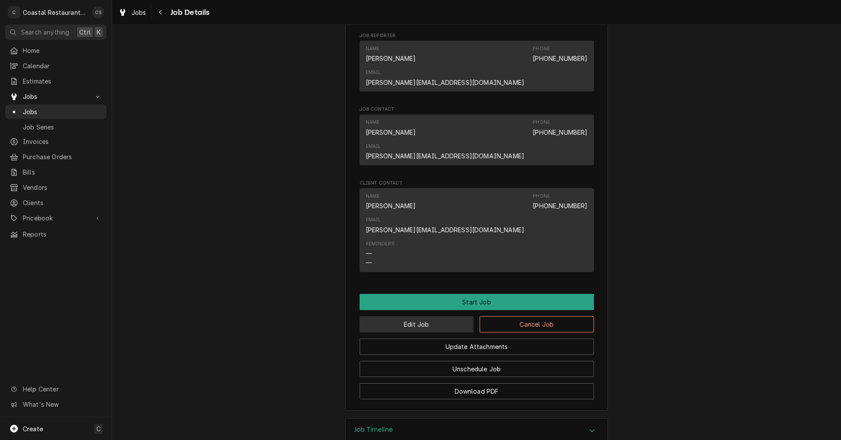
click at [426, 317] on button "Edit Job" at bounding box center [416, 325] width 114 height 16
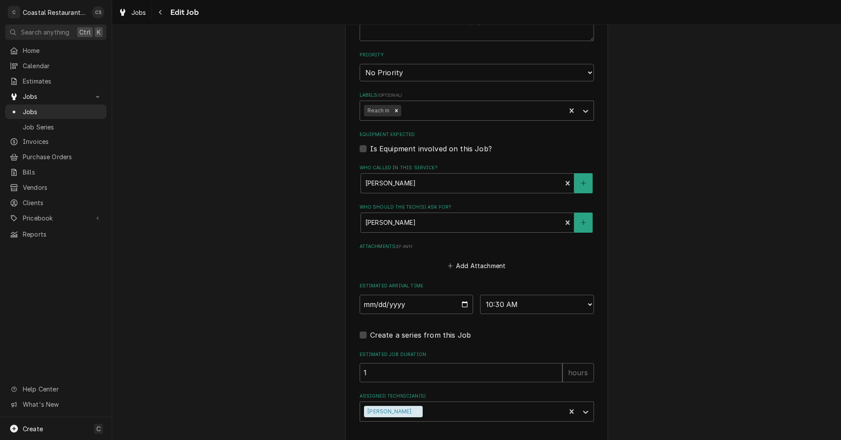
scroll to position [504, 0]
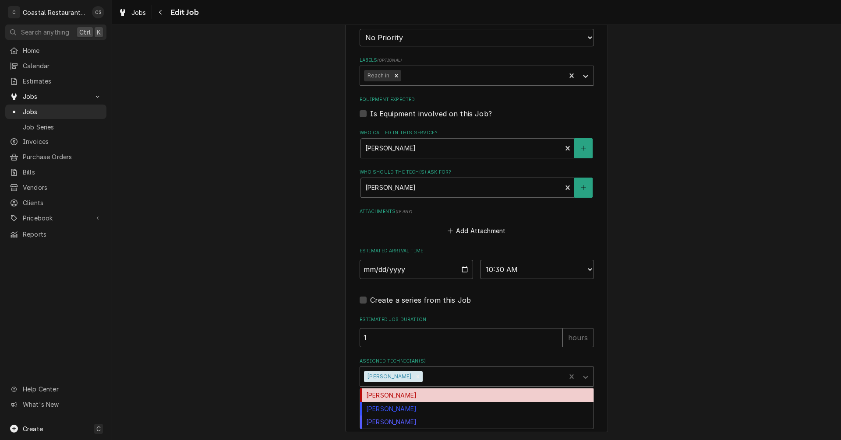
click at [424, 377] on div "Assigned Technician(s)" at bounding box center [492, 377] width 137 height 16
click at [409, 397] on div "[PERSON_NAME]" at bounding box center [476, 396] width 233 height 14
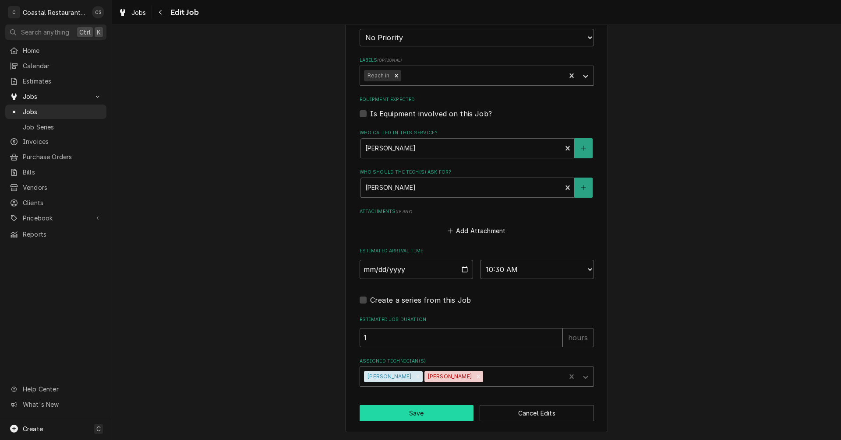
click at [415, 412] on button "Save" at bounding box center [416, 413] width 114 height 16
type textarea "x"
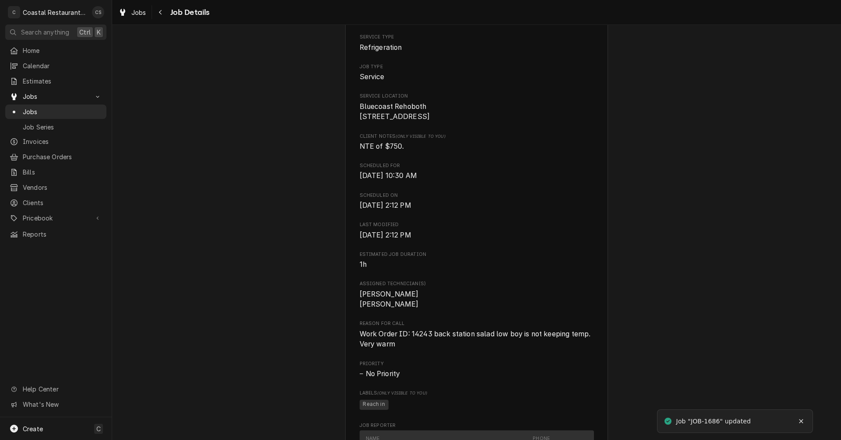
scroll to position [263, 0]
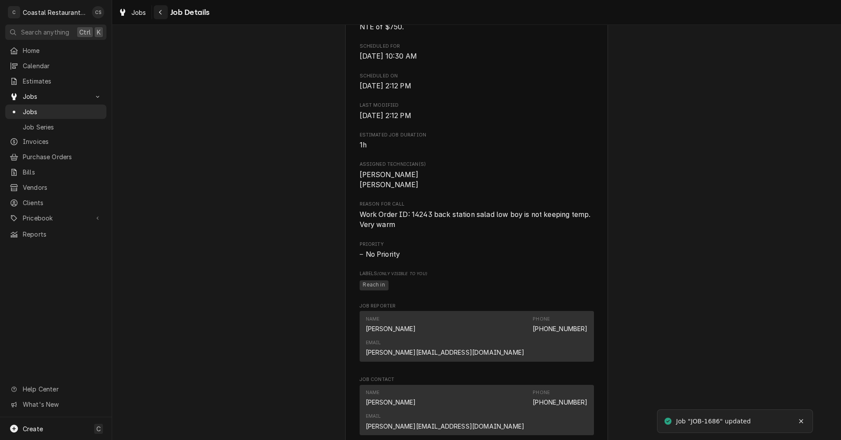
click at [161, 12] on icon "Navigate back" at bounding box center [161, 12] width 4 height 6
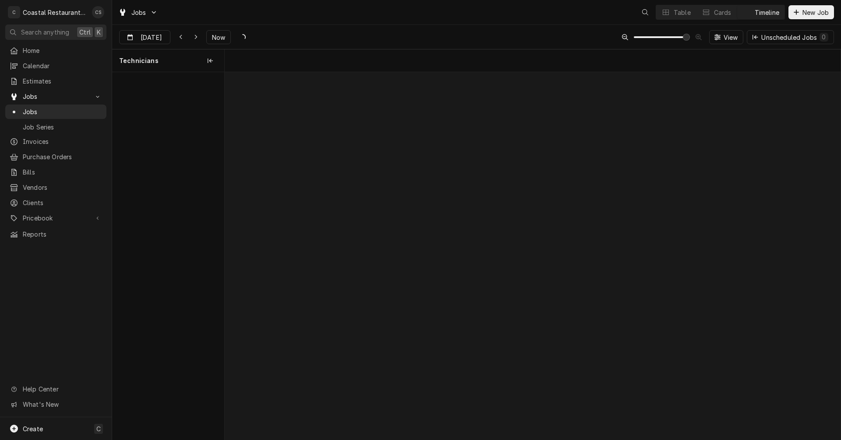
scroll to position [0, 12195]
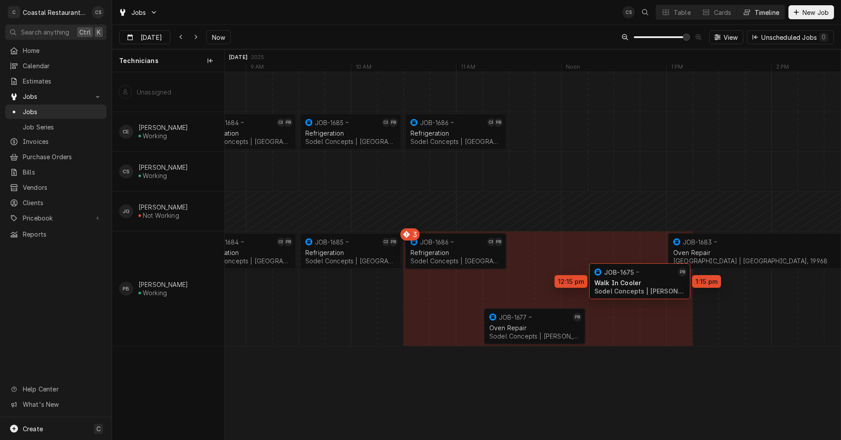
drag, startPoint x: 537, startPoint y: 293, endPoint x: 633, endPoint y: 285, distance: 96.2
click at [633, 285] on div "8:30 AM 9:30 AM JOB-1684 CE PB Refrigeration Sodel Concepts | Rehoboth Beach, 1…" at bounding box center [533, 256] width 616 height 368
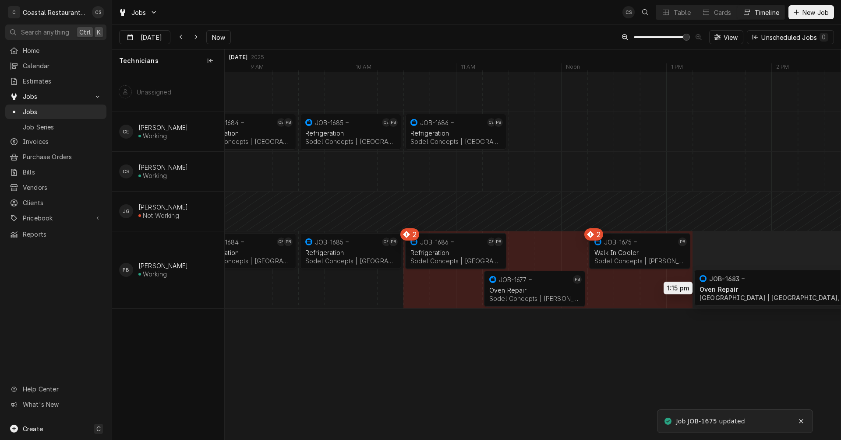
drag, startPoint x: 721, startPoint y: 288, endPoint x: 754, endPoint y: 287, distance: 33.3
click at [754, 287] on div "8:30 AM 9:30 AM JOB-1684 CE PB Refrigeration Sodel Concepts | Rehoboth Beach, 1…" at bounding box center [533, 256] width 616 height 368
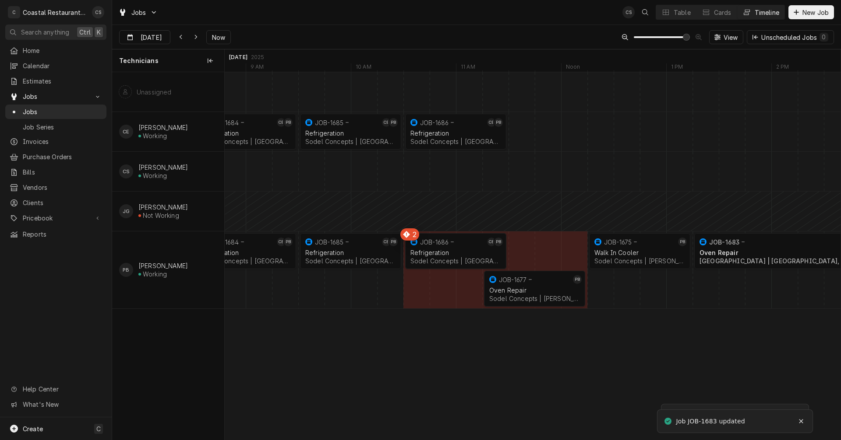
drag, startPoint x: 545, startPoint y: 286, endPoint x: 654, endPoint y: 290, distance: 109.1
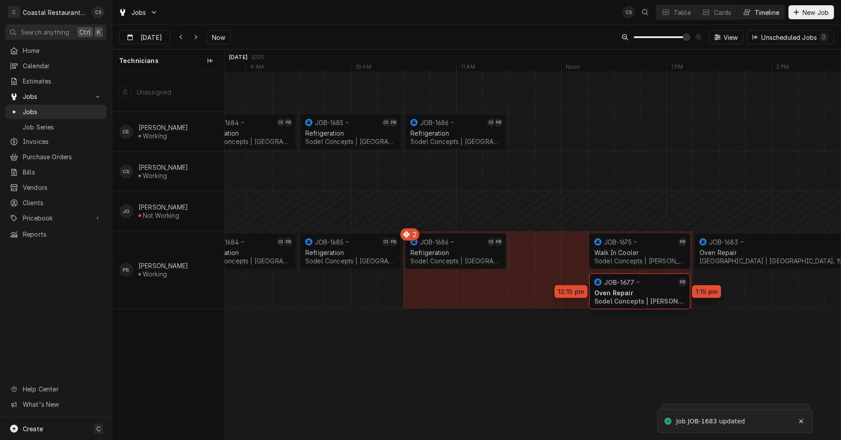
drag, startPoint x: 551, startPoint y: 288, endPoint x: 652, endPoint y: 290, distance: 101.6
click at [652, 290] on div "8:30 AM 9:30 AM JOB-1684 CE PB Refrigeration Sodel Concepts | Rehoboth Beach, 1…" at bounding box center [533, 256] width 616 height 368
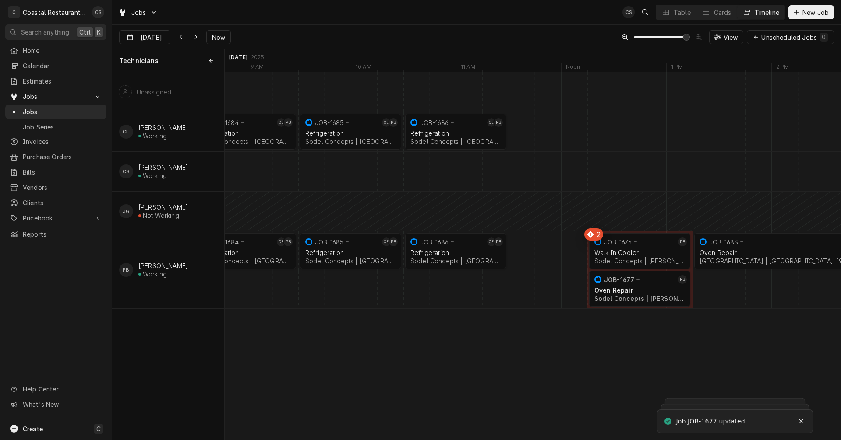
click at [524, 251] on div "Dynamic Content Wrapper" at bounding box center [666, 270] width 25273 height 77
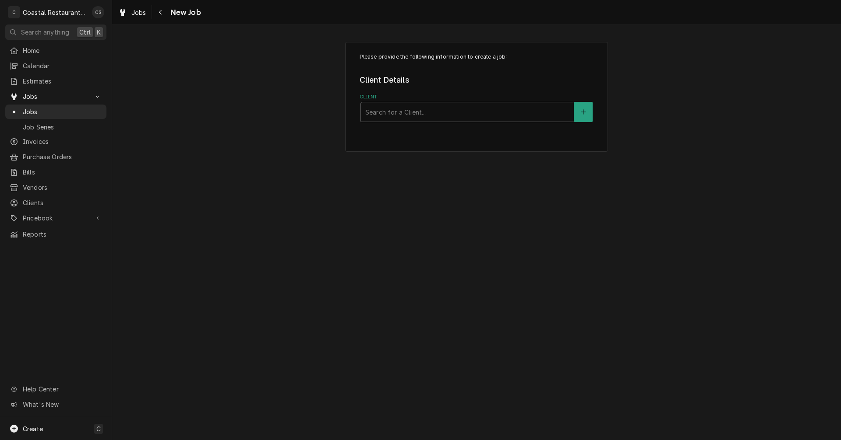
click at [391, 112] on div "Client" at bounding box center [467, 112] width 204 height 16
type input "Sodel"
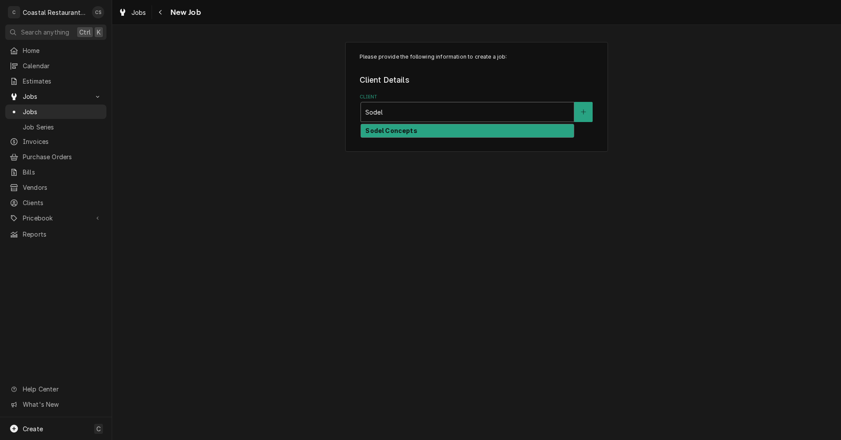
click at [388, 130] on strong "Sodel Concepts" at bounding box center [391, 130] width 52 height 7
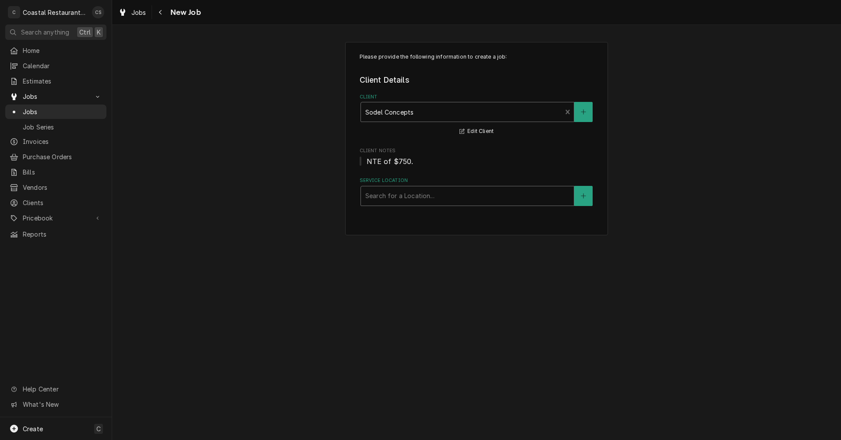
click at [398, 200] on div "Service Location" at bounding box center [467, 196] width 204 height 16
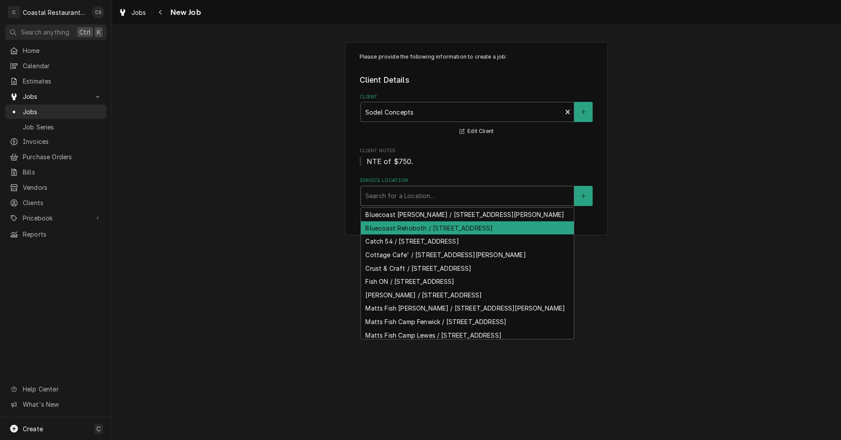
click at [401, 235] on div "Bluecoast Rehoboth / [STREET_ADDRESS]" at bounding box center [467, 229] width 213 height 14
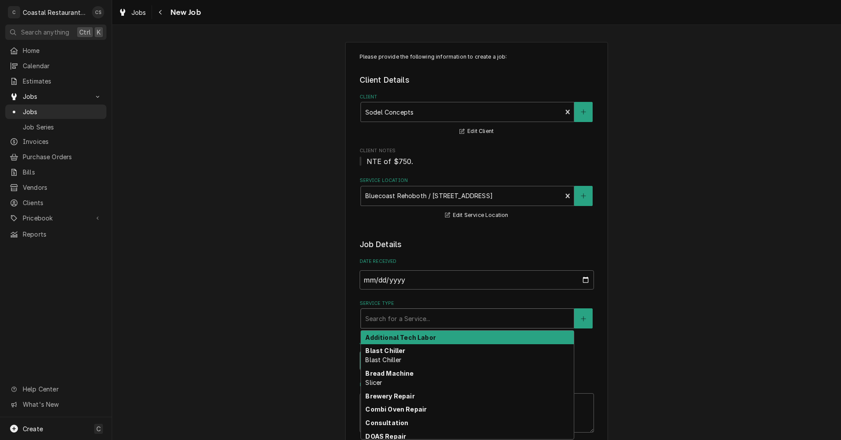
click at [392, 321] on div "Service Type" at bounding box center [467, 319] width 204 height 16
type textarea "x"
type input "R"
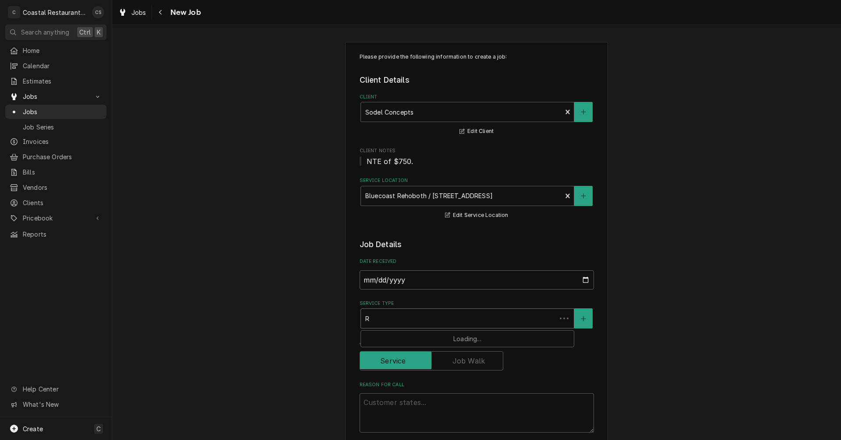
type textarea "x"
type input "Re"
type textarea "x"
type input "Ref"
type textarea "x"
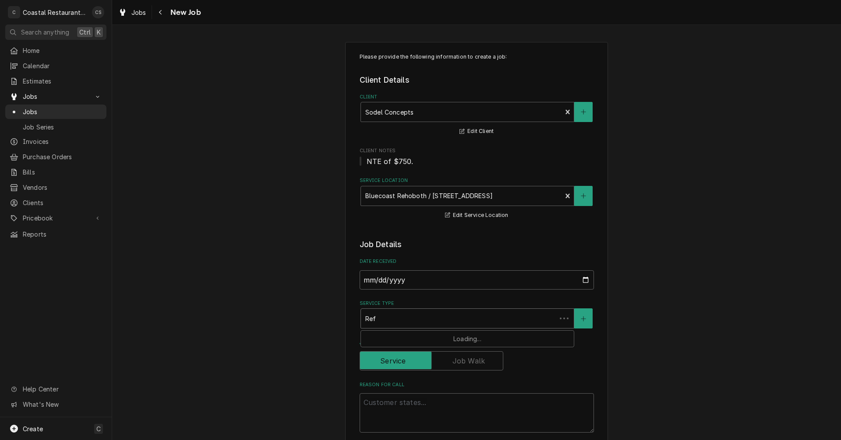
type input "Refr"
type textarea "x"
type input "Refri"
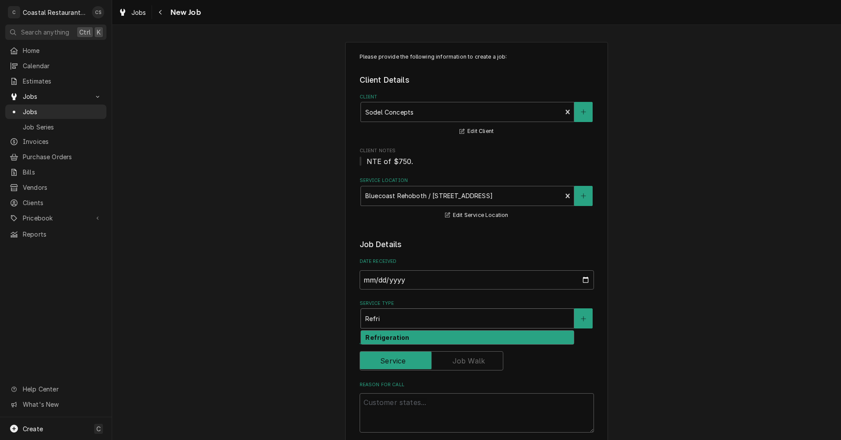
click at [377, 337] on strong "Refrigeration" at bounding box center [387, 337] width 44 height 7
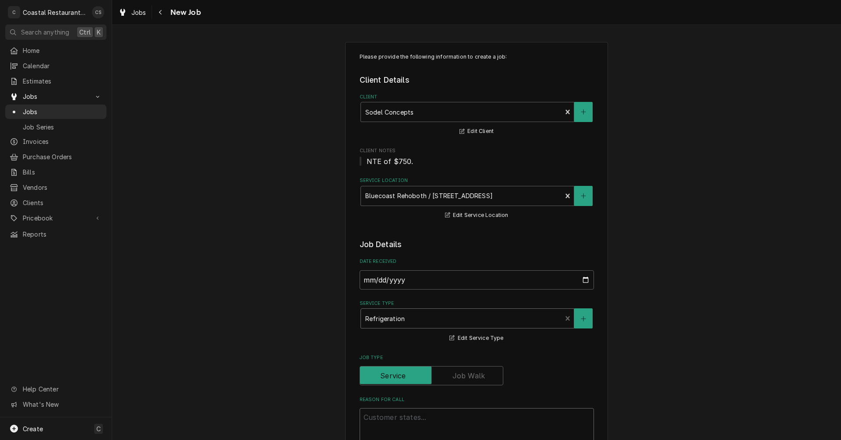
click at [380, 419] on textarea "Reason For Call" at bounding box center [476, 428] width 234 height 39
click at [380, 421] on textarea "Reason For Call" at bounding box center [476, 428] width 234 height 39
paste textarea "Work Order ID: 14235"
type textarea "x"
type textarea "Work Order ID: 14235"
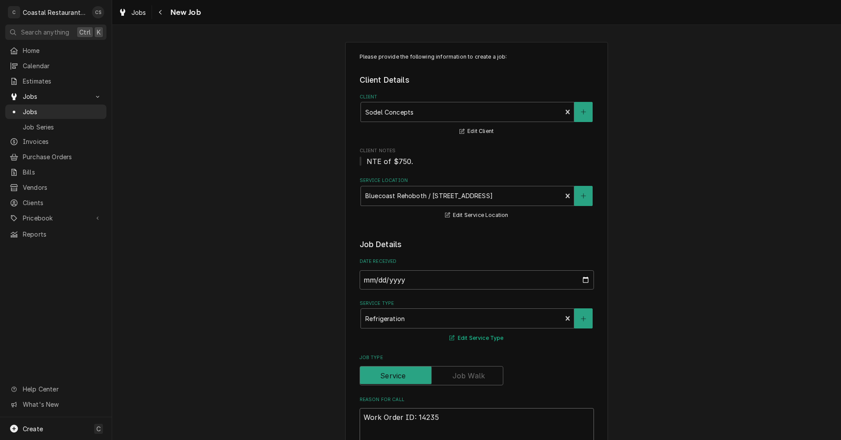
type textarea "x"
type textarea "Work Order ID: 14235"
type textarea "x"
type textarea "Work Order ID: 14235"
click at [441, 419] on textarea "Work Order ID: 14235" at bounding box center [476, 428] width 234 height 39
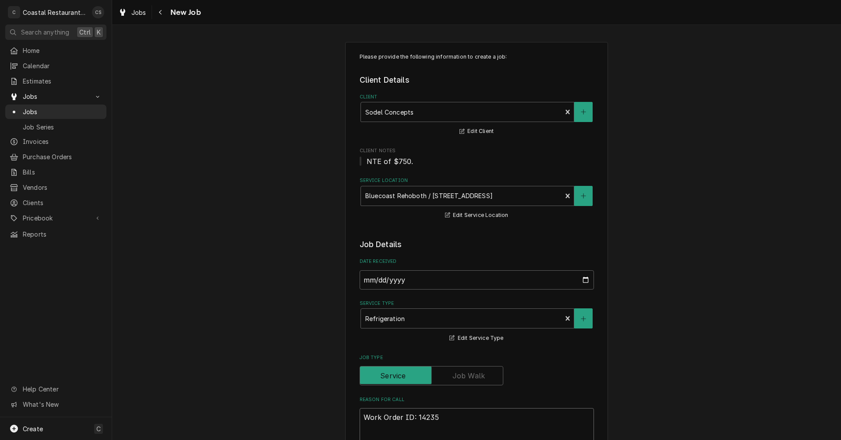
paste textarea "Salad cooler 2 on the line is running hot. Checked the gills (they were clean) …"
type textarea "x"
type textarea "Work Order ID: 14235 Salad cooler 2 on the line is running hot. Checked the gil…"
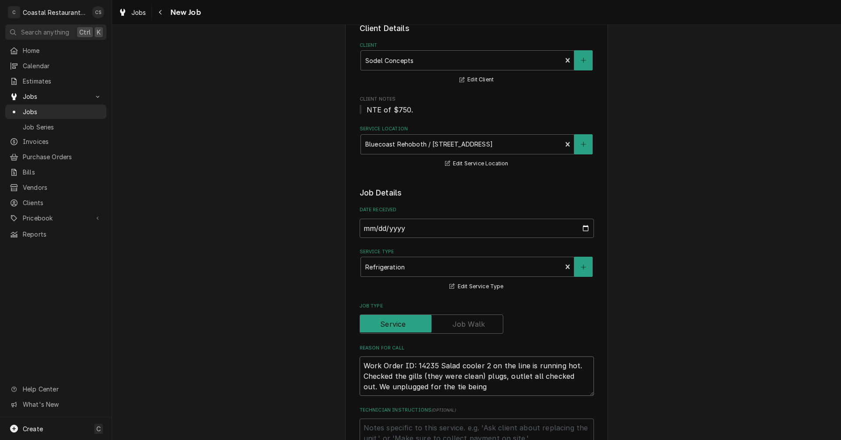
type textarea "x"
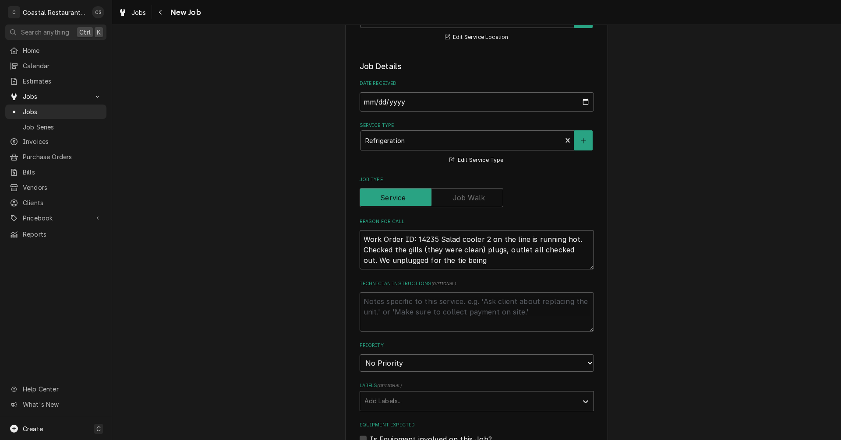
type textarea "Work Order ID: 14235 Salad cooler 2 on the line is running hot. Checked the gil…"
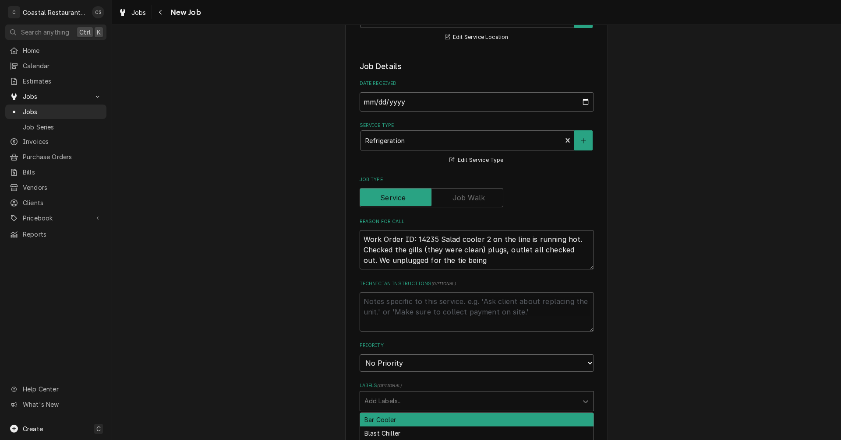
click at [395, 403] on div "Labels" at bounding box center [468, 402] width 209 height 16
type input "rea"
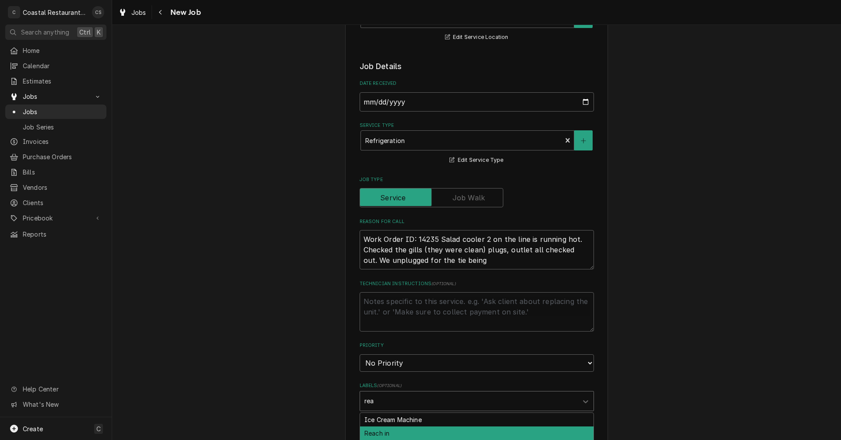
click at [382, 433] on div "Reach in" at bounding box center [476, 434] width 233 height 14
type textarea "x"
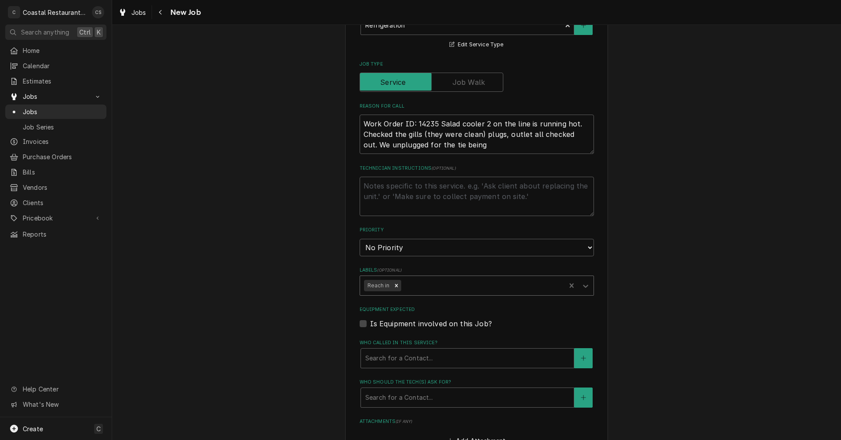
scroll to position [310, 0]
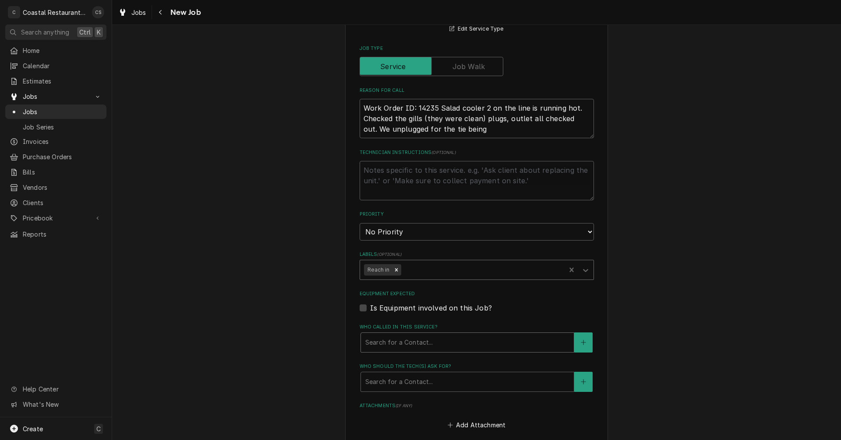
click at [412, 346] on div "Who called in this service?" at bounding box center [467, 343] width 204 height 16
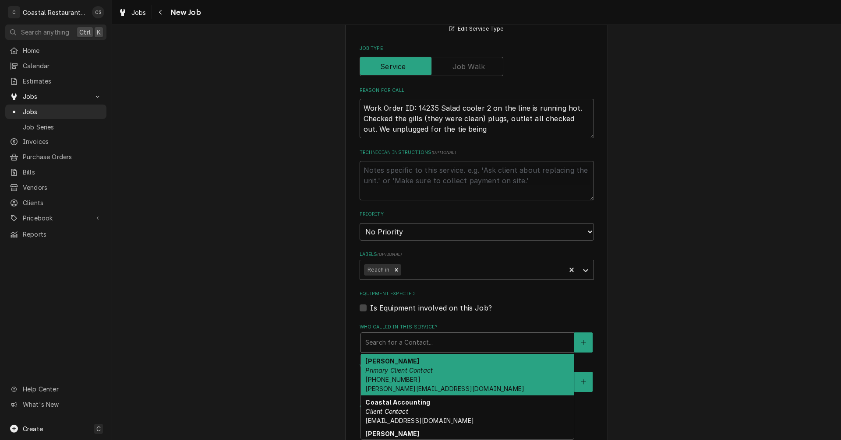
click at [399, 372] on em "Primary Client Contact" at bounding box center [398, 370] width 67 height 7
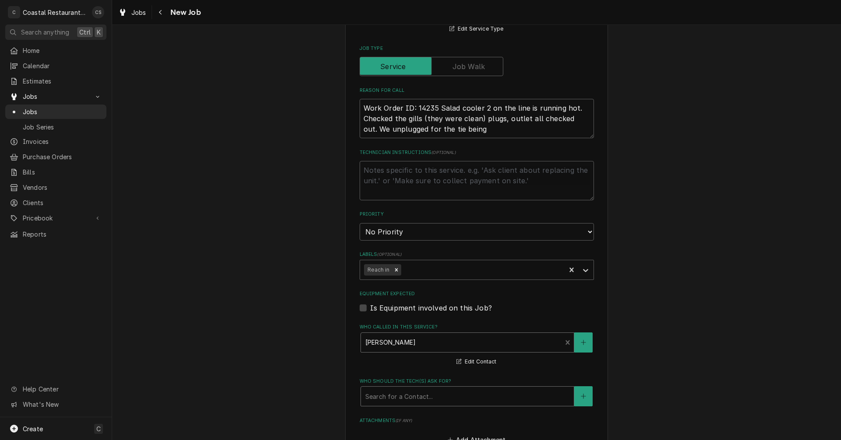
click at [398, 396] on div "Who should the tech(s) ask for?" at bounding box center [467, 397] width 204 height 16
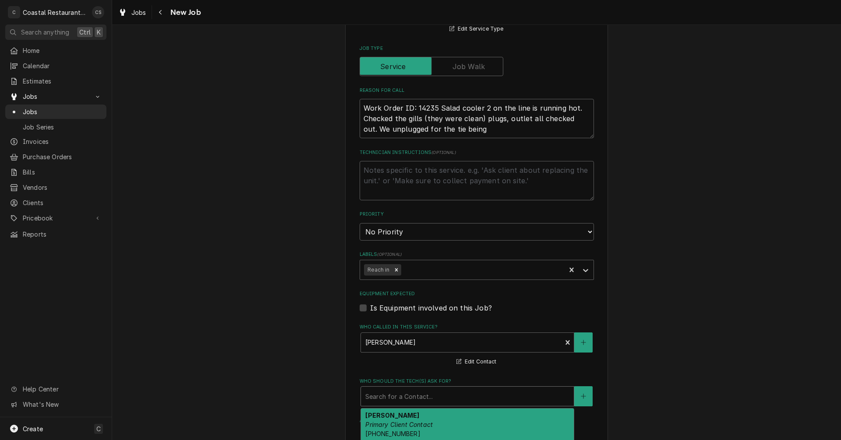
click at [393, 418] on strong "Andrew Dickinson" at bounding box center [392, 415] width 54 height 7
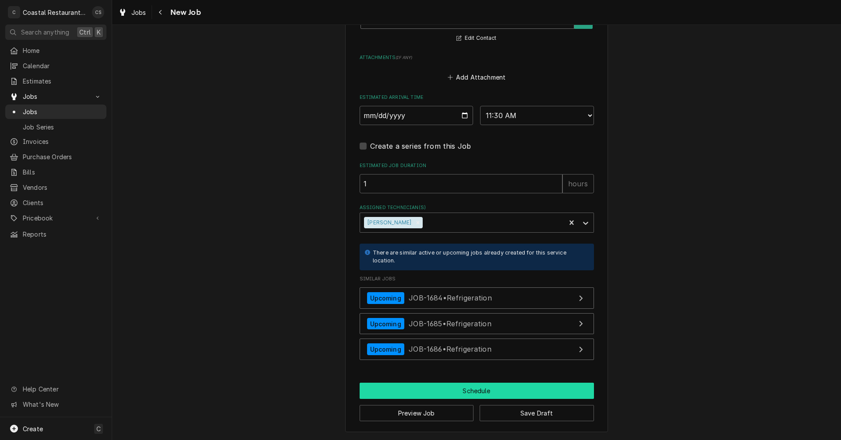
click at [473, 395] on button "Schedule" at bounding box center [476, 391] width 234 height 16
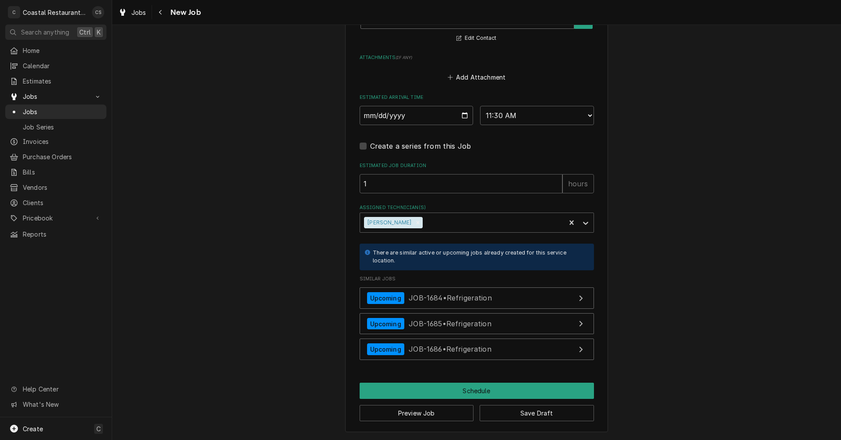
scroll to position [680, 0]
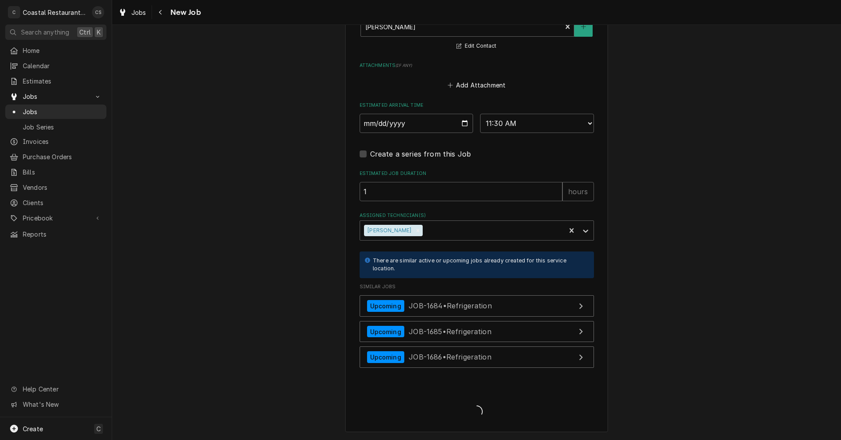
type textarea "x"
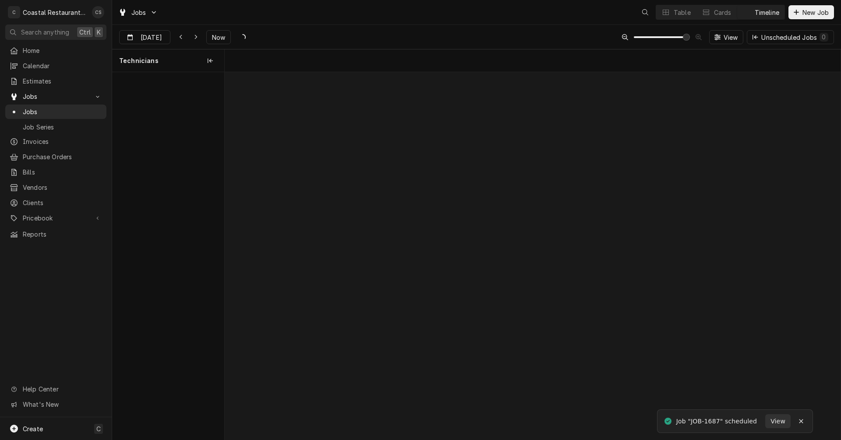
scroll to position [0, 12195]
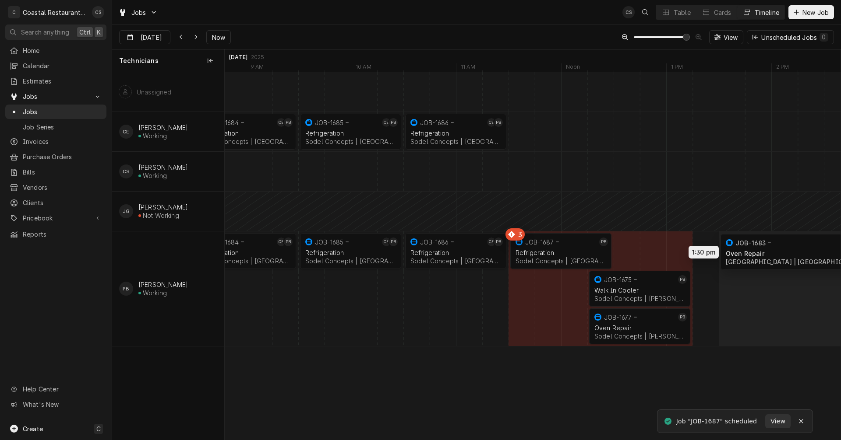
drag, startPoint x: 733, startPoint y: 247, endPoint x: 769, endPoint y: 247, distance: 36.3
click at [769, 247] on div "8:30 AM 9:30 AM JOB-1684 CE PB Refrigeration Sodel Concepts | [GEOGRAPHIC_DATA]…" at bounding box center [533, 256] width 616 height 368
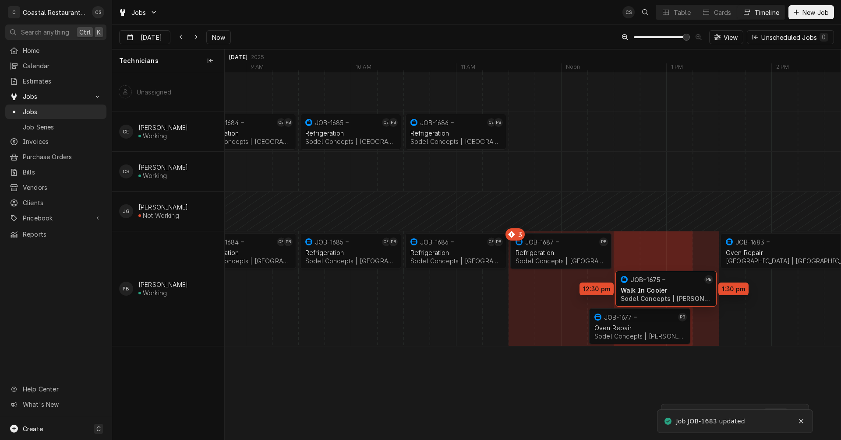
drag, startPoint x: 634, startPoint y: 282, endPoint x: 656, endPoint y: 282, distance: 22.3
click at [656, 282] on div "8:30 AM 9:30 AM JOB-1684 CE PB Refrigeration Sodel Concepts | [GEOGRAPHIC_DATA]…" at bounding box center [533, 256] width 616 height 368
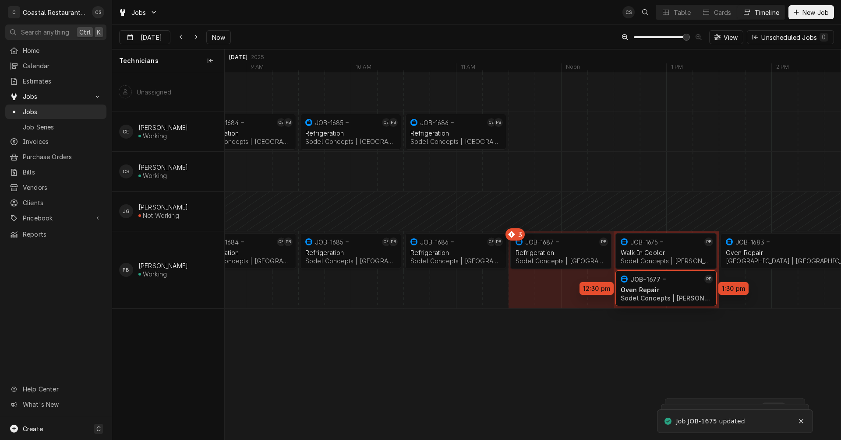
drag, startPoint x: 631, startPoint y: 289, endPoint x: 668, endPoint y: 289, distance: 36.3
click at [668, 289] on div "8:30 AM 9:30 AM JOB-1684 CE PB Refrigeration Sodel Concepts | [GEOGRAPHIC_DATA]…" at bounding box center [533, 256] width 616 height 368
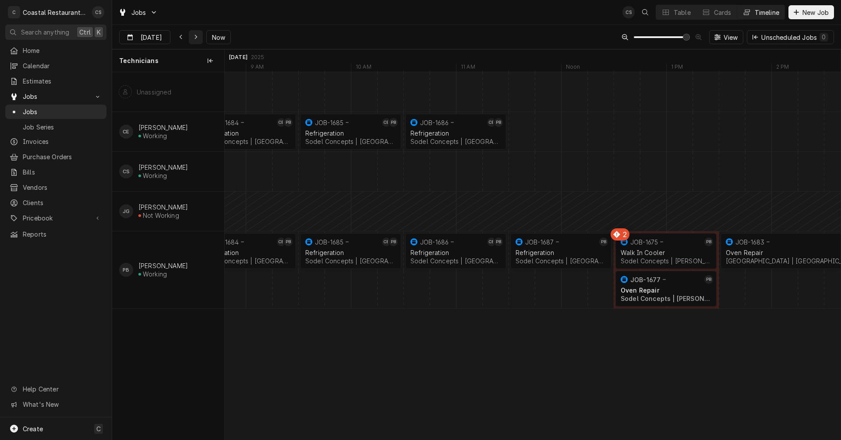
click at [196, 38] on icon "Dynamic Content Wrapper" at bounding box center [195, 37] width 3 height 5
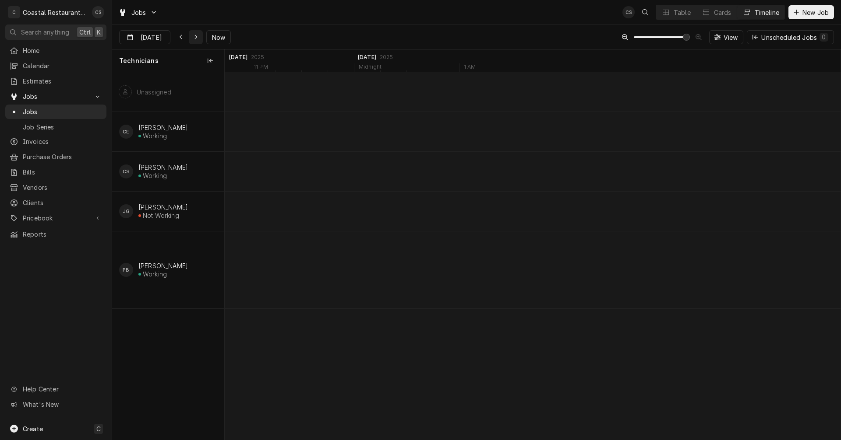
scroll to position [0, 14233]
type input "[DATE]"
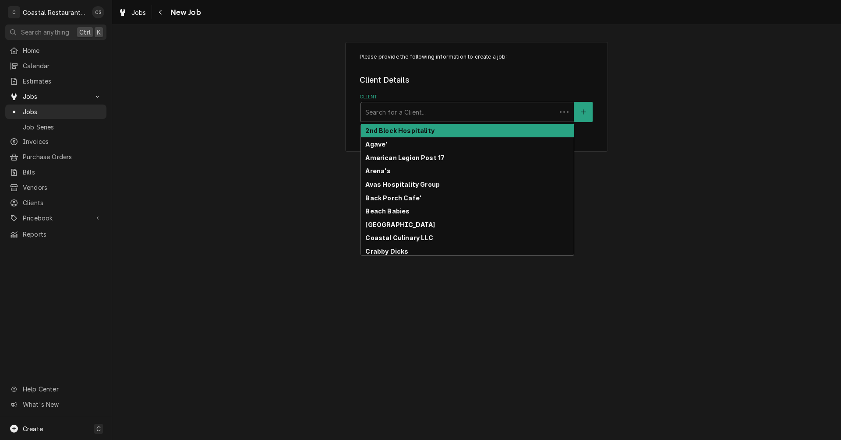
click at [401, 111] on div "Client" at bounding box center [458, 112] width 187 height 16
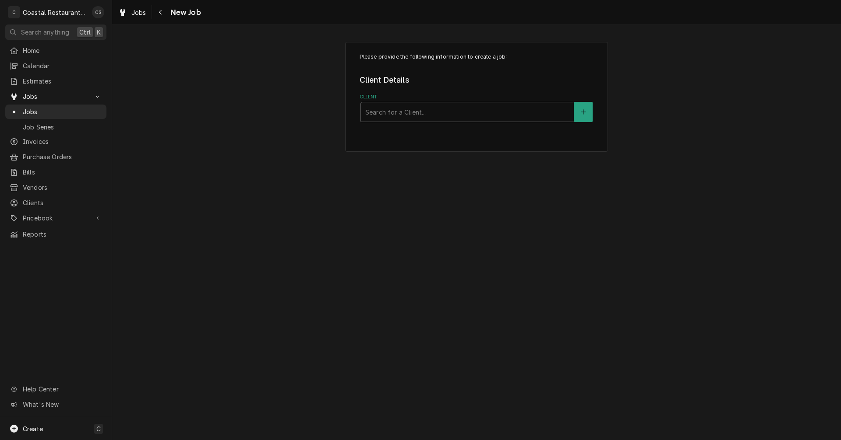
click at [401, 111] on div "Client" at bounding box center [467, 112] width 204 height 16
click at [161, 12] on icon "Navigate back" at bounding box center [161, 12] width 4 height 6
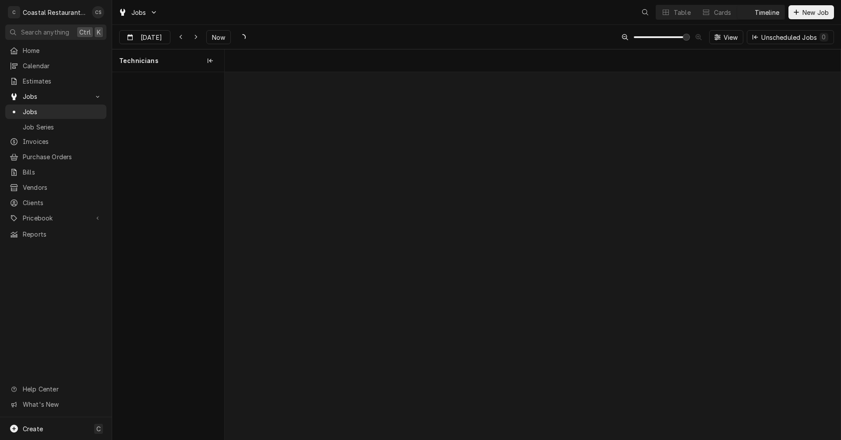
scroll to position [0, 12199]
click at [195, 36] on icon "Dynamic Content Wrapper" at bounding box center [195, 37] width 3 height 5
click at [179, 33] on div "Dynamic Content Wrapper" at bounding box center [180, 37] width 9 height 9
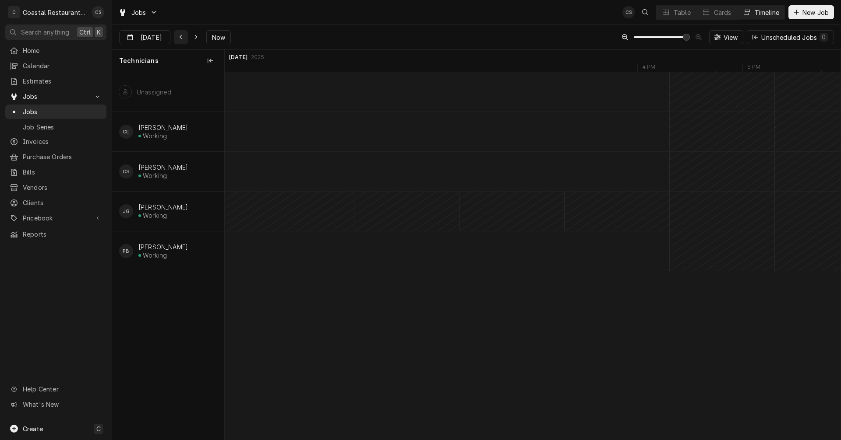
scroll to position [0, 11606]
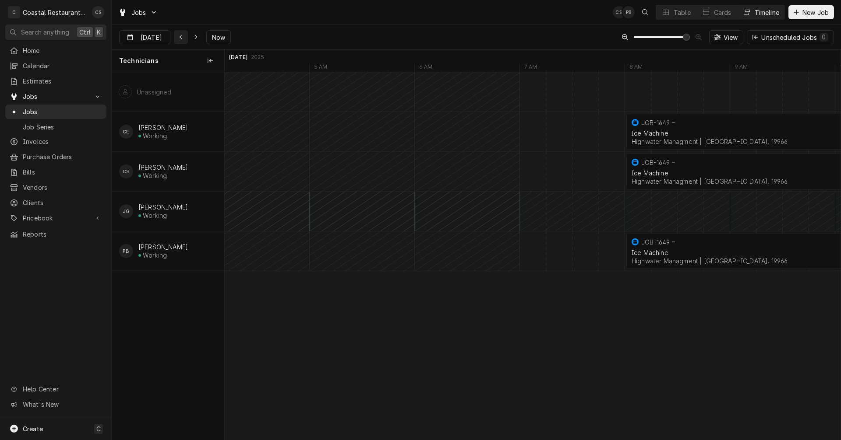
click at [181, 37] on icon "Dynamic Content Wrapper" at bounding box center [181, 37] width 4 height 6
type input "[DATE]"
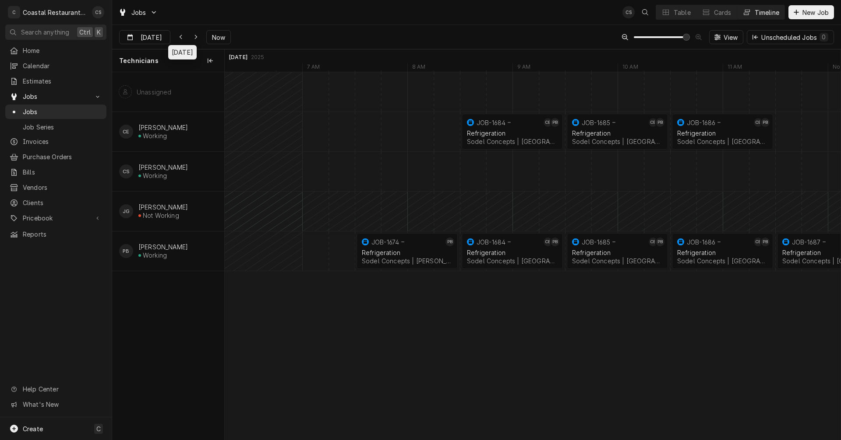
scroll to position [0, 9392]
